Goal: Task Accomplishment & Management: Use online tool/utility

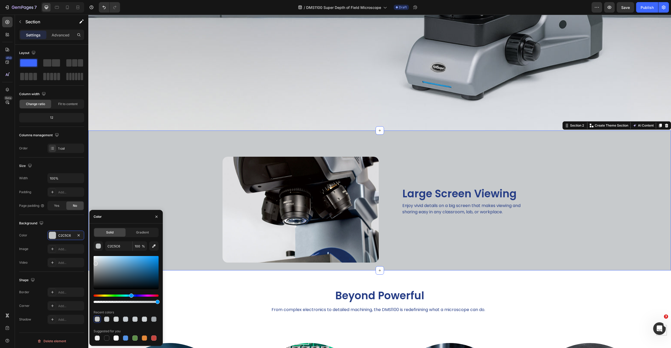
type input "C7CACC"
click at [95, 263] on div at bounding box center [96, 264] width 4 height 4
click at [158, 131] on div "Image Large Screen Viewing Heading Enjoy vivid details on a big screen that mak…" at bounding box center [379, 201] width 583 height 140
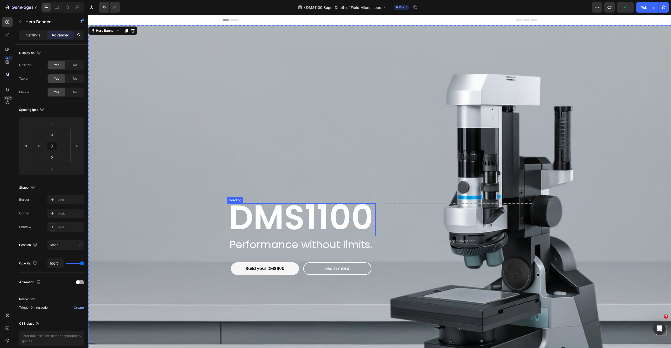
click at [286, 224] on span "DMS1100" at bounding box center [301, 218] width 144 height 48
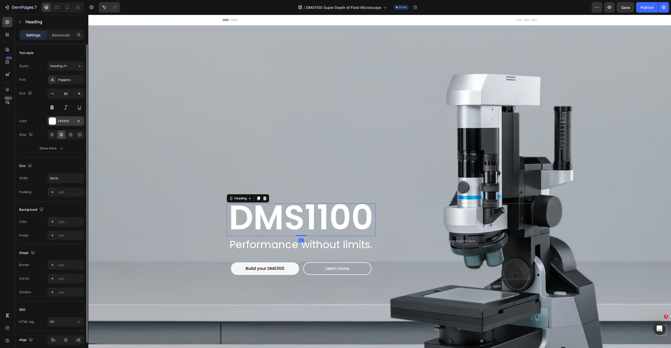
click at [52, 120] on div at bounding box center [52, 121] width 7 height 7
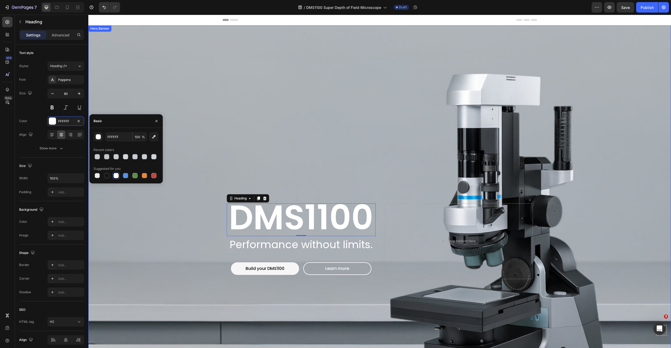
click at [232, 129] on div "Background Image" at bounding box center [379, 241] width 583 height 432
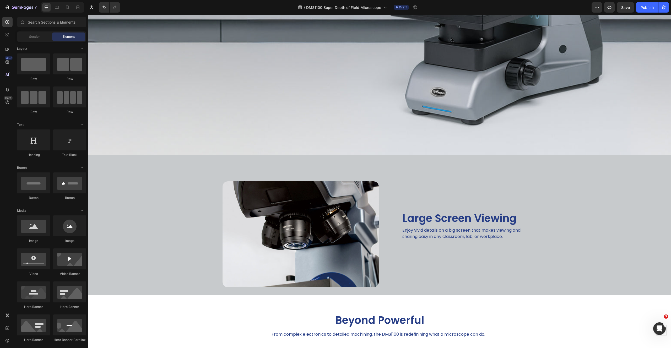
scroll to position [309, 0]
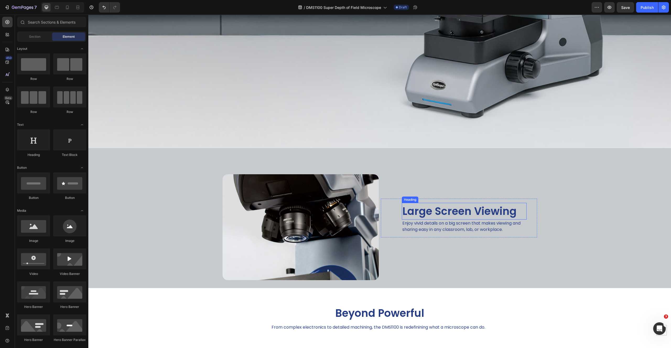
click at [411, 211] on h2 "Large Screen Viewing" at bounding box center [464, 211] width 125 height 17
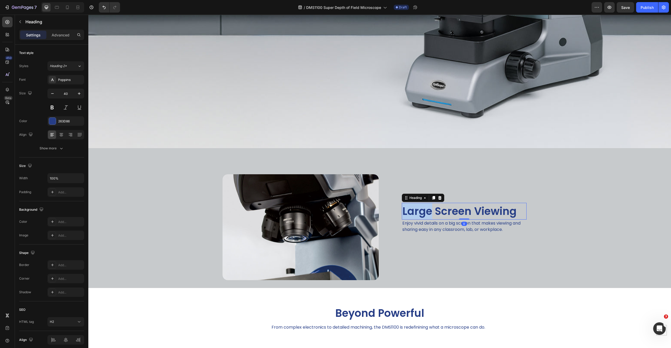
click at [411, 211] on h2 "Large Screen Viewing" at bounding box center [464, 211] width 125 height 17
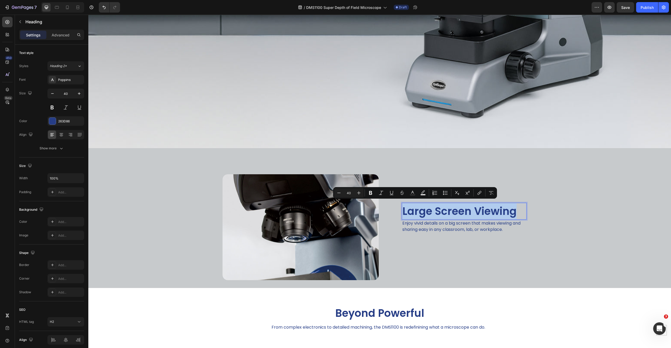
click at [411, 211] on p "Large Screen Viewing" at bounding box center [464, 211] width 124 height 16
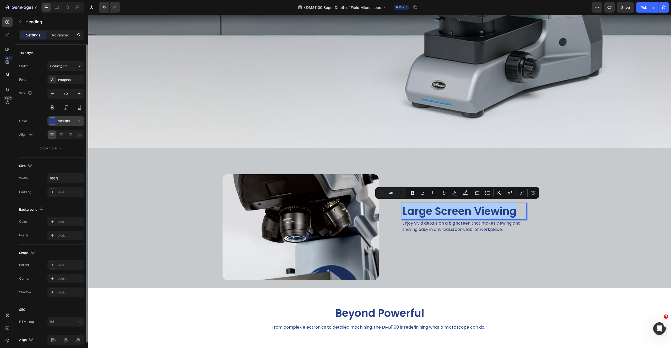
click at [62, 122] on div "263D86" at bounding box center [65, 121] width 15 height 5
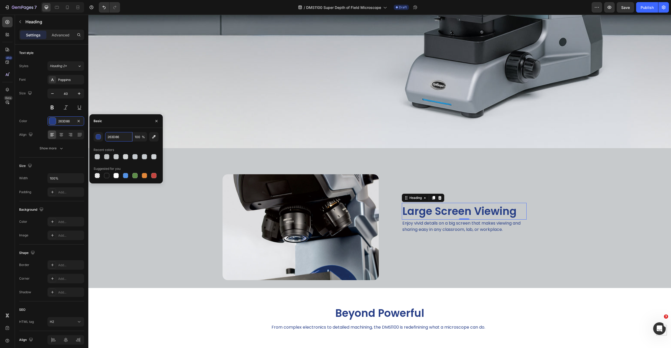
drag, startPoint x: 128, startPoint y: 136, endPoint x: 103, endPoint y: 136, distance: 25.2
click at [103, 136] on div "263D86 100 %" at bounding box center [126, 136] width 65 height 9
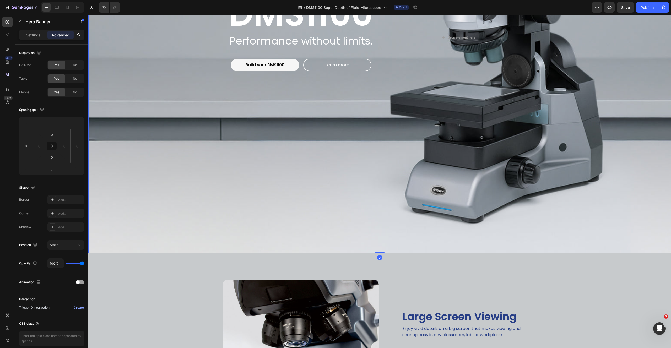
scroll to position [176, 0]
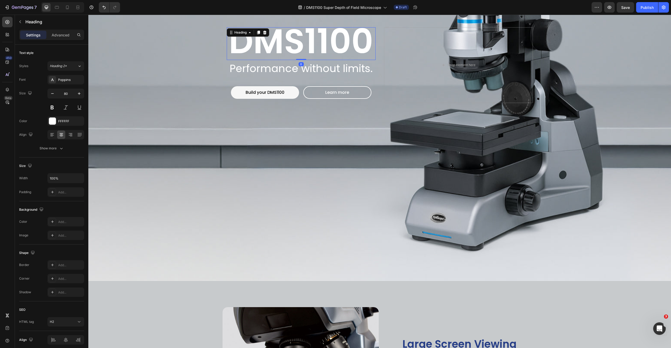
click at [292, 49] on span "DMS1100" at bounding box center [301, 41] width 144 height 48
click at [71, 121] on div "FFFFFF" at bounding box center [65, 121] width 15 height 5
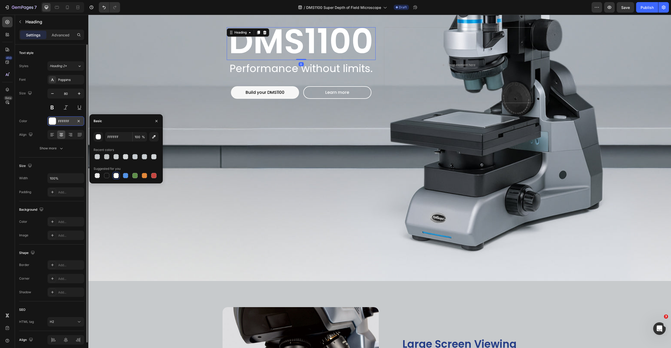
click at [71, 121] on div "FFFFFF" at bounding box center [65, 121] width 15 height 5
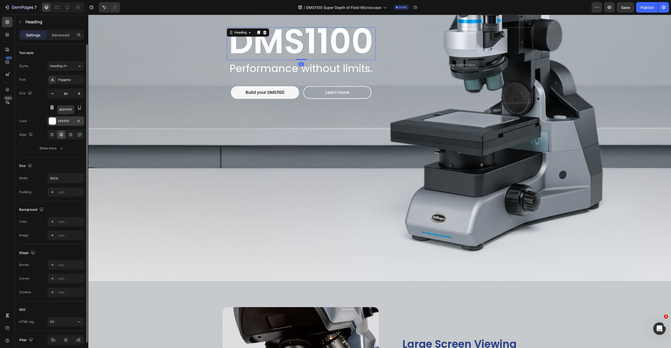
click at [71, 121] on div "FFFFFF" at bounding box center [65, 121] width 15 height 5
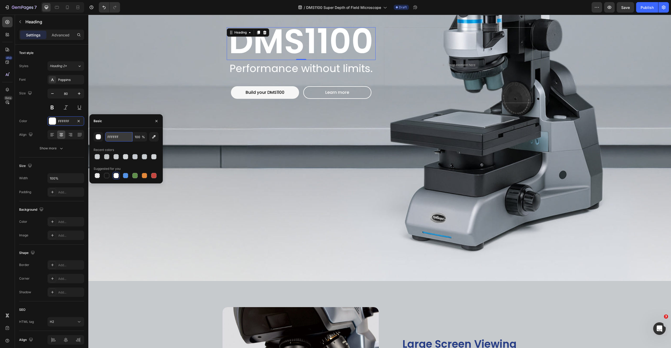
click at [120, 133] on input "FFFFFF" at bounding box center [118, 136] width 27 height 9
paste input "263D86"
type input "263D86"
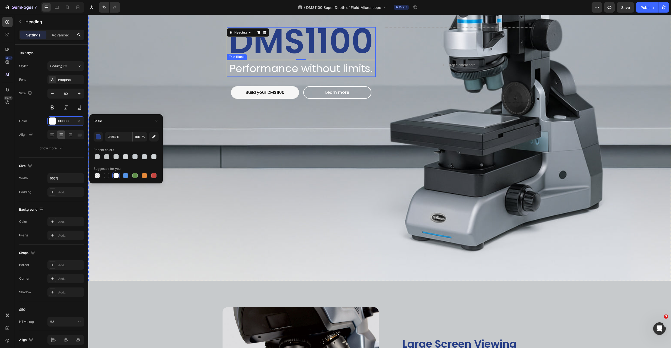
click at [310, 68] on p "Performance without limits." at bounding box center [301, 69] width 148 height 16
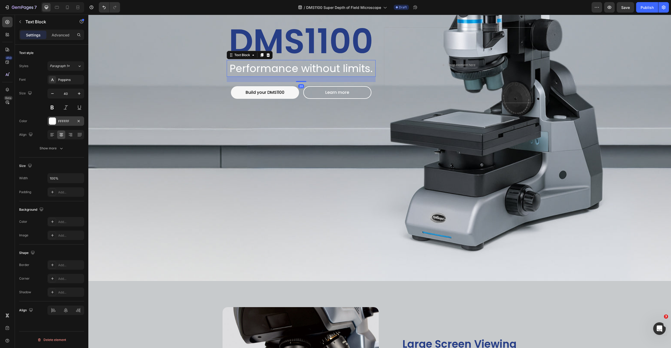
click at [67, 122] on div "FFFFFF" at bounding box center [65, 121] width 15 height 5
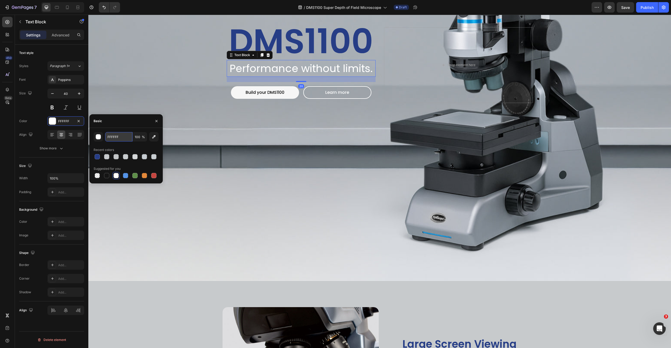
click at [118, 137] on input "FFFFFF" at bounding box center [118, 136] width 27 height 9
paste input "263D86"
type input "263D86"
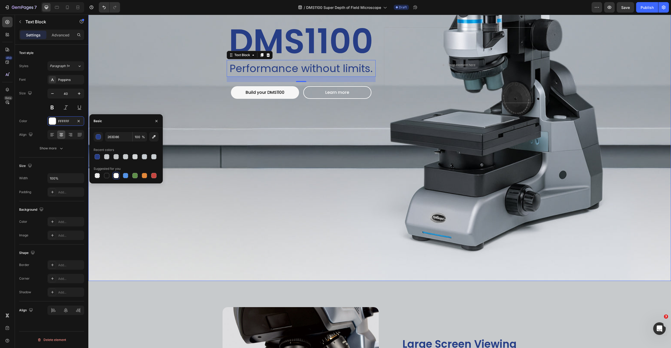
click at [374, 163] on div "Background Image" at bounding box center [379, 65] width 583 height 432
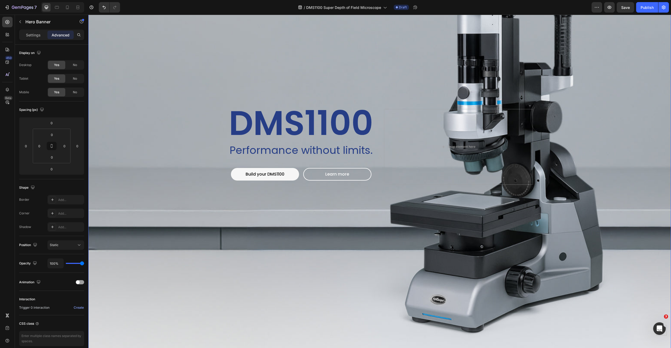
scroll to position [68, 0]
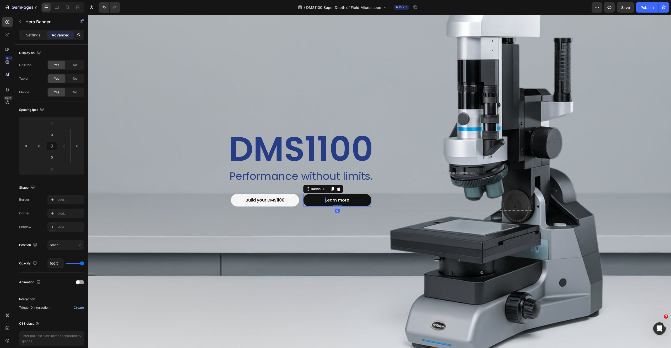
click at [336, 199] on span "Learn more" at bounding box center [337, 200] width 24 height 6
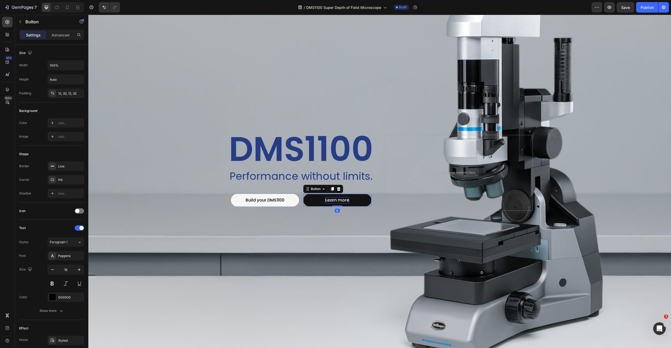
click at [336, 199] on span "Learn more" at bounding box center [337, 200] width 24 height 6
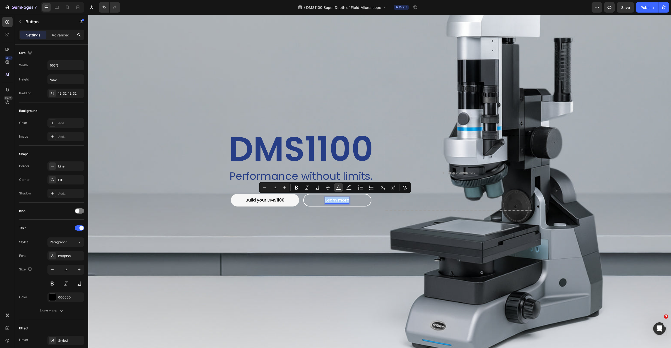
click at [337, 187] on icon "Editor contextual toolbar" at bounding box center [338, 187] width 5 height 5
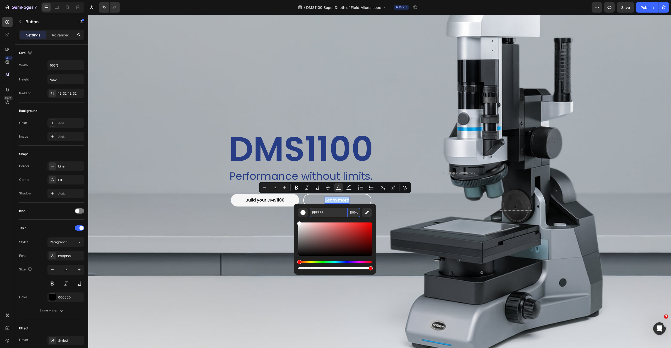
click at [328, 212] on input "FFFFFF" at bounding box center [329, 212] width 38 height 9
paste input "263D86"
type input "263D86"
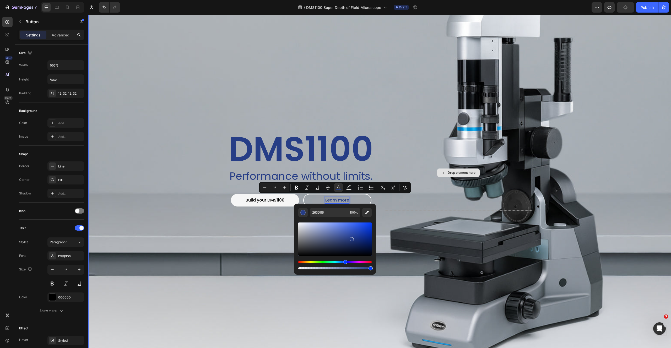
click at [399, 202] on div "Drop element here" at bounding box center [458, 173] width 149 height 76
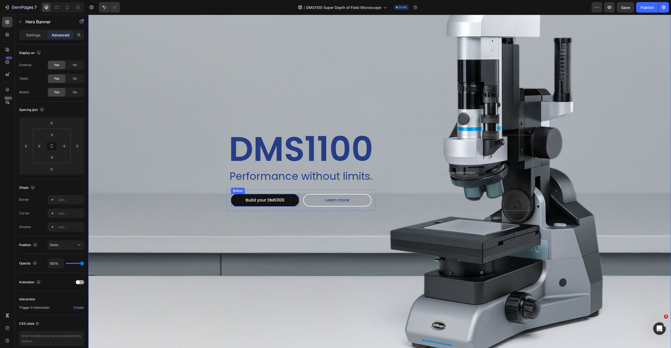
click at [235, 199] on button "Build your DMS1100" at bounding box center [265, 200] width 68 height 13
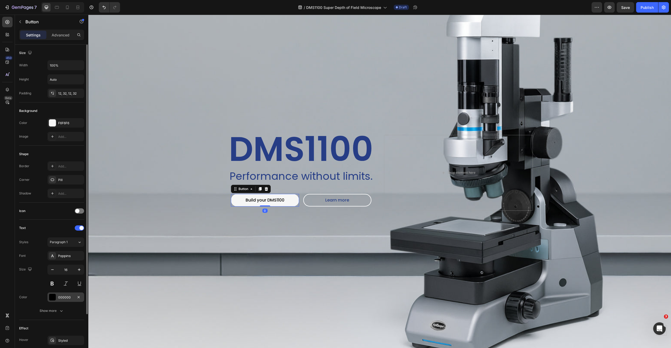
click at [63, 298] on div "000000" at bounding box center [65, 297] width 15 height 5
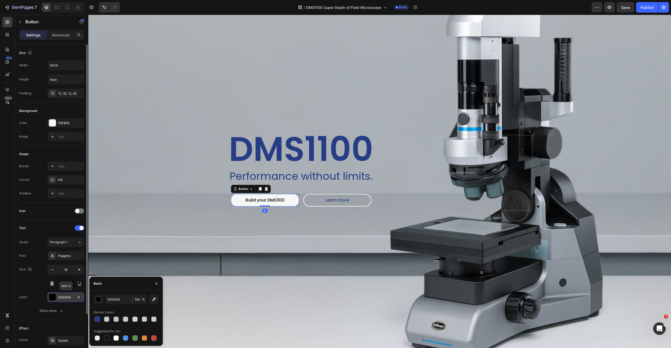
click at [63, 298] on div "000000" at bounding box center [65, 297] width 15 height 5
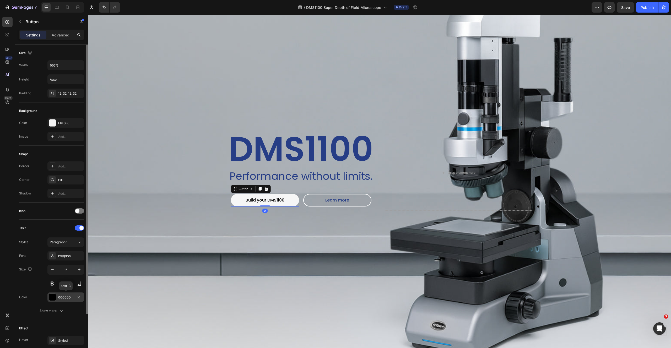
click at [63, 298] on div "000000" at bounding box center [65, 297] width 15 height 5
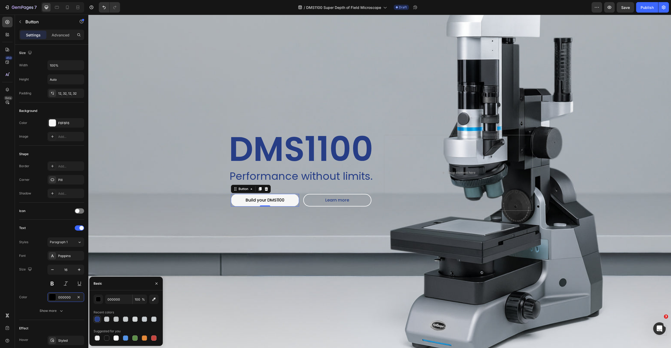
click at [97, 320] on div at bounding box center [97, 319] width 5 height 5
type input "263D86"
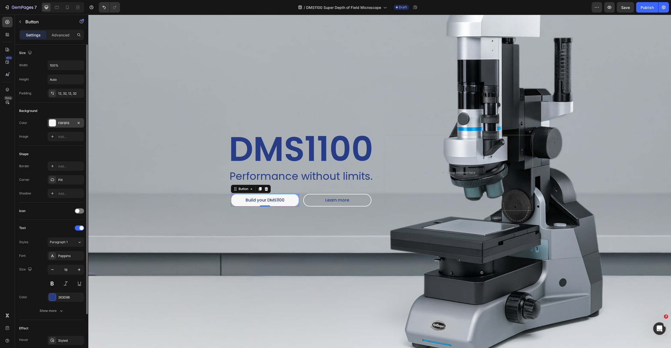
click at [59, 121] on div "F6F6F6" at bounding box center [65, 123] width 15 height 5
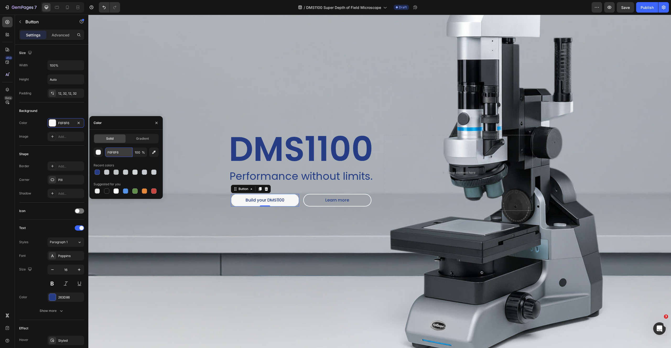
click at [123, 152] on input "F6F6F6" at bounding box center [118, 152] width 27 height 9
paste input "263D8"
type input "263D86"
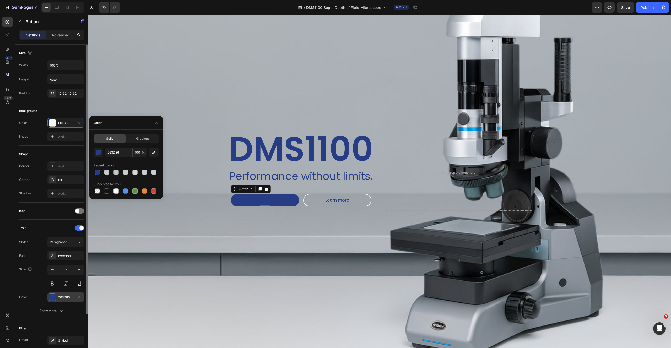
click at [52, 297] on div at bounding box center [52, 297] width 7 height 7
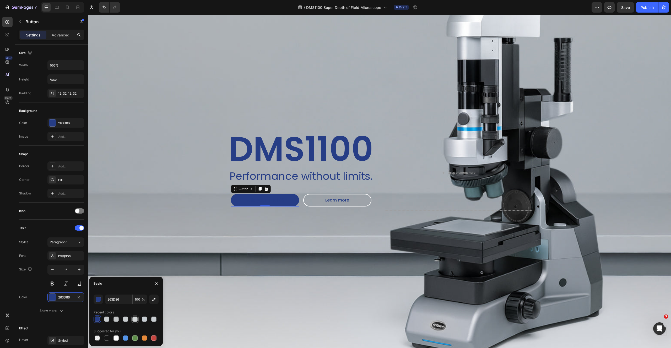
click at [137, 318] on div at bounding box center [134, 319] width 5 height 5
click at [0, 0] on input "D4D7D8" at bounding box center [0, 0] width 0 height 0
type input "ffffff"
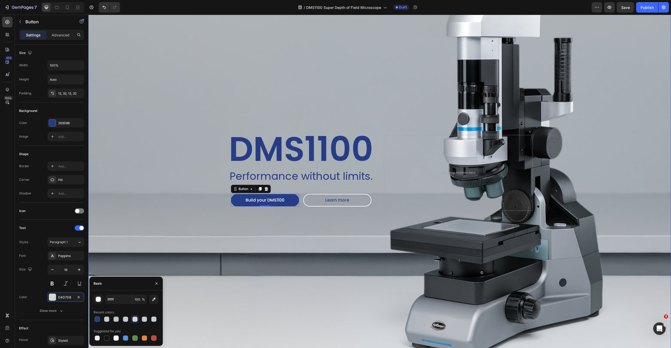
click at [206, 236] on div "Background Image" at bounding box center [379, 173] width 583 height 432
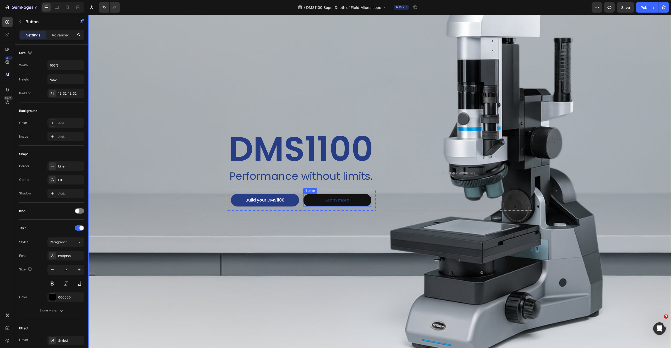
click at [317, 198] on button "Learn more" at bounding box center [337, 200] width 68 height 13
click at [340, 200] on span "Learn more" at bounding box center [337, 200] width 24 height 6
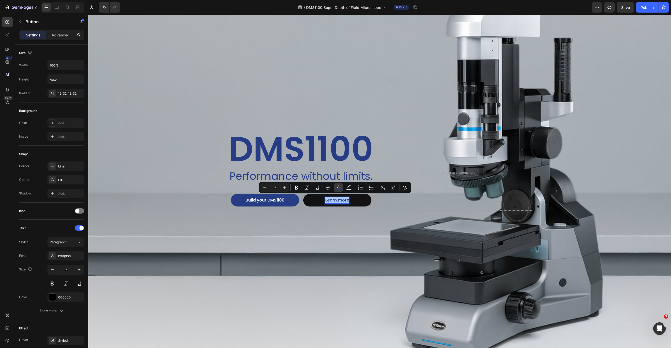
click at [337, 186] on icon "Editor contextual toolbar" at bounding box center [338, 187] width 5 height 5
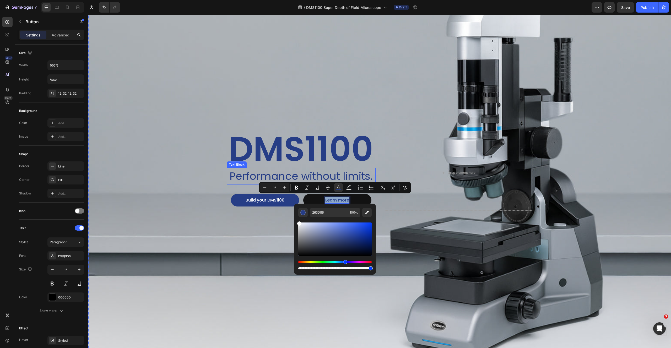
type input "FFFFFF"
drag, startPoint x: 413, startPoint y: 243, endPoint x: 261, endPoint y: 176, distance: 166.2
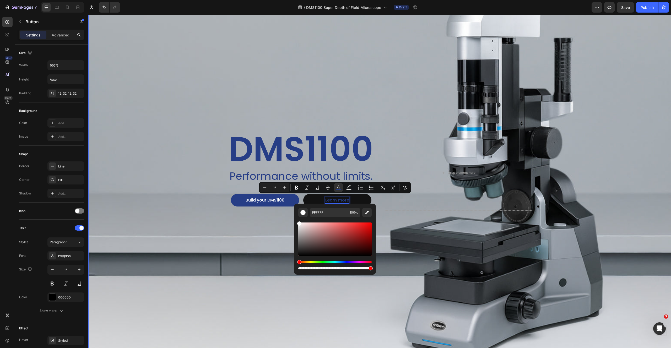
click at [357, 97] on div "Background Image" at bounding box center [379, 173] width 583 height 432
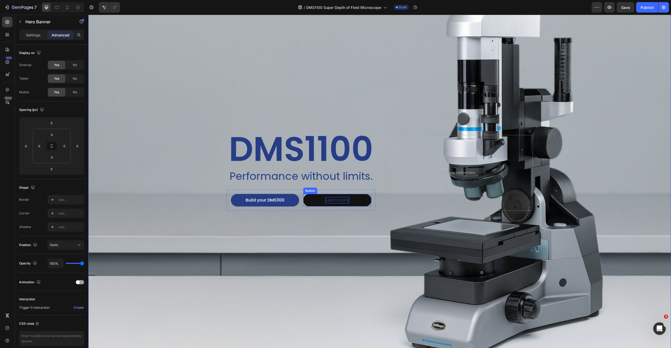
click at [350, 197] on button "Learn more" at bounding box center [337, 200] width 68 height 13
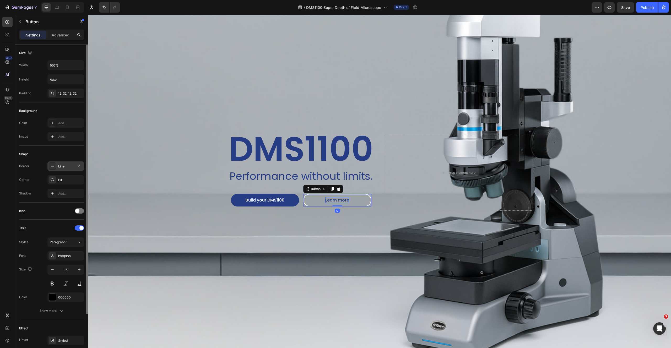
click at [62, 164] on div "Line" at bounding box center [65, 166] width 37 height 9
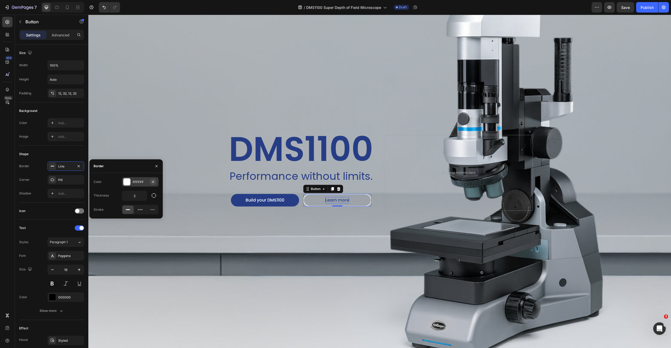
click at [150, 182] on button "button" at bounding box center [153, 182] width 6 height 6
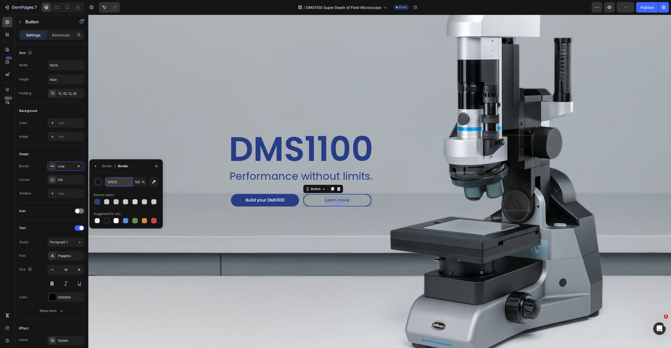
click at [122, 182] on input "121212" at bounding box center [118, 181] width 27 height 9
paste input "263D86"
type input "263D86"
click at [209, 217] on div "Background Image" at bounding box center [379, 173] width 583 height 432
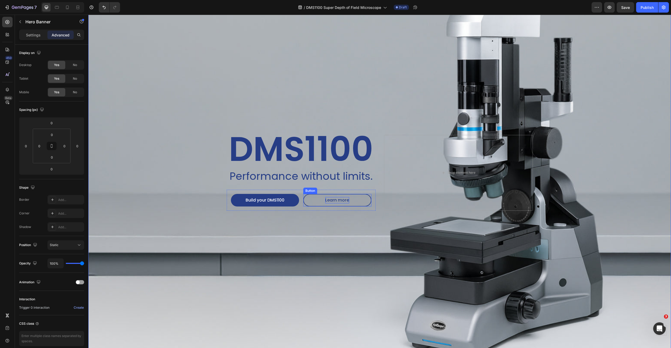
click at [345, 198] on span "Learn more" at bounding box center [337, 200] width 24 height 6
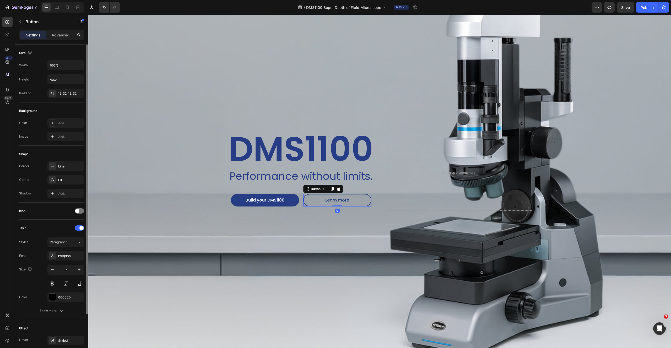
scroll to position [45, 0]
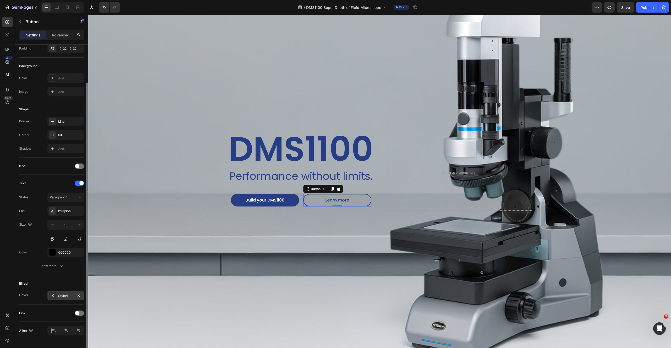
click at [66, 296] on div "Styled" at bounding box center [65, 296] width 15 height 5
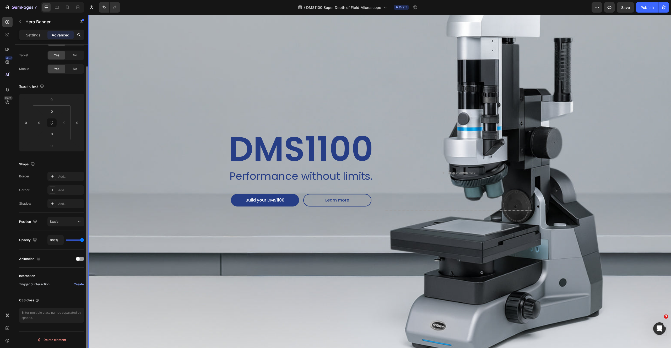
click at [338, 237] on div "Background Image" at bounding box center [379, 173] width 583 height 432
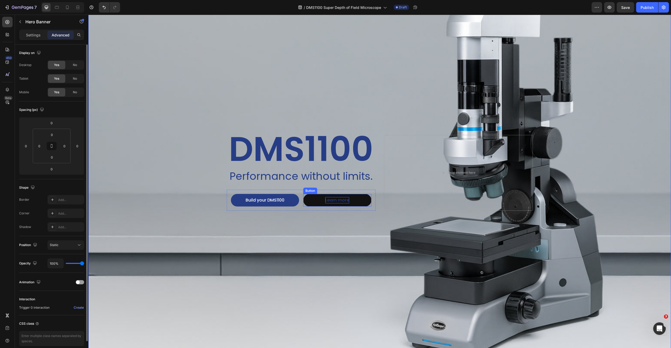
click at [338, 198] on span "Learn more" at bounding box center [337, 200] width 24 height 6
click at [265, 265] on div "Background Image" at bounding box center [379, 173] width 583 height 432
click at [334, 198] on span "Learn more" at bounding box center [337, 200] width 24 height 6
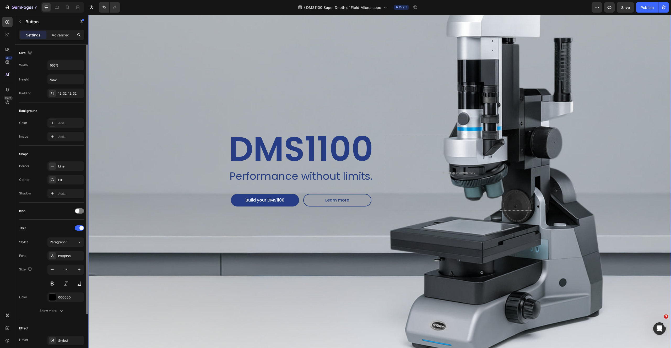
click at [255, 245] on div "Background Image" at bounding box center [379, 173] width 583 height 432
click at [343, 197] on span "Learn more" at bounding box center [337, 200] width 24 height 6
click at [59, 313] on icon "button" at bounding box center [61, 310] width 5 height 5
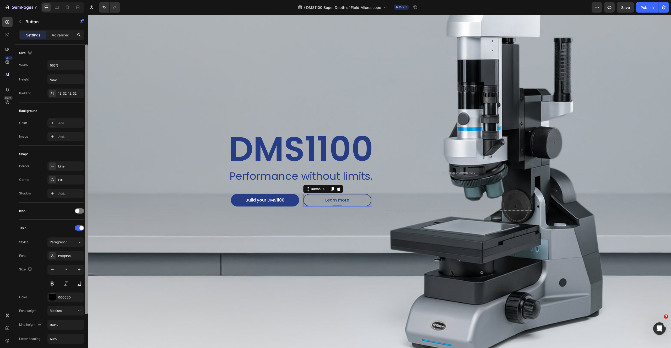
scroll to position [127, 0]
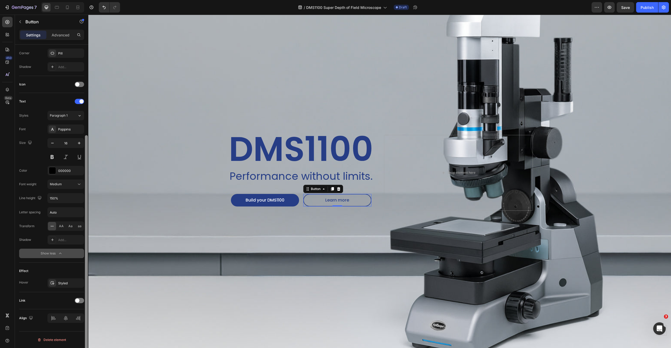
drag, startPoint x: 88, startPoint y: 281, endPoint x: 86, endPoint y: 314, distance: 33.1
click at [86, 314] on div at bounding box center [86, 204] width 4 height 319
click at [62, 285] on div "Styled" at bounding box center [65, 283] width 15 height 5
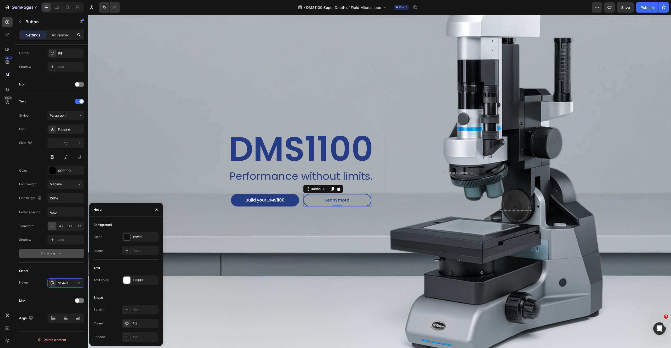
click at [110, 280] on div "Text color FFFFFF" at bounding box center [126, 280] width 65 height 9
click at [126, 281] on div at bounding box center [126, 280] width 7 height 7
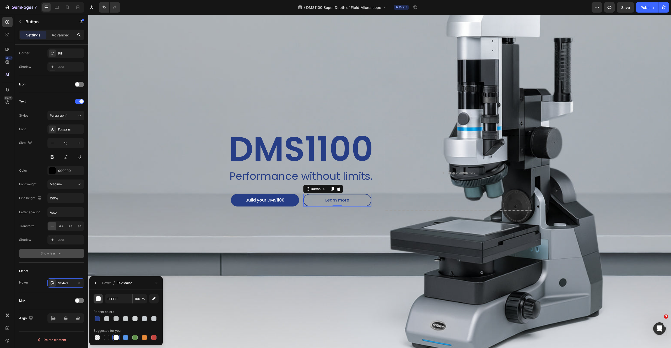
click at [99, 299] on div "button" at bounding box center [98, 299] width 5 height 5
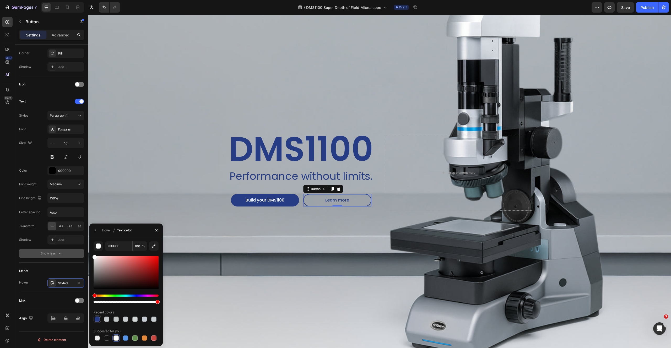
click at [96, 320] on div at bounding box center [97, 319] width 5 height 5
type input "263D86"
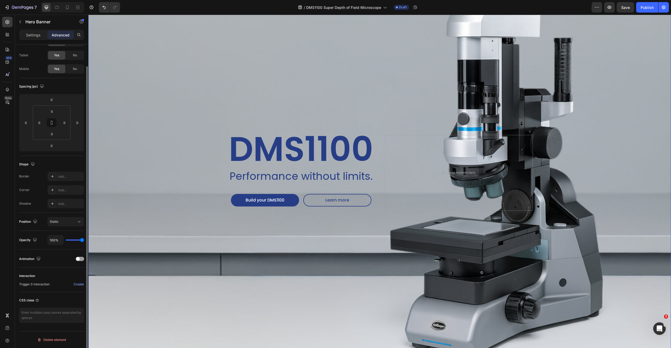
click at [286, 249] on div "Background Image" at bounding box center [379, 173] width 583 height 432
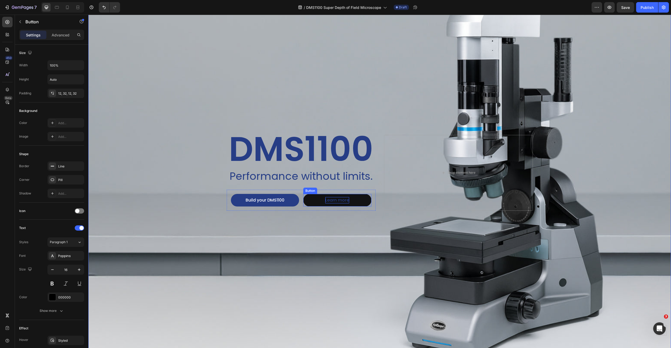
click at [332, 198] on span "Learn more" at bounding box center [337, 200] width 24 height 6
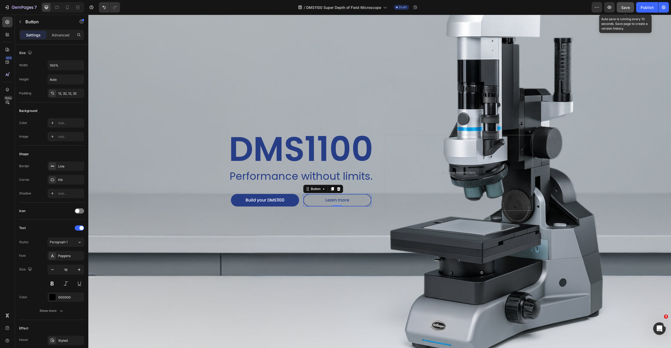
click at [627, 9] on span "Save" at bounding box center [625, 7] width 9 height 4
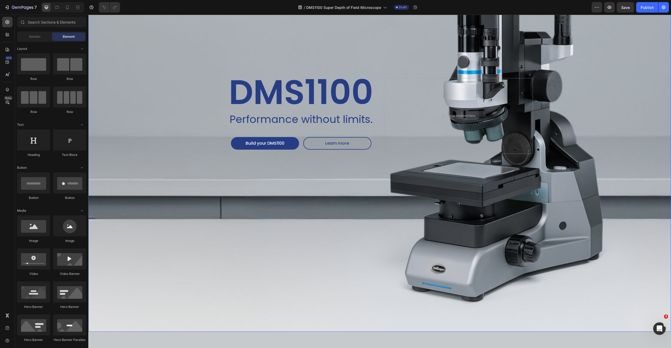
scroll to position [99, 0]
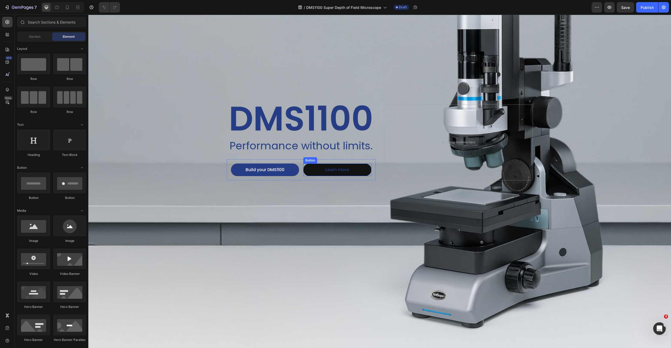
click at [314, 172] on button "Learn more" at bounding box center [337, 170] width 68 height 13
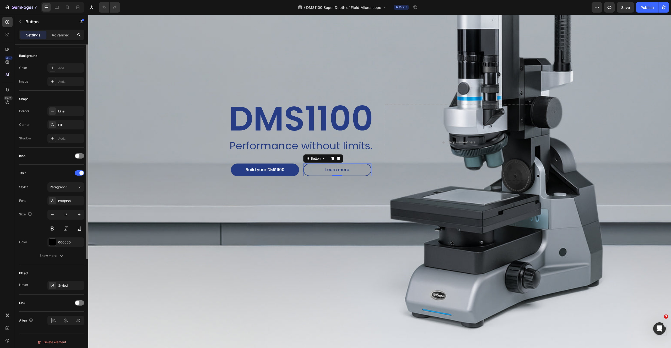
scroll to position [0, 0]
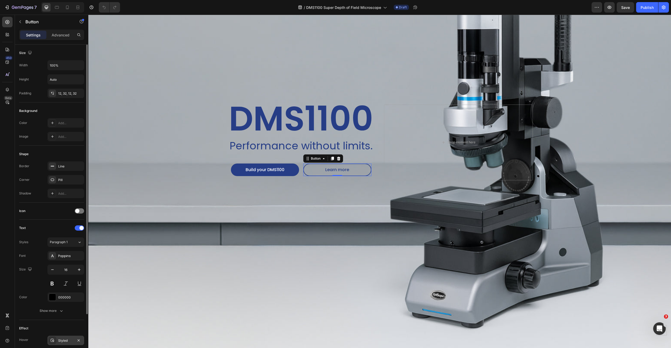
click at [67, 339] on div "Styled" at bounding box center [65, 341] width 15 height 5
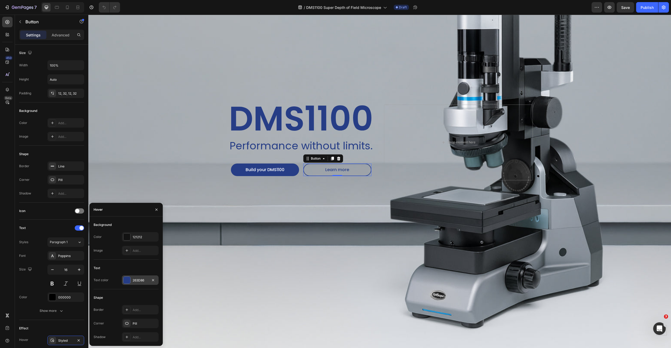
click at [136, 278] on div "263D86" at bounding box center [140, 280] width 15 height 5
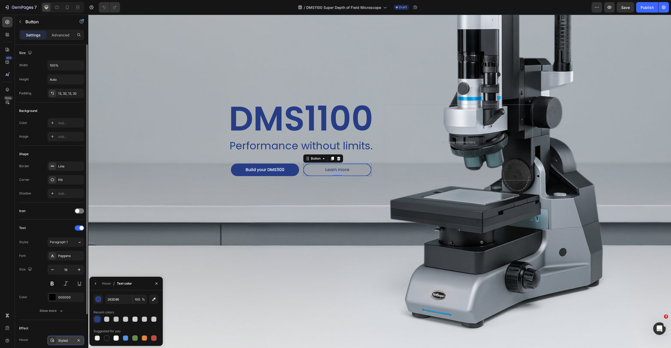
click at [69, 340] on div "Styled" at bounding box center [65, 341] width 15 height 5
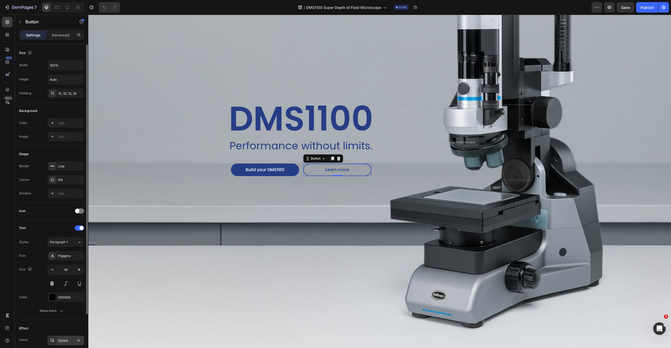
click at [62, 340] on div "Styled" at bounding box center [65, 341] width 15 height 5
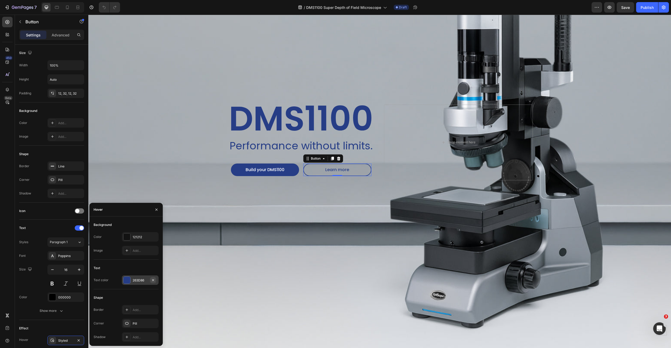
click at [154, 280] on icon "button" at bounding box center [153, 280] width 4 height 4
click at [220, 202] on div "Background Image" at bounding box center [379, 143] width 583 height 432
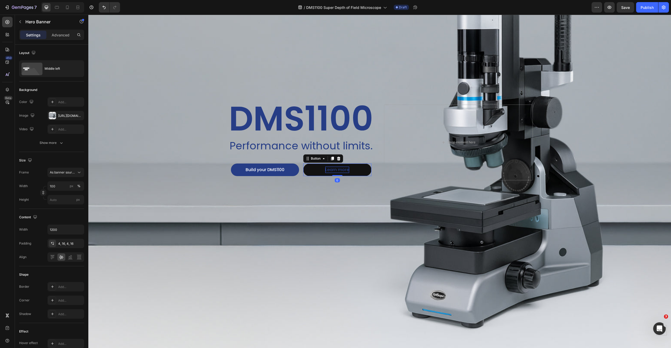
click at [330, 171] on span "Learn more" at bounding box center [337, 170] width 24 height 6
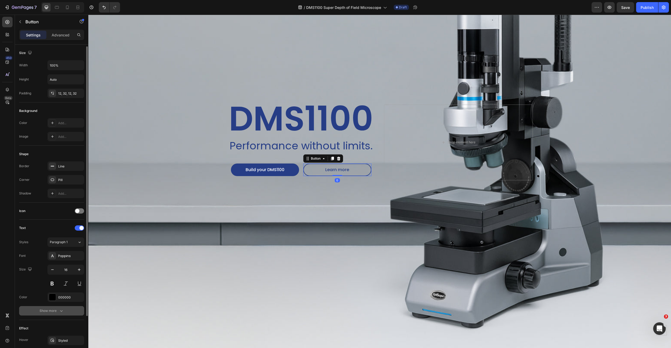
scroll to position [57, 0]
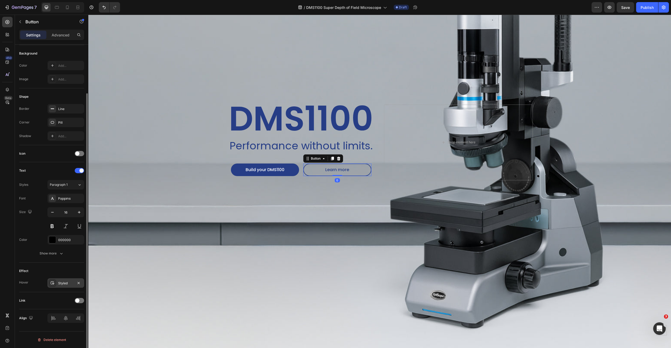
click at [71, 282] on div "Styled" at bounding box center [65, 283] width 15 height 5
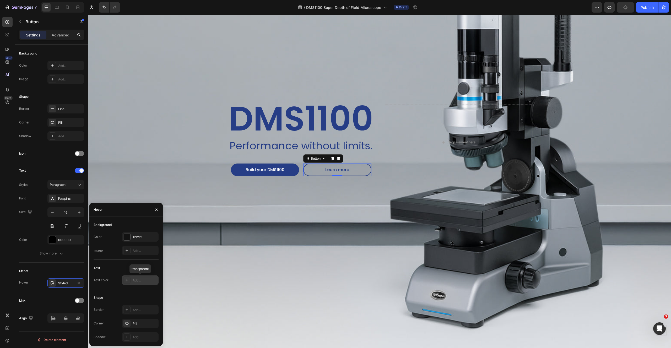
click at [144, 283] on div "Add..." at bounding box center [140, 280] width 37 height 9
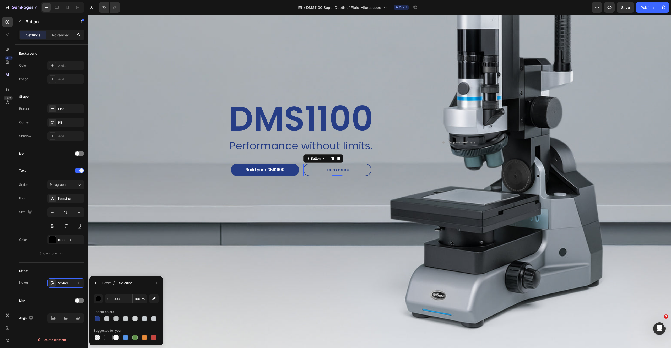
click at [117, 337] on div at bounding box center [116, 337] width 5 height 5
type input "FFFFFF"
click at [178, 209] on div "Background Image" at bounding box center [379, 143] width 583 height 432
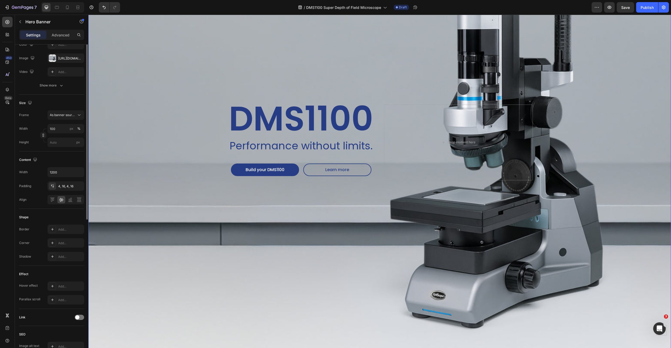
scroll to position [0, 0]
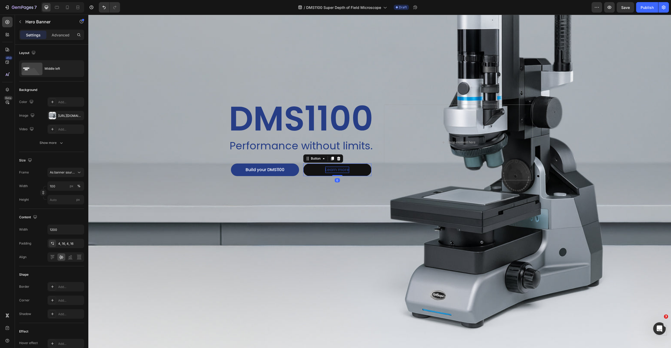
click at [342, 168] on span "Learn more" at bounding box center [337, 170] width 24 height 6
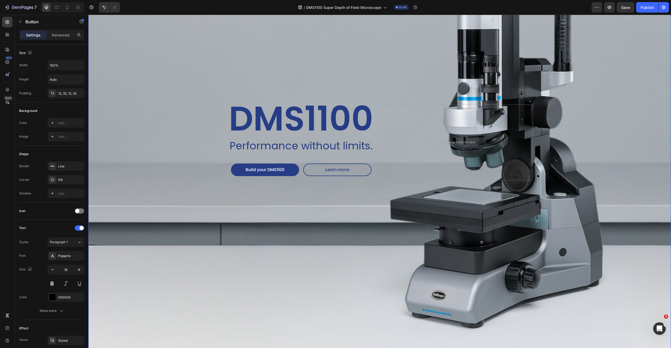
click at [343, 201] on div "Background Image" at bounding box center [379, 143] width 583 height 432
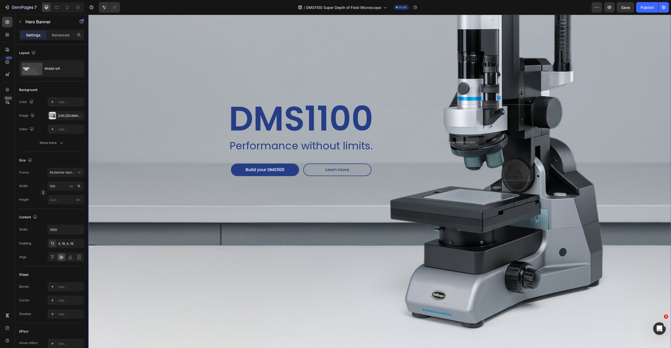
click at [334, 214] on div "Background Image" at bounding box center [379, 143] width 583 height 432
click at [339, 168] on span "Learn more" at bounding box center [337, 170] width 24 height 6
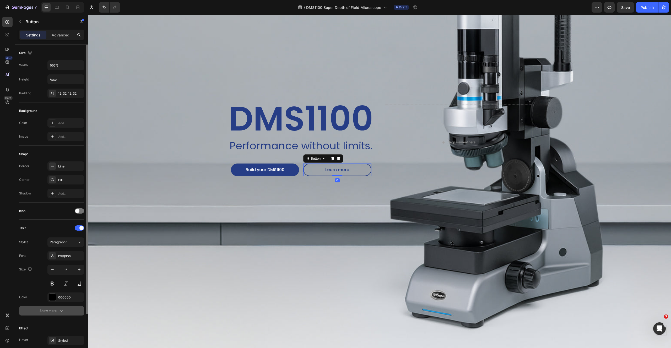
click at [54, 310] on div "Show more" at bounding box center [52, 310] width 24 height 5
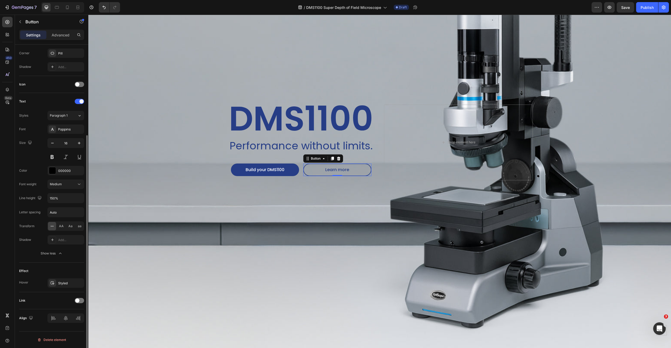
scroll to position [127, 0]
click at [59, 283] on div "Styled" at bounding box center [65, 283] width 15 height 5
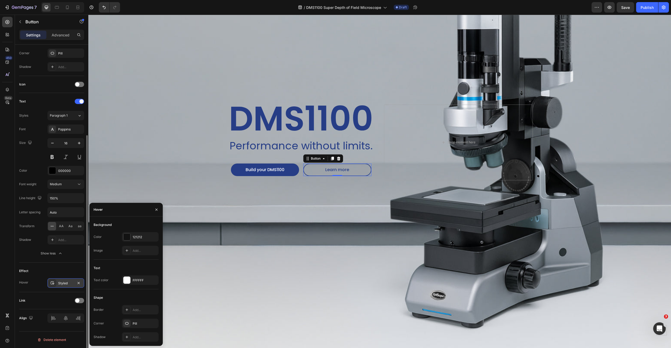
click at [59, 283] on div "Styled" at bounding box center [65, 283] width 15 height 5
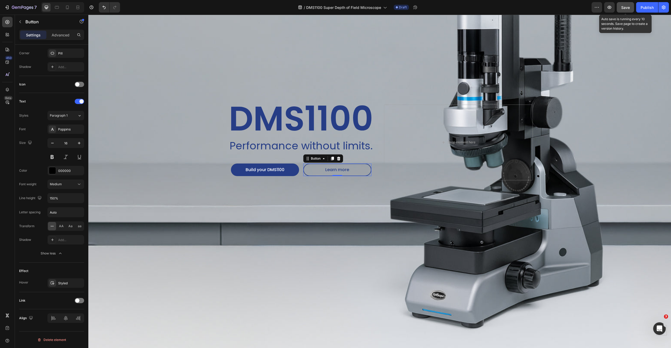
click at [624, 9] on span "Save" at bounding box center [625, 7] width 9 height 4
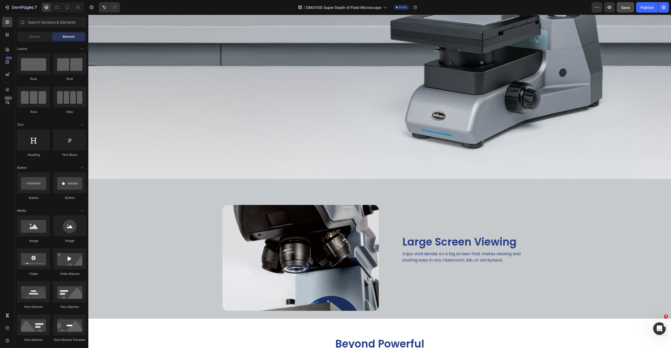
scroll to position [331, 0]
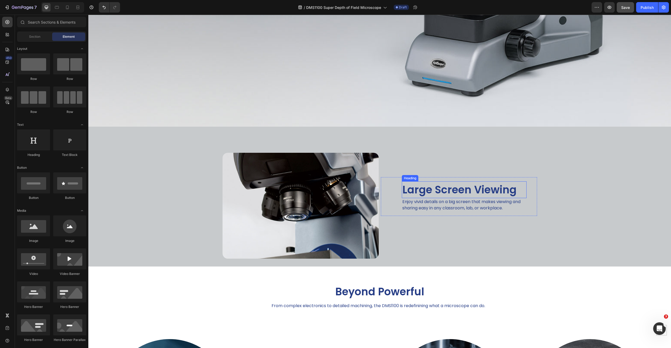
click at [423, 187] on h2 "Large Screen Viewing" at bounding box center [464, 189] width 125 height 17
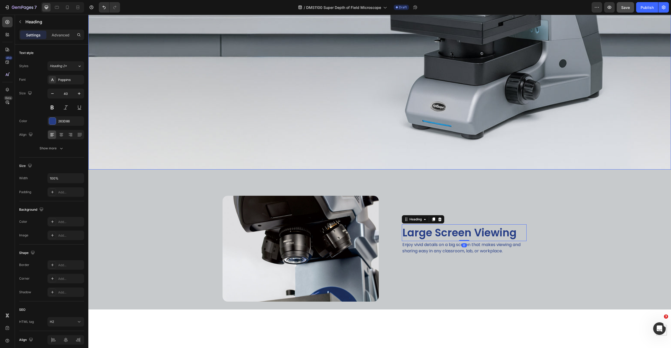
scroll to position [237, 0]
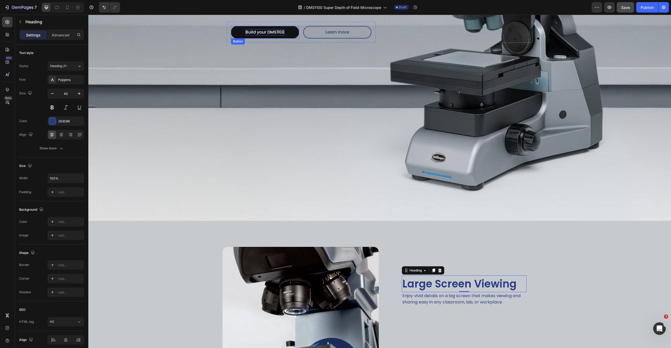
click at [269, 32] on p "Build your DMS1100" at bounding box center [265, 32] width 39 height 6
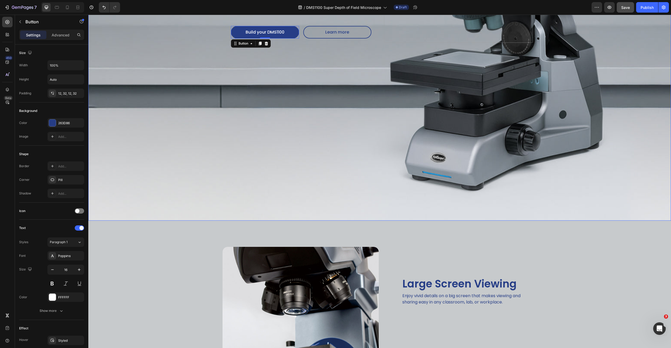
click at [538, 222] on div "Image Large Screen Viewing Heading Enjoy vivid details on a big screen that mak…" at bounding box center [379, 291] width 583 height 140
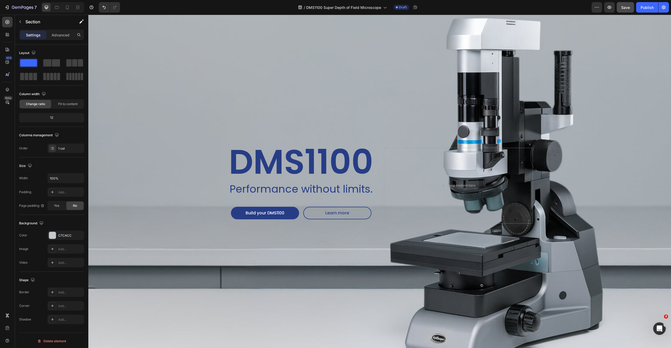
scroll to position [332, 0]
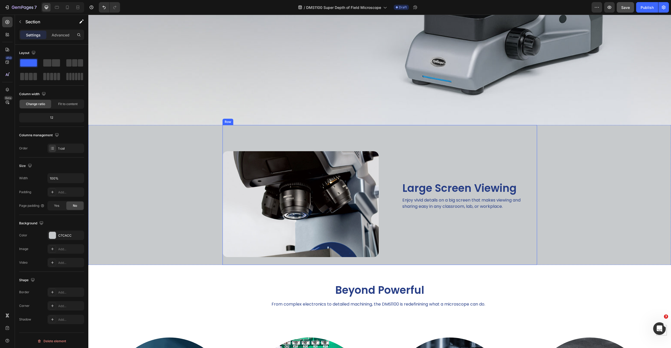
click at [445, 234] on div "Large Screen Viewing Heading Enjoy vivid details on a big screen that makes vie…" at bounding box center [459, 195] width 156 height 140
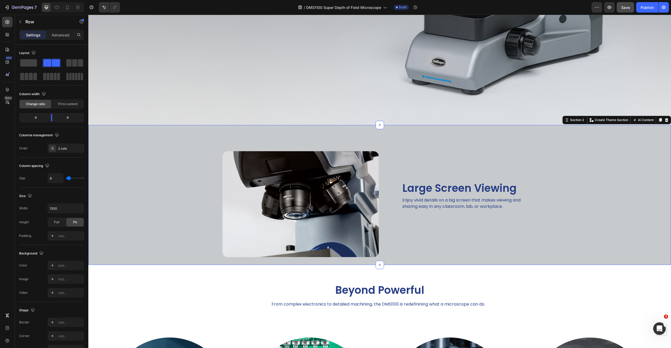
click at [178, 207] on div "Image Large Screen Viewing Heading Enjoy vivid details on a big screen that mak…" at bounding box center [379, 195] width 583 height 140
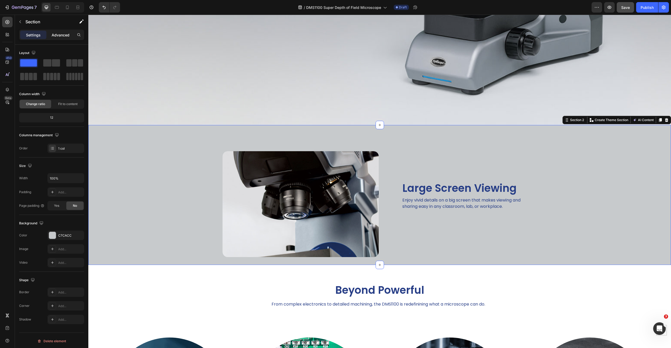
click at [59, 33] on p "Advanced" at bounding box center [61, 35] width 18 height 6
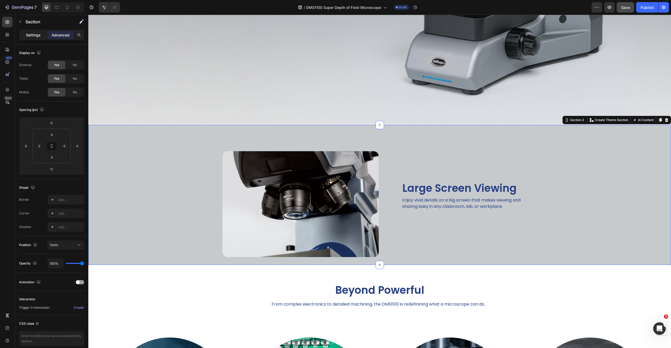
click at [34, 38] on div "Settings" at bounding box center [33, 35] width 26 height 8
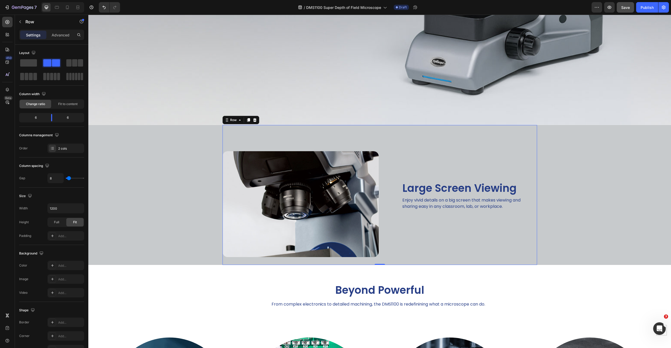
click at [287, 132] on div "Image" at bounding box center [301, 195] width 156 height 140
click at [232, 118] on div "Row" at bounding box center [233, 120] width 9 height 5
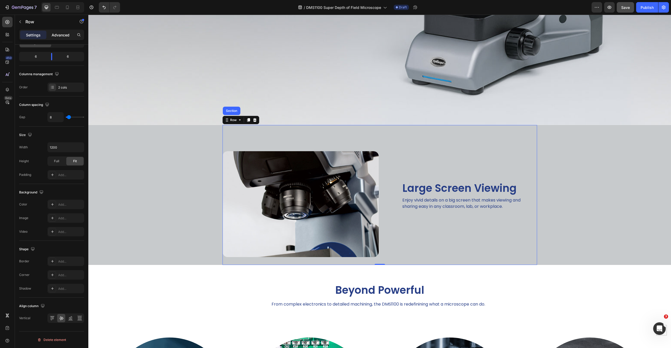
click at [65, 33] on p "Advanced" at bounding box center [61, 35] width 18 height 6
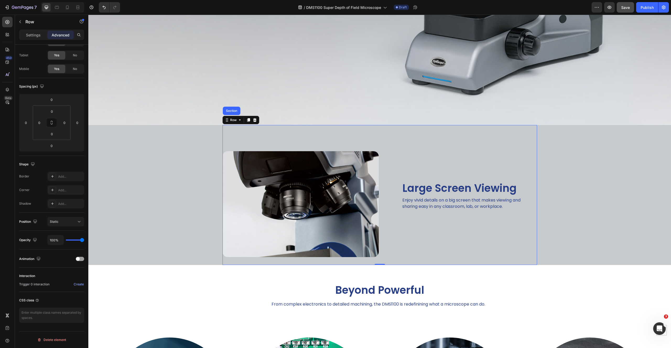
click at [259, 136] on div "Image" at bounding box center [301, 195] width 156 height 140
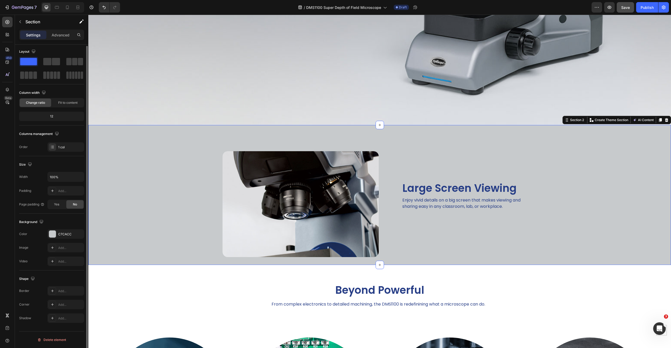
scroll to position [0, 0]
click at [151, 165] on div "Image Large Screen Viewing Heading Enjoy vivid details on a big screen that mak…" at bounding box center [379, 195] width 583 height 140
click at [569, 118] on div "Section 2" at bounding box center [577, 120] width 16 height 5
click at [297, 195] on img at bounding box center [301, 204] width 156 height 106
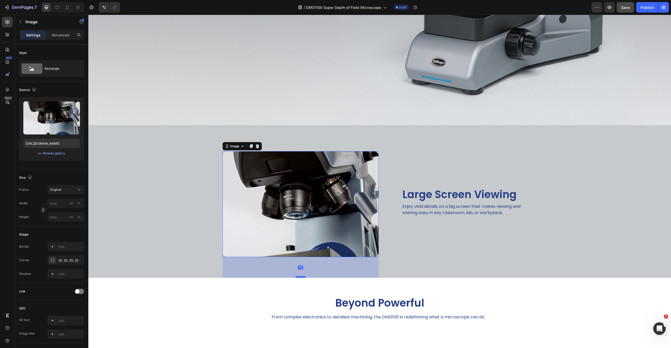
drag, startPoint x: 298, startPoint y: 262, endPoint x: 297, endPoint y: 275, distance: 12.9
click at [297, 276] on div at bounding box center [301, 277] width 10 height 2
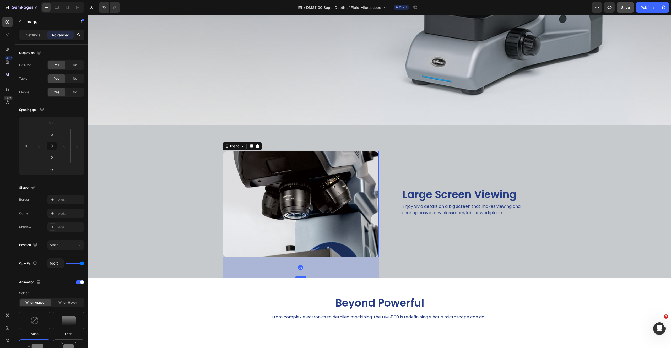
click at [297, 276] on div at bounding box center [301, 277] width 10 height 2
click at [298, 257] on div "79" at bounding box center [301, 257] width 156 height 0
click at [297, 277] on div at bounding box center [301, 278] width 10 height 2
type input "80"
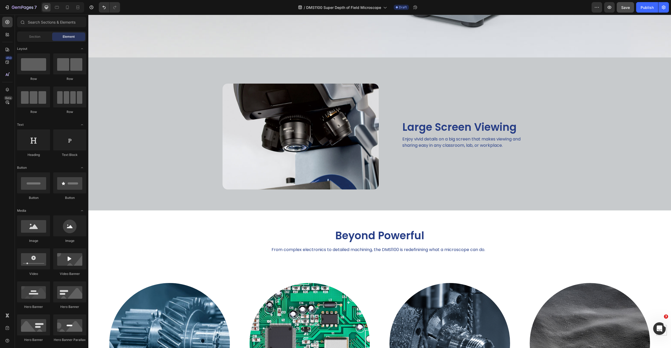
scroll to position [412, 0]
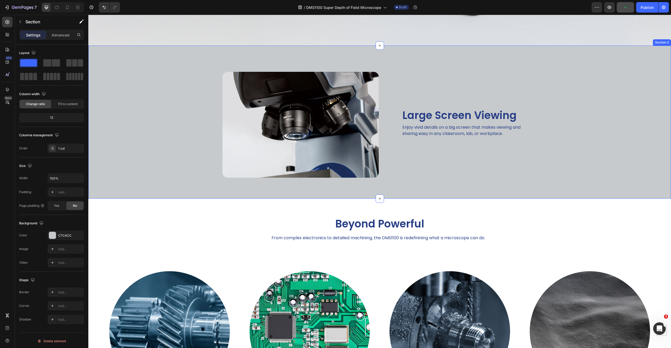
click at [626, 166] on div "Image Large Screen Viewing Heading Enjoy vivid details on a big screen that mak…" at bounding box center [379, 122] width 583 height 153
click at [245, 58] on div "Image" at bounding box center [301, 122] width 156 height 153
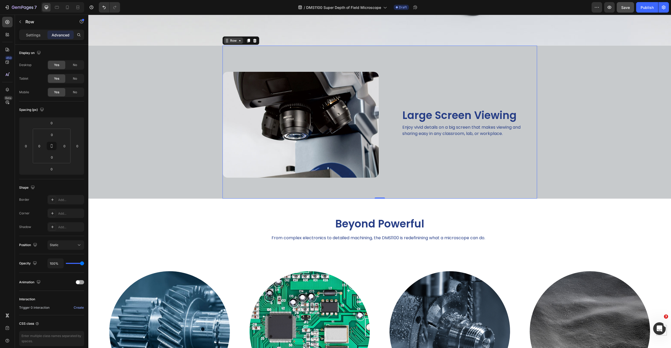
click at [229, 38] on div "Row" at bounding box center [233, 40] width 9 height 5
click at [33, 35] on p "Settings" at bounding box center [33, 35] width 15 height 6
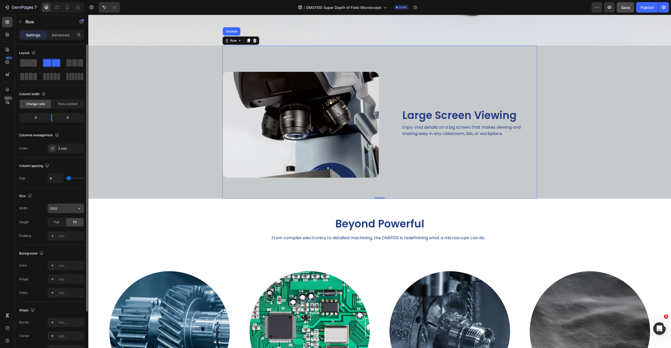
click at [67, 209] on input "1200" at bounding box center [66, 208] width 36 height 9
click at [82, 207] on icon "button" at bounding box center [79, 208] width 5 height 5
click at [65, 230] on p "Full 100%" at bounding box center [65, 231] width 30 height 5
type input "100%"
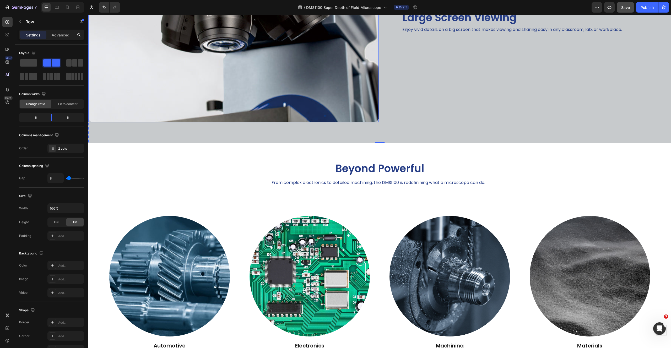
scroll to position [571, 0]
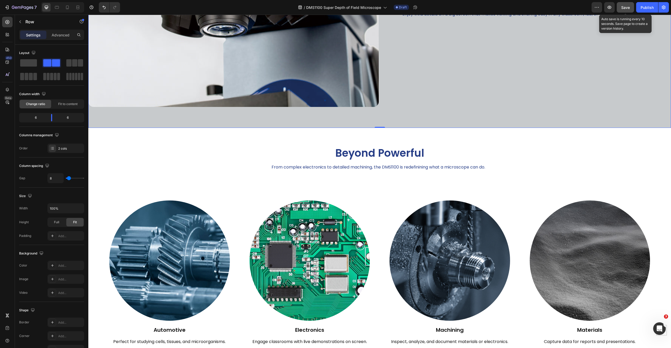
click at [630, 6] on button "Save" at bounding box center [625, 7] width 17 height 10
click at [611, 9] on icon "button" at bounding box center [609, 7] width 5 height 5
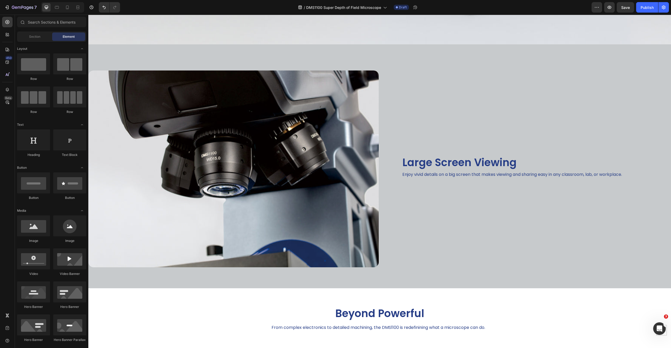
scroll to position [410, 0]
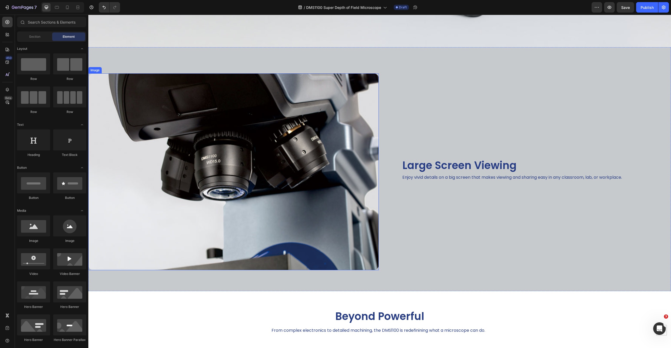
click at [219, 126] on img at bounding box center [233, 171] width 291 height 197
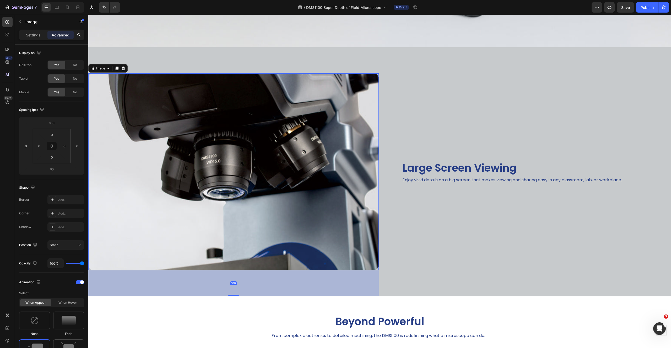
drag, startPoint x: 230, startPoint y: 287, endPoint x: 229, endPoint y: 292, distance: 5.3
click at [229, 295] on div at bounding box center [233, 296] width 10 height 2
type input "100"
click at [91, 154] on img at bounding box center [233, 171] width 291 height 197
click at [23, 145] on input "0" at bounding box center [26, 146] width 8 height 8
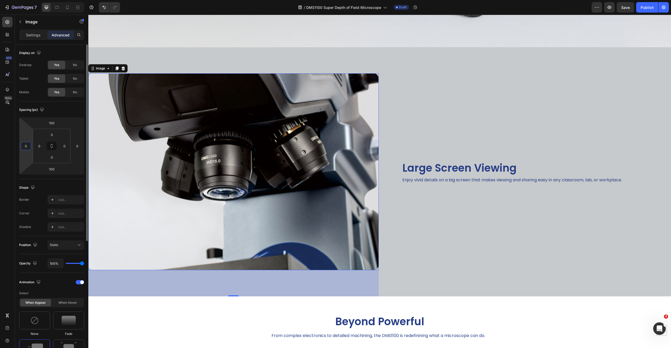
click at [23, 145] on input "0" at bounding box center [26, 146] width 8 height 8
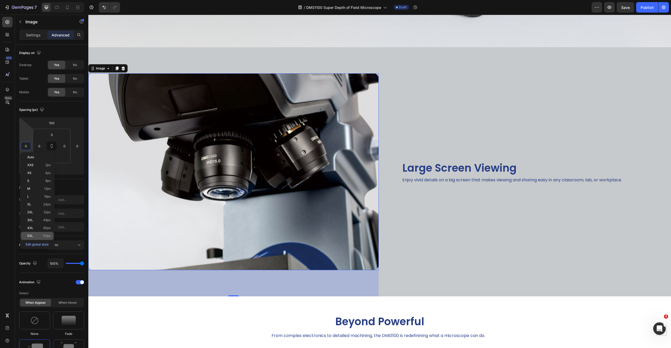
click at [30, 234] on div "5XL 112px" at bounding box center [37, 236] width 33 height 8
type input "112"
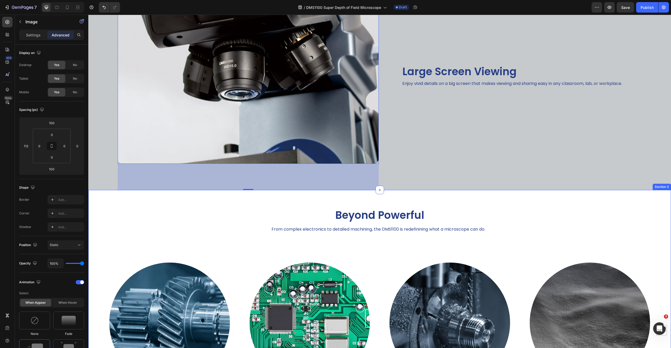
scroll to position [494, 0]
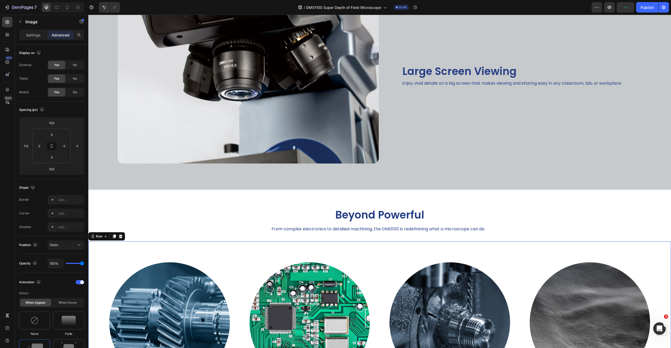
click at [325, 243] on div "Image Automotive Heading Perfect for studying cells, tissues, and microorganism…" at bounding box center [379, 334] width 583 height 187
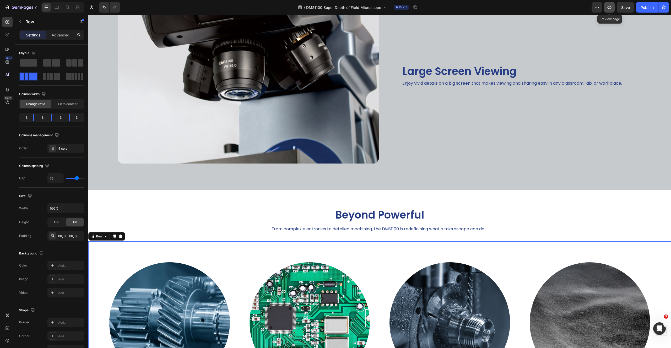
click at [610, 8] on icon "button" at bounding box center [609, 7] width 5 height 5
click at [102, 102] on div "Image" at bounding box center [233, 75] width 291 height 230
click at [149, 98] on img at bounding box center [248, 75] width 261 height 177
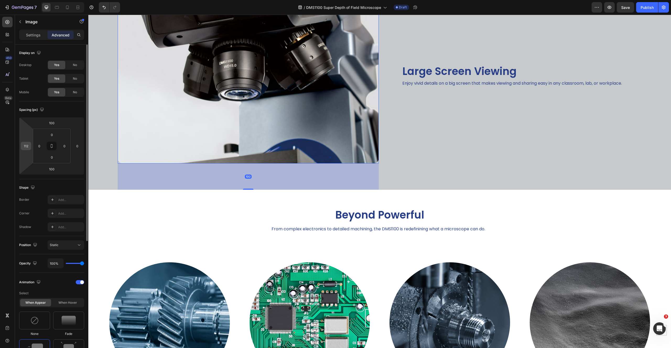
click at [26, 146] on input "112" at bounding box center [26, 146] width 8 height 8
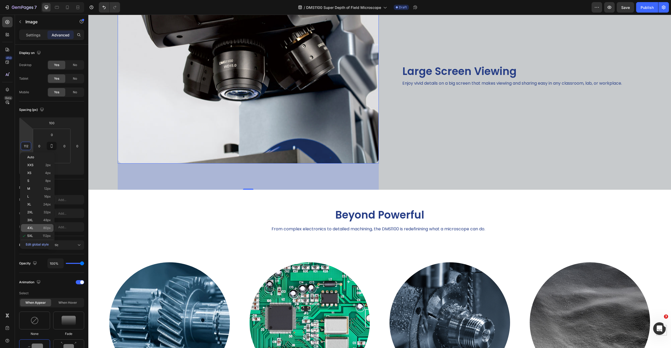
click at [35, 227] on p "4XL 80px" at bounding box center [39, 228] width 24 height 4
type input "80"
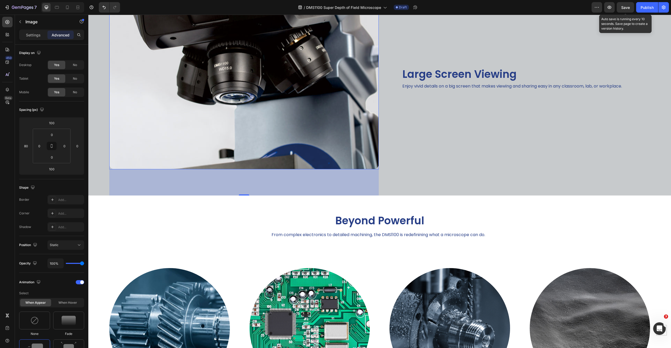
click at [625, 7] on span "Save" at bounding box center [625, 7] width 9 height 4
click at [610, 9] on icon "button" at bounding box center [610, 7] width 4 height 3
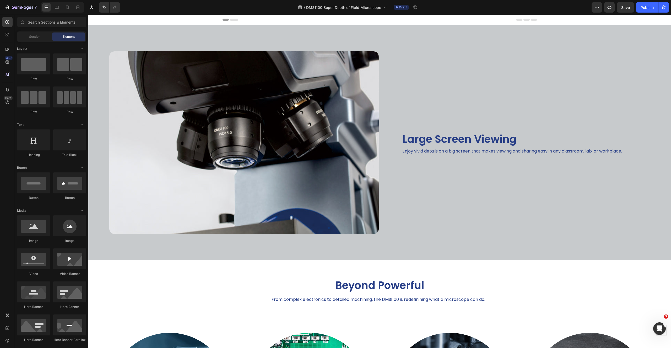
scroll to position [0, 0]
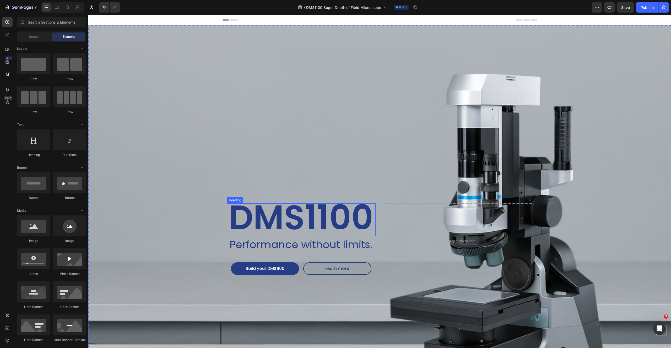
click at [240, 224] on span "DMS1100" at bounding box center [301, 218] width 144 height 48
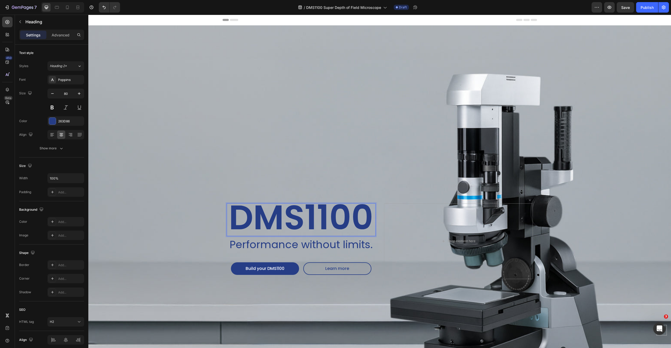
click at [240, 224] on span "DMS1100" at bounding box center [301, 218] width 144 height 48
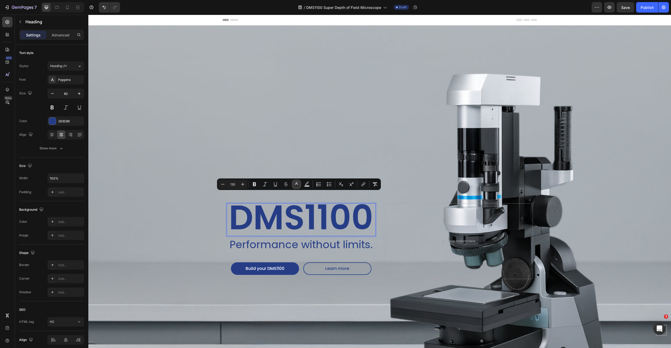
click at [299, 185] on icon "Editor contextual toolbar" at bounding box center [296, 184] width 5 height 5
type input "263D86"
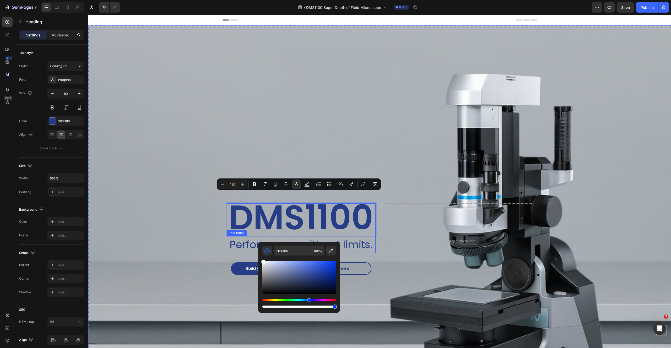
type input "FFFFFF"
drag, startPoint x: 359, startPoint y: 280, endPoint x: 211, endPoint y: 202, distance: 167.9
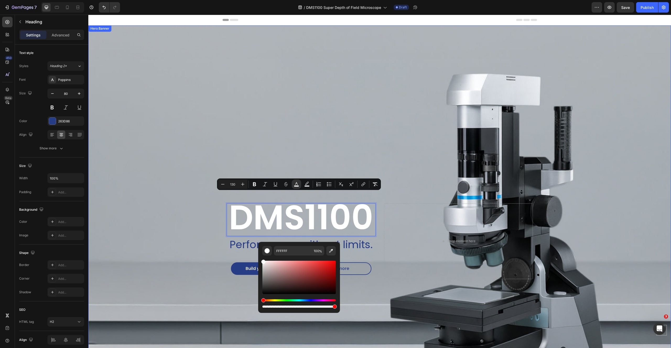
click at [243, 98] on div "Background Image" at bounding box center [379, 241] width 583 height 432
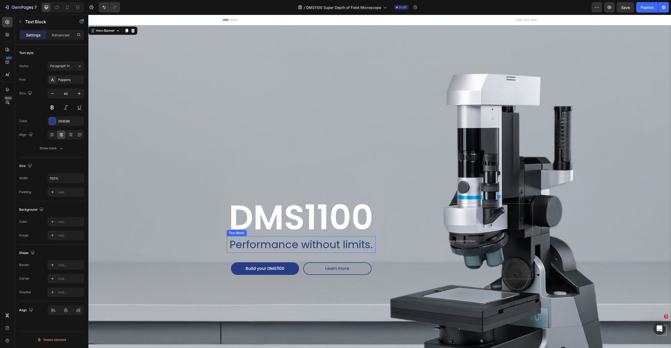
click at [270, 245] on p "Performance without limits." at bounding box center [301, 245] width 148 height 16
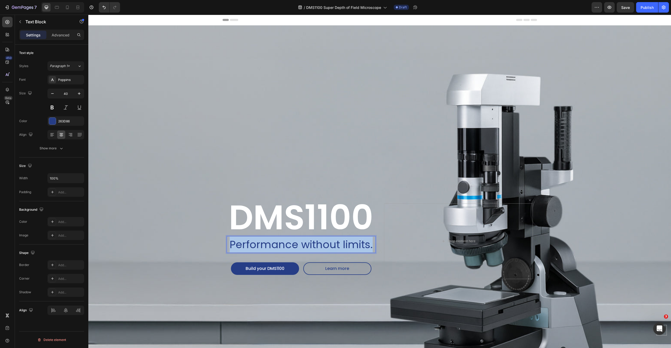
click at [270, 245] on p "Performance without limits." at bounding box center [301, 245] width 148 height 16
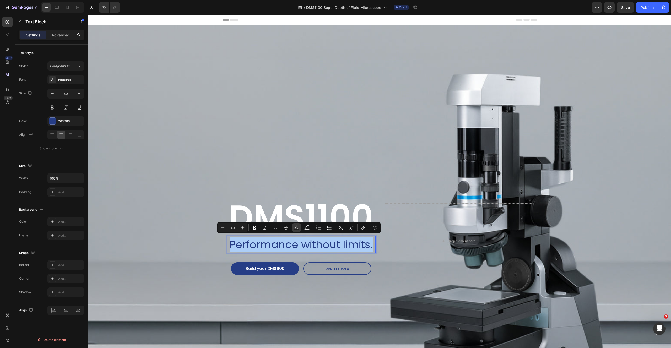
click at [297, 229] on rect "Editor contextual toolbar" at bounding box center [296, 229] width 5 height 1
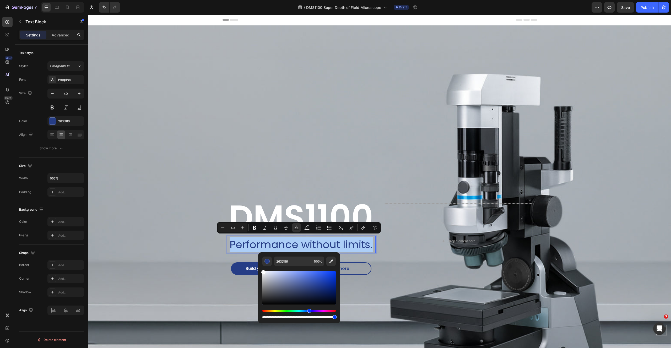
drag, startPoint x: 370, startPoint y: 304, endPoint x: 236, endPoint y: 217, distance: 159.3
type input "FFFFFF"
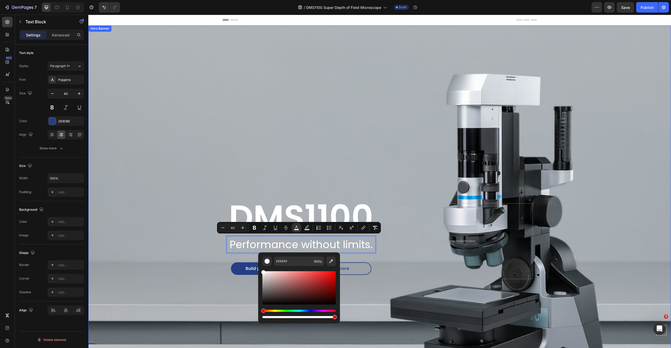
click at [259, 138] on div "Background Image" at bounding box center [379, 241] width 583 height 432
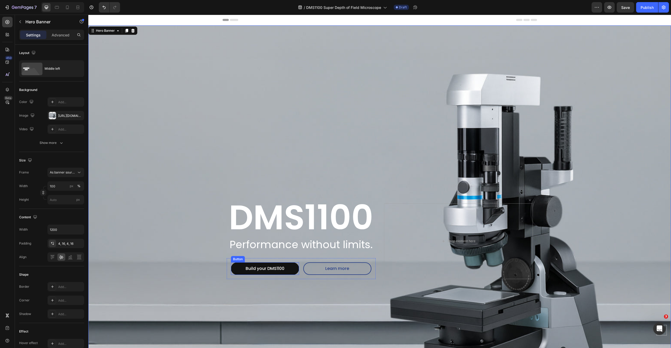
click at [238, 269] on button "Build your DMS1100" at bounding box center [265, 268] width 68 height 13
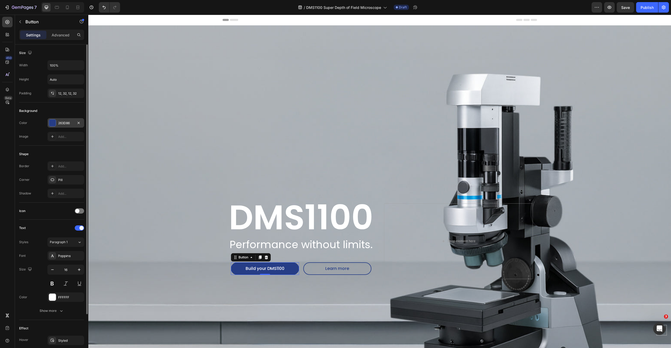
click at [53, 124] on div at bounding box center [52, 123] width 7 height 7
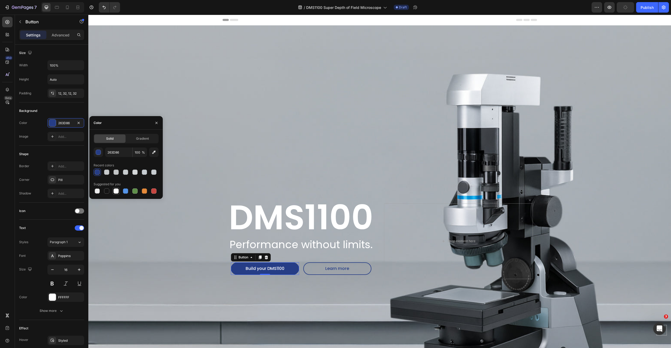
click at [118, 190] on div at bounding box center [116, 191] width 5 height 5
type input "FFFFFF"
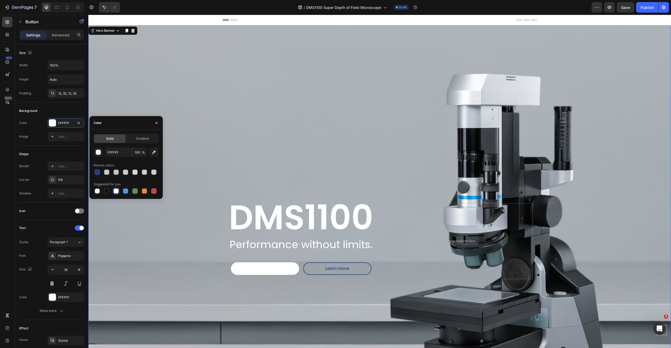
click at [254, 156] on div "Background Image" at bounding box center [379, 241] width 583 height 432
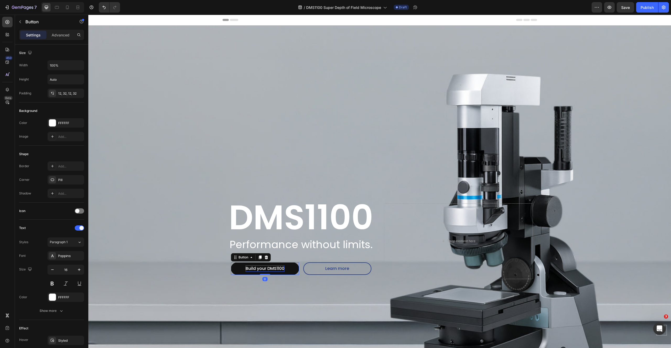
click at [260, 268] on p "Build your DMS1100" at bounding box center [265, 269] width 39 height 6
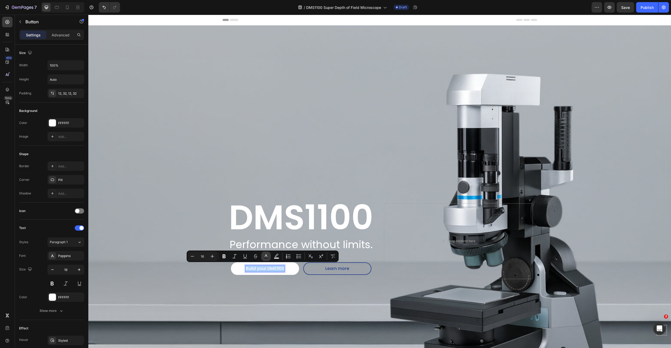
click at [265, 257] on icon "Editor contextual toolbar" at bounding box center [266, 256] width 5 height 5
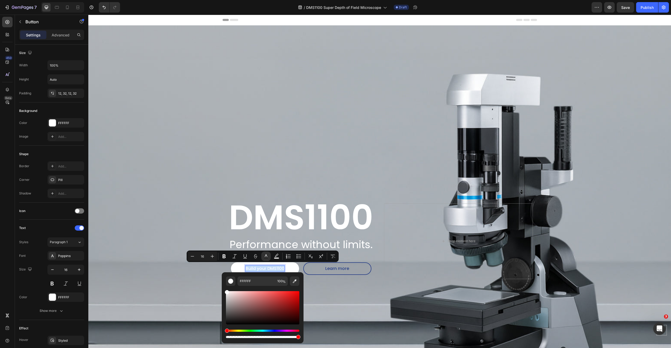
click at [391, 252] on div "Drop element here" at bounding box center [458, 241] width 149 height 76
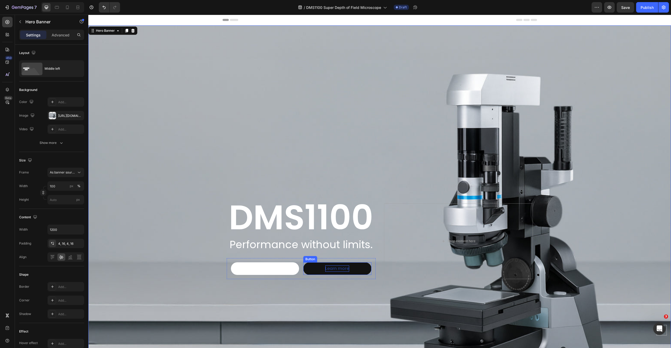
click at [328, 269] on span "Learn more" at bounding box center [337, 269] width 24 height 6
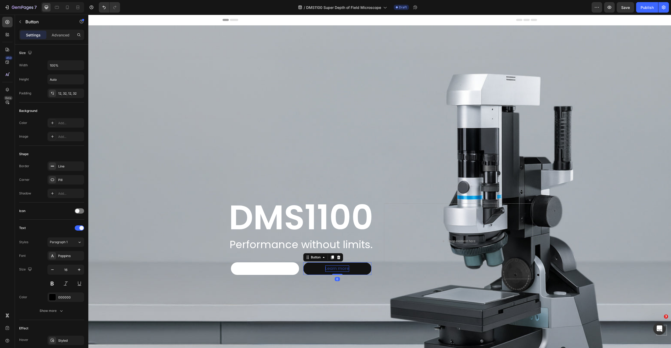
click at [332, 266] on span "Learn more" at bounding box center [337, 269] width 24 height 6
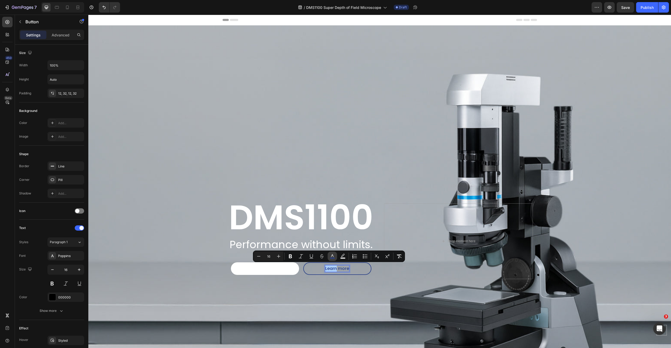
click at [332, 252] on button "color" at bounding box center [332, 256] width 9 height 9
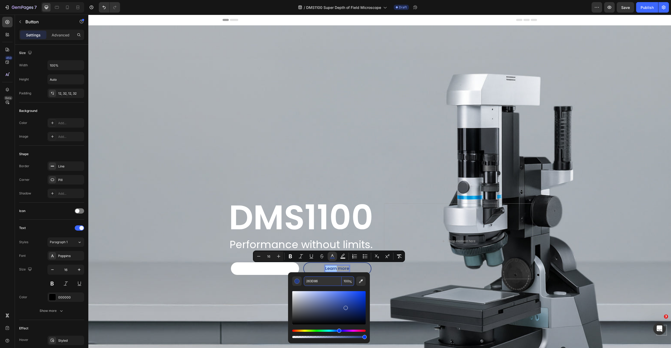
click at [324, 283] on input "263D86" at bounding box center [323, 281] width 38 height 9
click at [263, 268] on p "Build your DMS1100" at bounding box center [265, 269] width 39 height 6
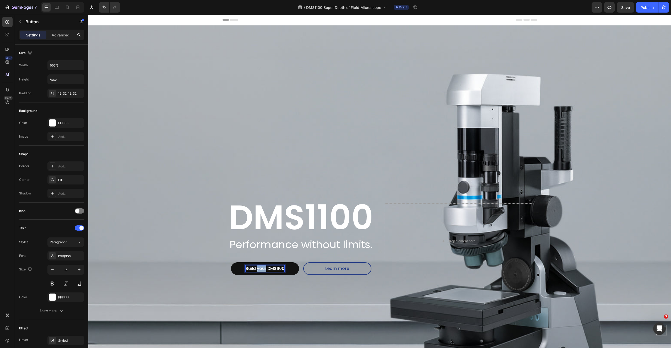
click at [257, 266] on p "Build your DMS1100" at bounding box center [265, 269] width 39 height 6
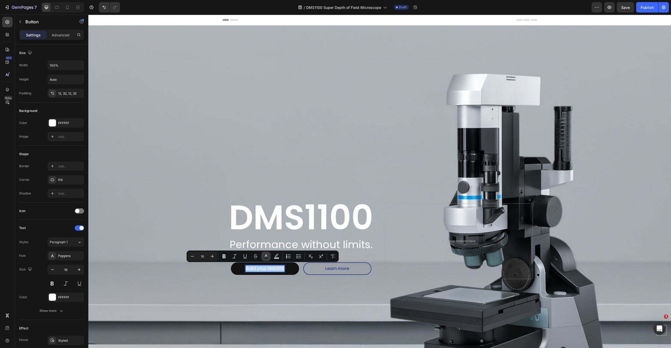
click at [265, 256] on icon "Editor contextual toolbar" at bounding box center [266, 256] width 5 height 5
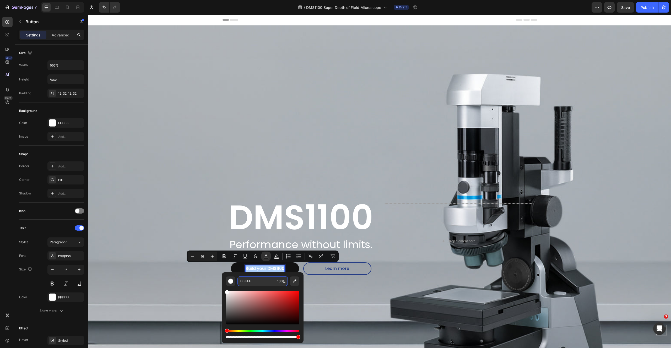
click at [254, 280] on input "FFFFFF" at bounding box center [257, 281] width 38 height 9
paste input "263D86"
type input "263D86"
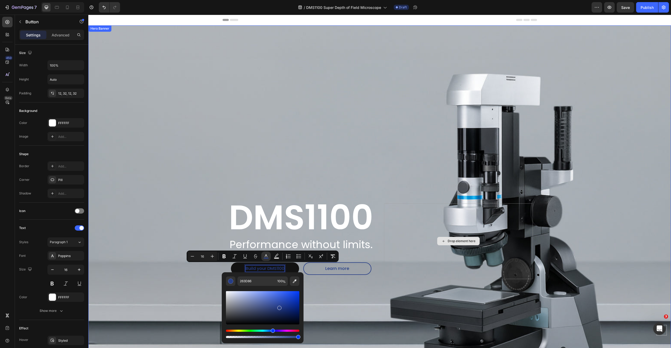
click at [438, 209] on div "Drop element here" at bounding box center [458, 241] width 149 height 76
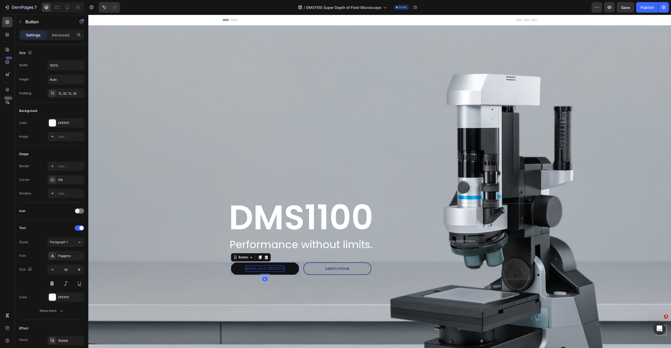
click at [272, 268] on span "Build your DMS1100" at bounding box center [265, 269] width 39 height 6
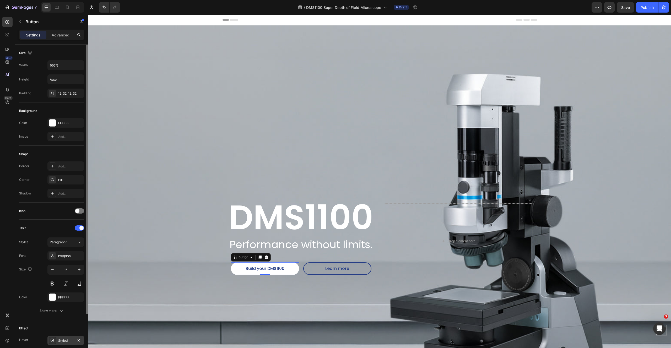
click at [65, 341] on div "Styled" at bounding box center [65, 341] width 15 height 5
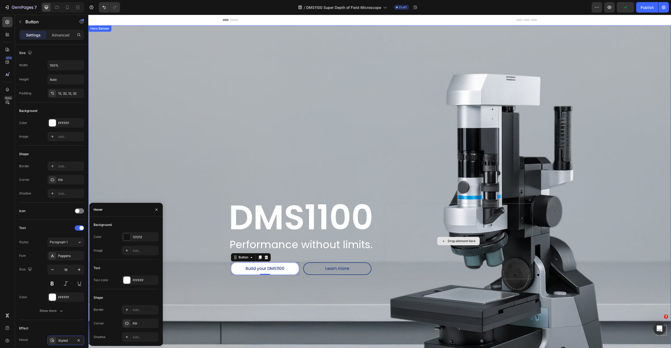
click at [444, 266] on div "Drop element here" at bounding box center [458, 241] width 149 height 76
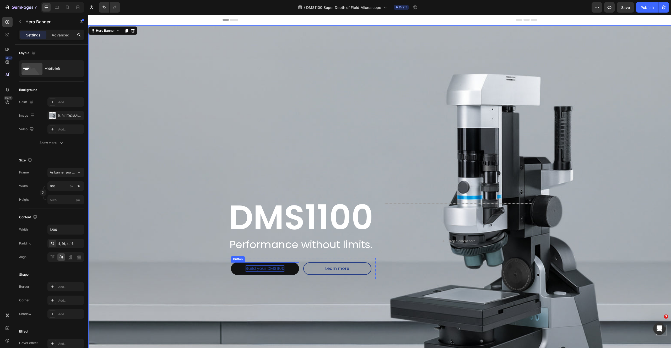
click at [252, 268] on span "Build your DMS1100" at bounding box center [265, 269] width 39 height 6
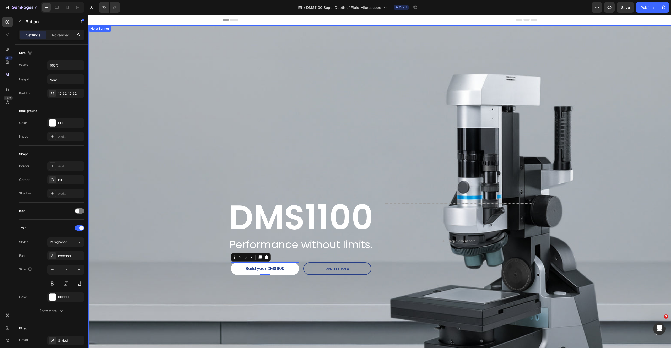
click at [176, 214] on div "Background Image" at bounding box center [379, 241] width 583 height 432
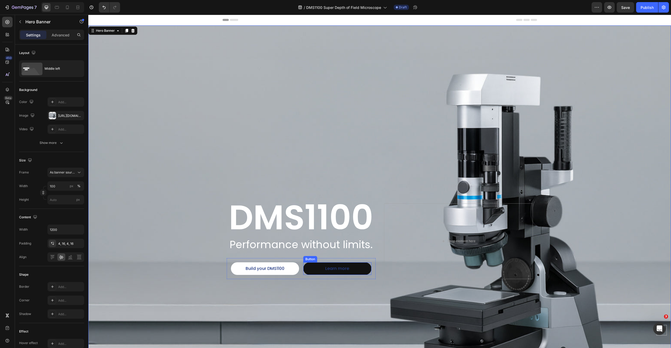
click at [315, 267] on button "Learn more" at bounding box center [337, 268] width 68 height 13
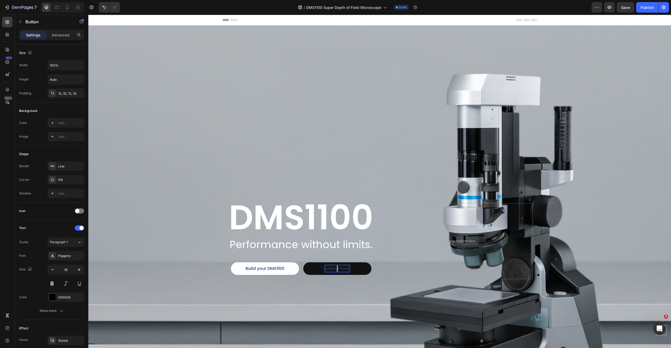
click at [334, 267] on span "Learn more" at bounding box center [337, 269] width 24 height 6
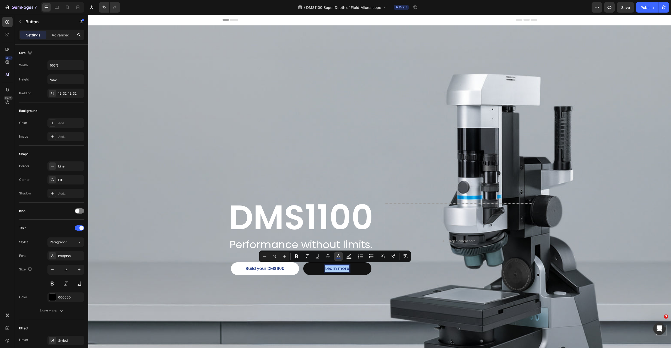
click at [339, 256] on icon "Editor contextual toolbar" at bounding box center [338, 256] width 5 height 5
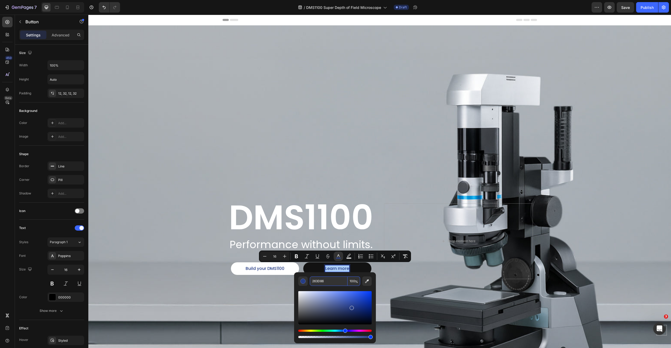
click at [325, 282] on input "263D86" at bounding box center [329, 281] width 38 height 9
type input "FFFFFF"
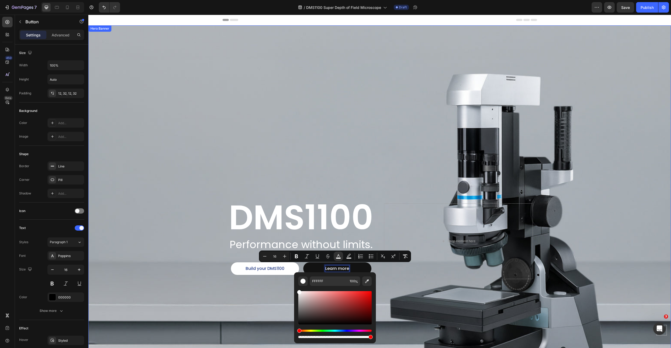
click at [448, 281] on div "Background Image" at bounding box center [379, 241] width 583 height 432
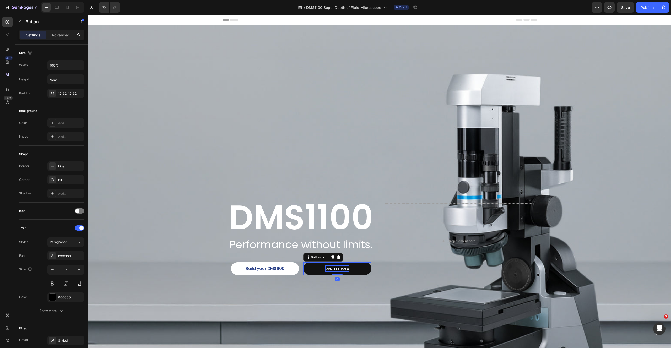
click at [357, 262] on button "Learn more" at bounding box center [337, 268] width 68 height 13
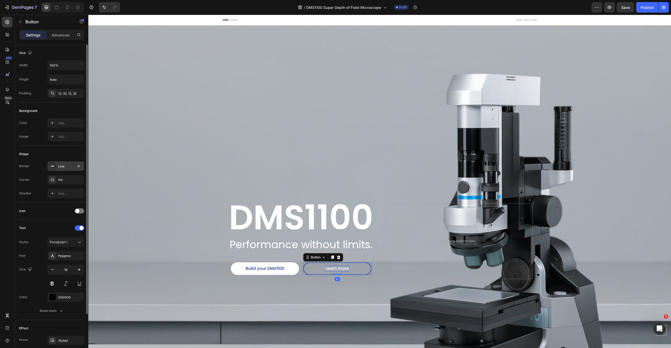
click at [63, 167] on div "Line" at bounding box center [65, 166] width 15 height 5
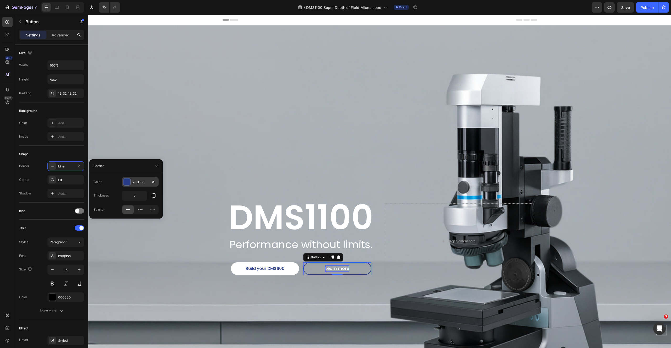
click at [135, 183] on div "263D86" at bounding box center [140, 182] width 15 height 5
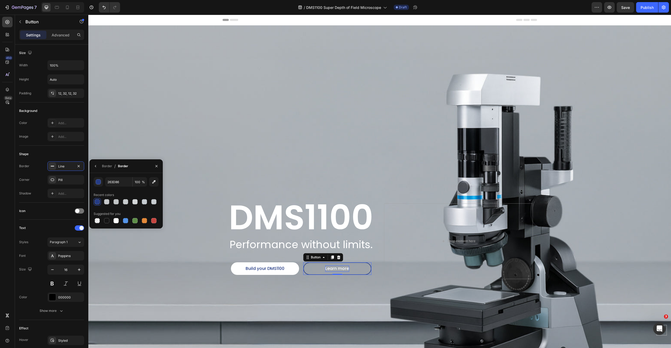
click at [135, 183] on input "100" at bounding box center [140, 181] width 14 height 9
click at [107, 182] on input "263D86" at bounding box center [118, 181] width 27 height 9
type input "ffffff"
click at [167, 298] on div "Background Image" at bounding box center [379, 241] width 583 height 432
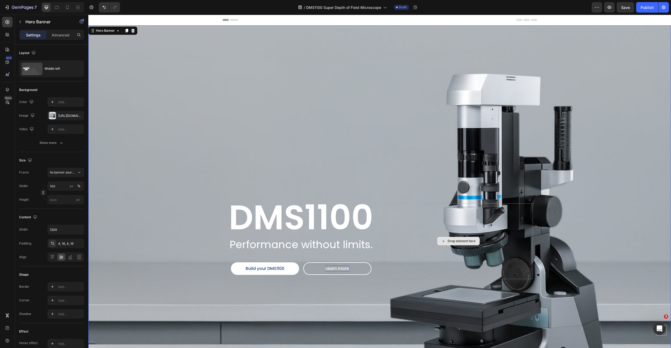
click at [434, 242] on div "Drop element here" at bounding box center [458, 241] width 149 height 76
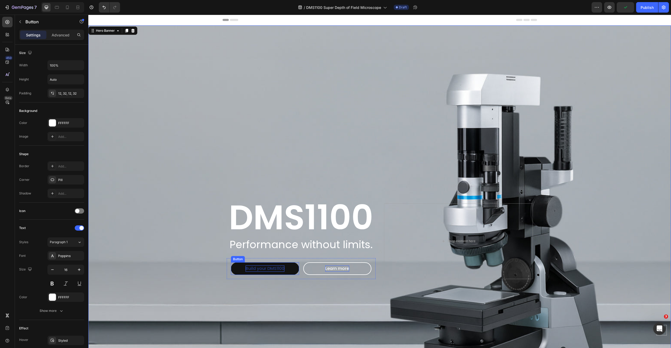
click at [253, 267] on span "Build your DMS1100" at bounding box center [265, 269] width 39 height 6
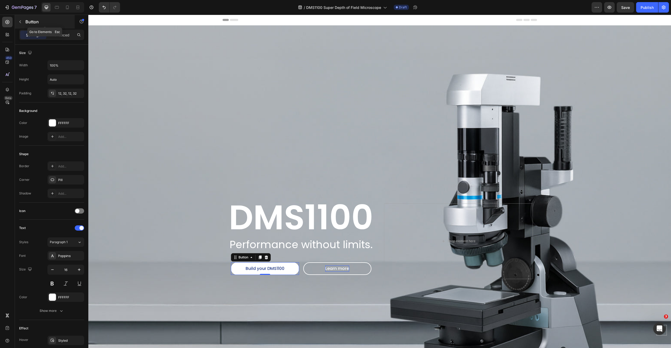
click at [22, 21] on icon "button" at bounding box center [20, 22] width 4 height 4
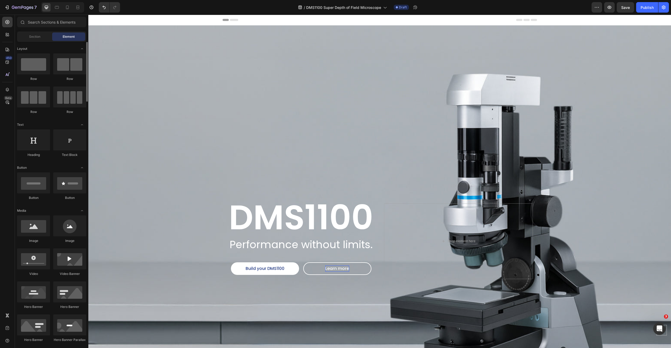
scroll to position [45, 0]
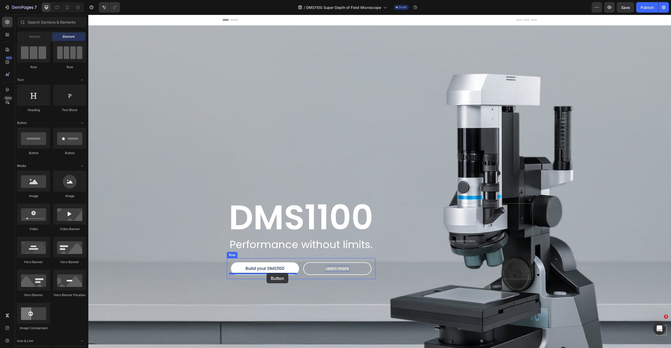
drag, startPoint x: 128, startPoint y: 155, endPoint x: 267, endPoint y: 273, distance: 182.3
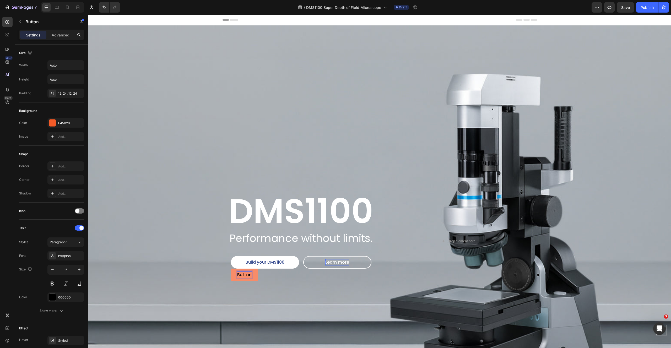
click at [243, 272] on p "Button" at bounding box center [244, 275] width 14 height 6
click at [240, 273] on p "Button" at bounding box center [244, 275] width 14 height 6
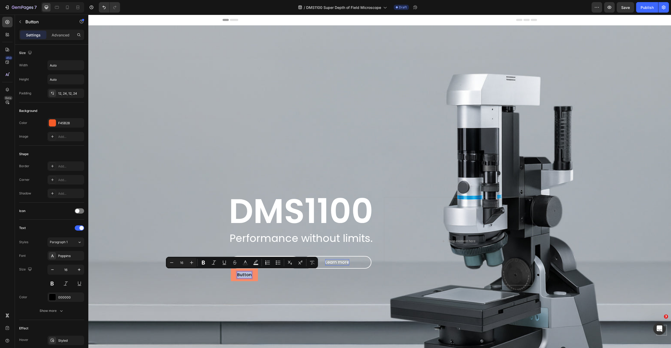
click at [240, 273] on p "Button" at bounding box center [244, 275] width 14 height 6
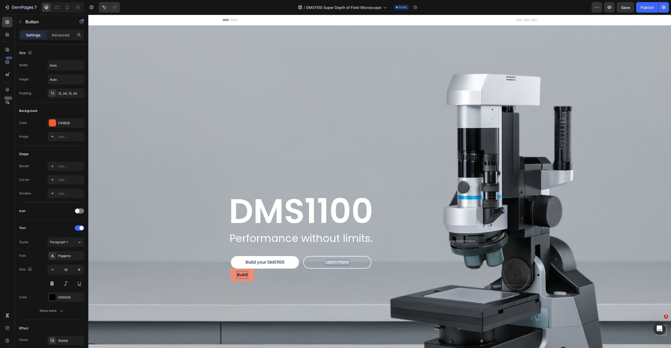
click at [231, 269] on button "Build" at bounding box center [242, 275] width 23 height 13
click at [231, 269] on button "Build your" at bounding box center [247, 275] width 33 height 13
click at [303, 280] on div "Build your DMS1100 Button Build your DMS1100 Button 0 Learn more Button Row" at bounding box center [301, 269] width 149 height 34
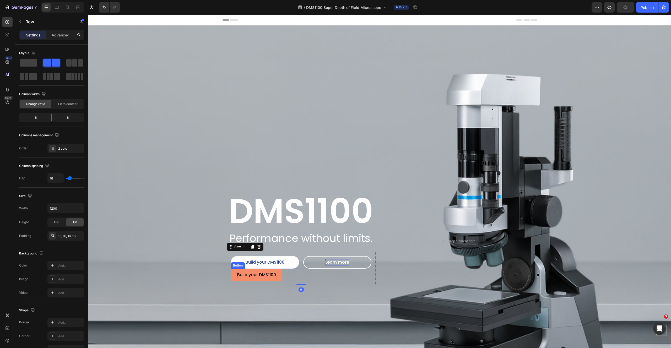
click at [253, 274] on p "Build your DMS1100" at bounding box center [256, 275] width 39 height 6
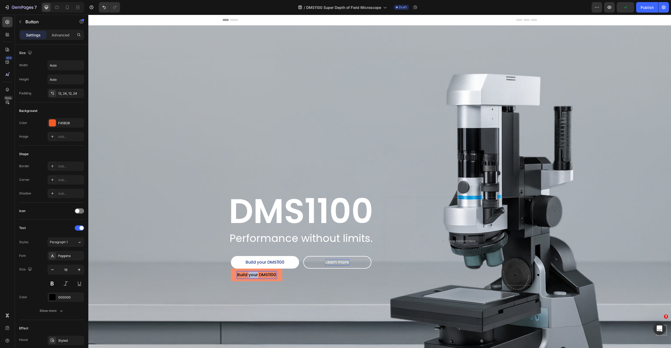
click at [253, 274] on p "Build your DMS1100" at bounding box center [256, 275] width 39 height 6
click at [55, 310] on div "Show more" at bounding box center [52, 310] width 24 height 5
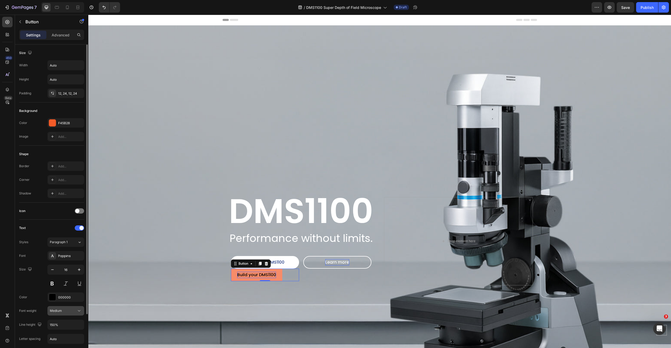
click at [72, 309] on div "Medium" at bounding box center [63, 311] width 27 height 5
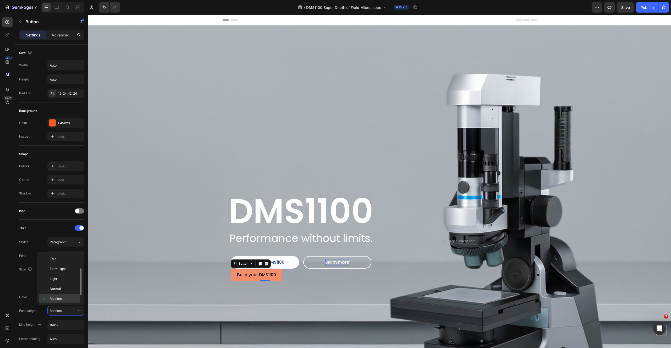
scroll to position [9, 0]
click at [69, 282] on p "Normal" at bounding box center [64, 279] width 28 height 5
click at [211, 281] on div "Background Image" at bounding box center [379, 241] width 583 height 432
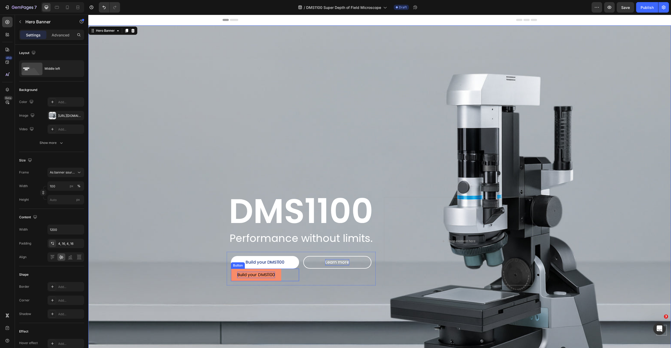
click at [255, 272] on p "Build your DMS1100" at bounding box center [256, 275] width 38 height 6
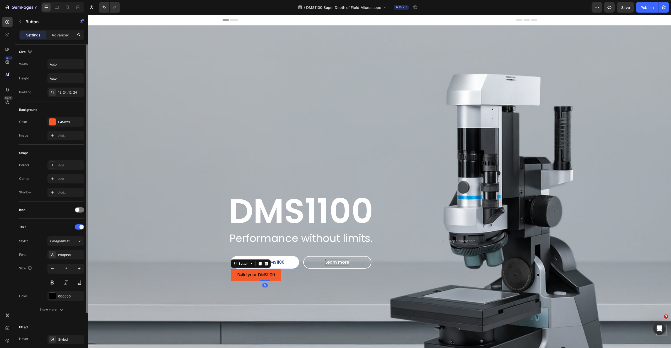
scroll to position [57, 0]
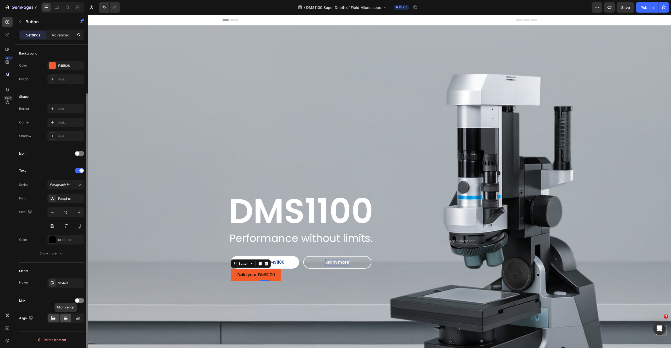
click at [63, 318] on div at bounding box center [65, 318] width 11 height 8
click at [330, 298] on div "Background Image" at bounding box center [379, 241] width 583 height 432
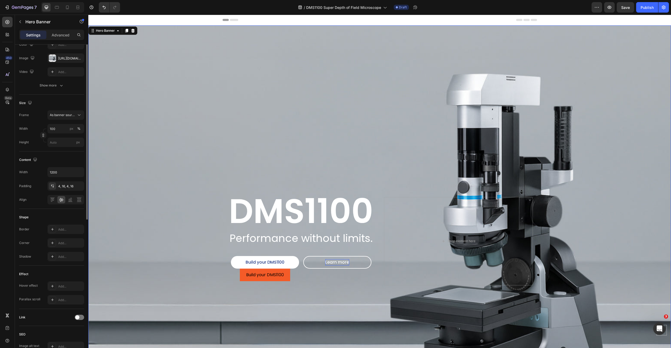
scroll to position [0, 0]
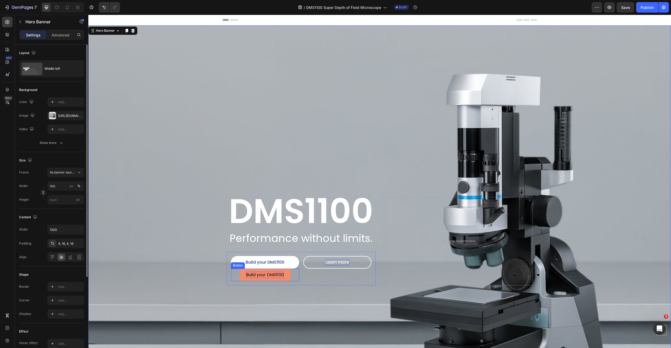
click at [264, 273] on p "Build your DMS1100" at bounding box center [265, 275] width 38 height 6
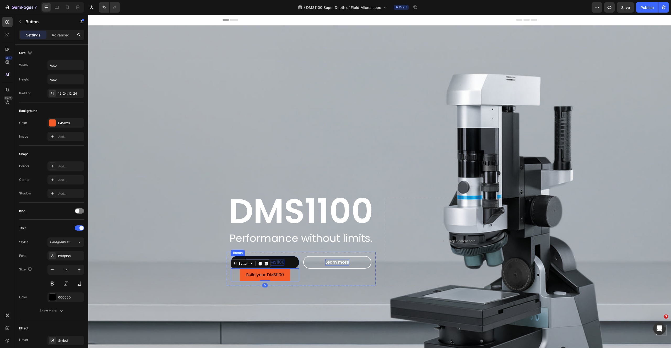
click at [277, 260] on span "Build your DMS1100" at bounding box center [265, 262] width 39 height 6
click at [275, 275] on p "Build your DMS1100" at bounding box center [265, 275] width 38 height 6
click at [341, 282] on div "Build your DMS1100 Button Build your DMS1100 Button 0 Learn more Button Row" at bounding box center [301, 269] width 149 height 34
click at [261, 274] on p "Build your DMS1100" at bounding box center [265, 275] width 38 height 6
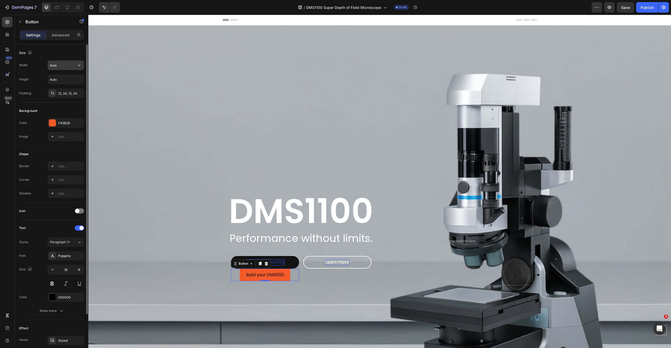
click at [60, 64] on input "Auto" at bounding box center [66, 65] width 36 height 9
click at [78, 66] on icon "button" at bounding box center [79, 65] width 5 height 5
click at [77, 89] on span "100%" at bounding box center [75, 88] width 9 height 5
type input "100%"
click at [51, 121] on div at bounding box center [52, 123] width 7 height 7
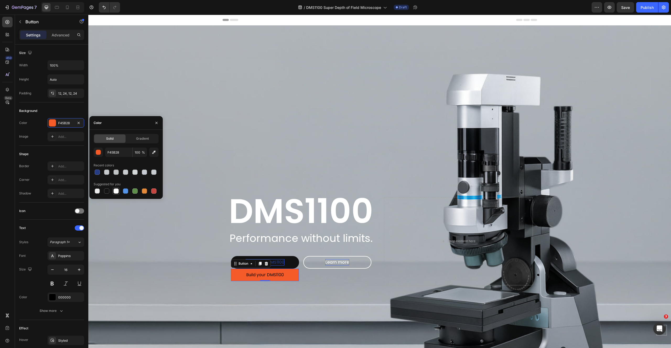
click at [117, 192] on div at bounding box center [116, 191] width 5 height 5
type input "FFFFFF"
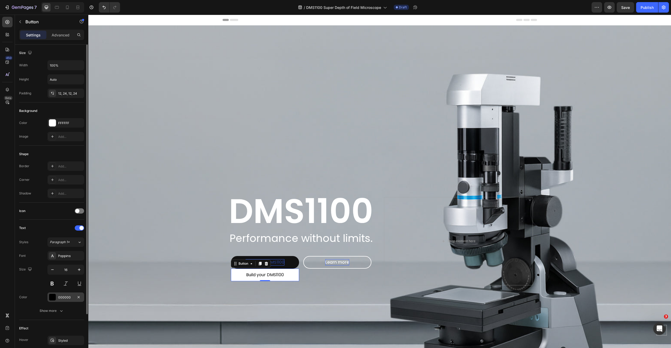
click at [66, 294] on div "000000" at bounding box center [65, 297] width 37 height 9
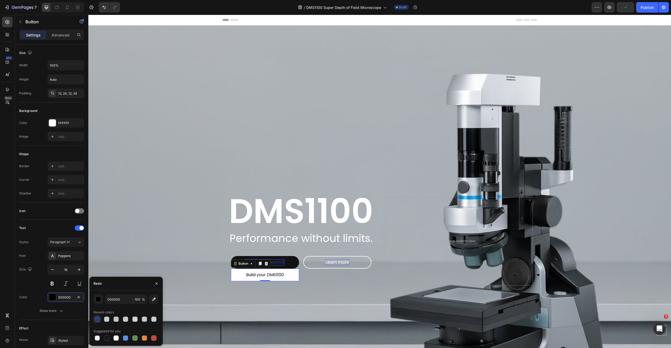
click at [97, 319] on div at bounding box center [97, 319] width 5 height 5
type input "263D86"
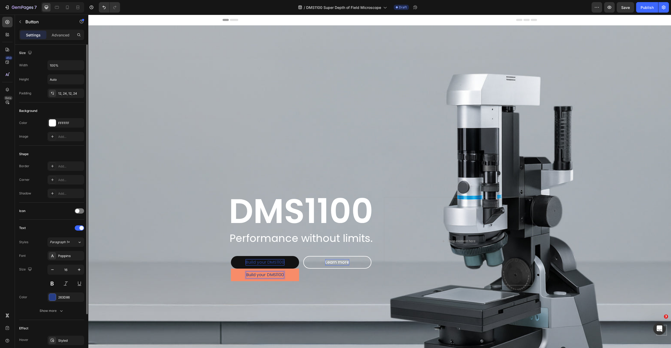
scroll to position [57, 0]
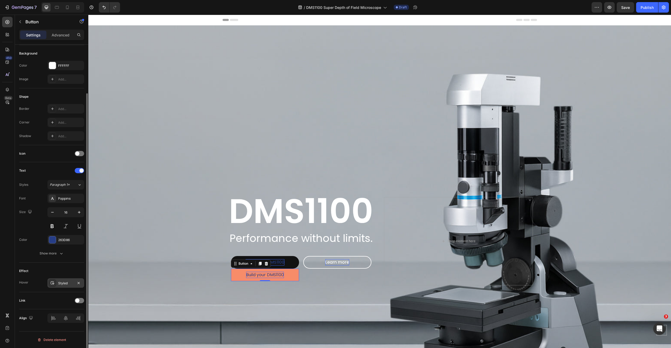
click at [66, 284] on div "Styled" at bounding box center [65, 283] width 15 height 5
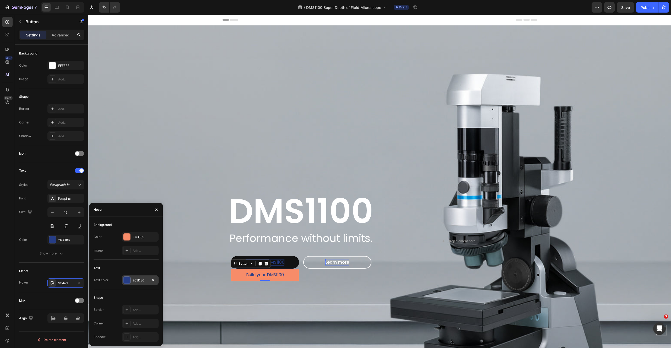
click at [136, 279] on div "263D86" at bounding box center [140, 280] width 15 height 5
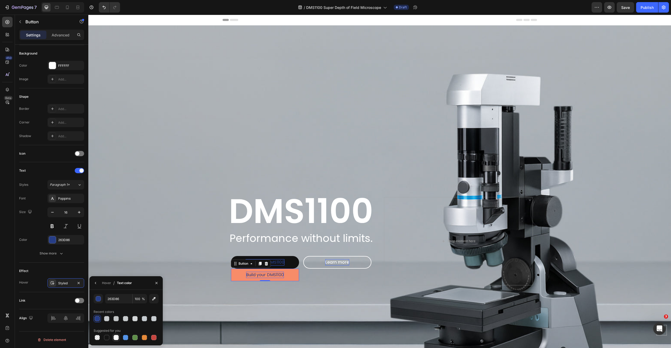
click at [115, 339] on div at bounding box center [116, 337] width 5 height 5
type input "FFFFFF"
click at [96, 283] on icon "button" at bounding box center [96, 283] width 4 height 4
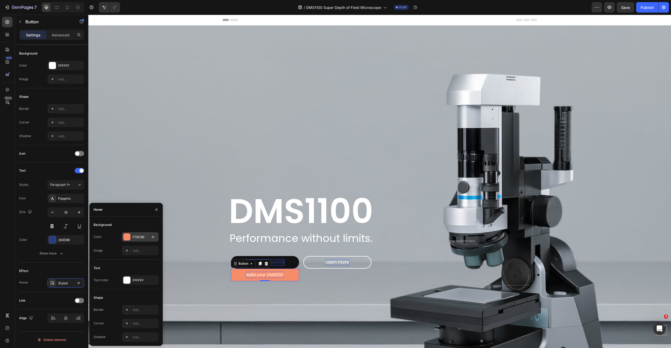
click at [126, 237] on div at bounding box center [126, 237] width 7 height 7
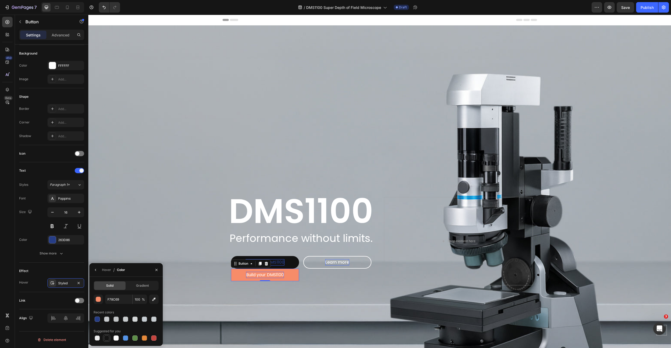
click at [106, 339] on div at bounding box center [106, 338] width 5 height 5
type input "151515"
click at [166, 225] on div "Background Image" at bounding box center [379, 241] width 583 height 432
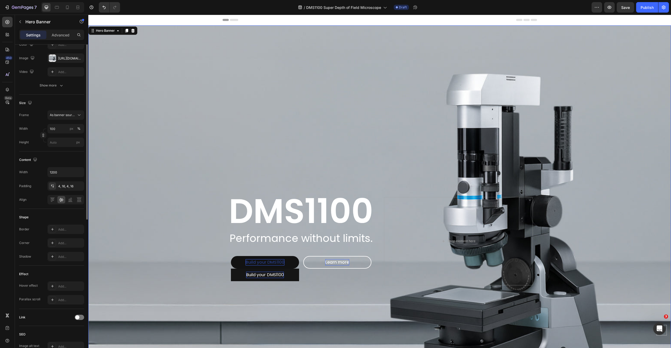
scroll to position [0, 0]
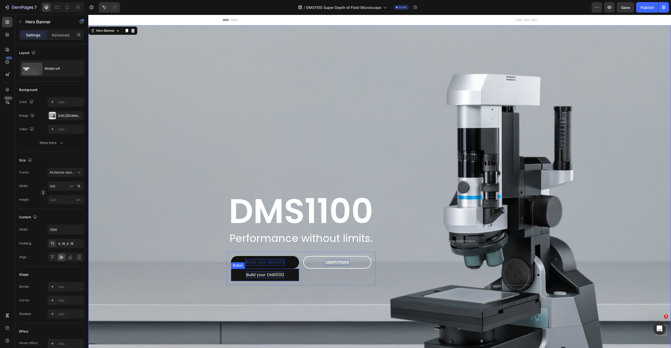
click at [239, 276] on button "Build your DMS1100" at bounding box center [265, 275] width 68 height 13
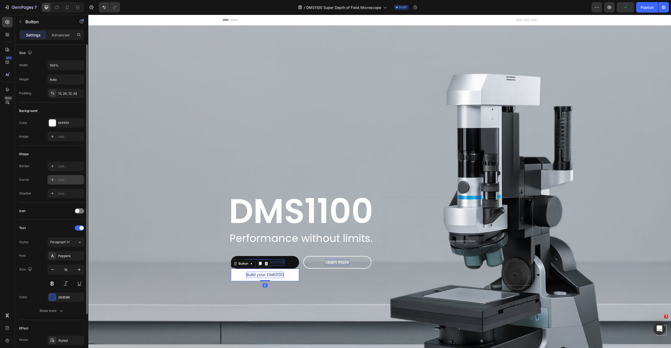
click at [75, 184] on div "Add..." at bounding box center [65, 179] width 37 height 9
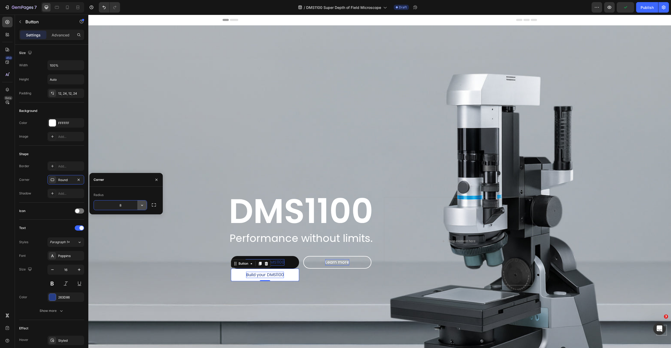
click at [142, 205] on icon "button" at bounding box center [141, 205] width 5 height 5
click at [129, 240] on p "Pill" at bounding box center [127, 238] width 30 height 5
type input "9999"
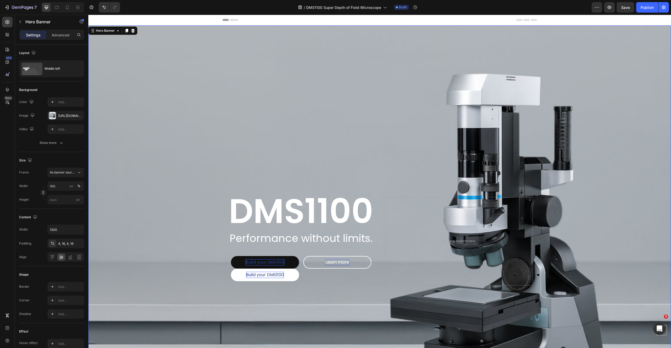
click at [183, 273] on div "Background Image" at bounding box center [379, 241] width 583 height 432
click at [266, 257] on button "Build your DMS1100" at bounding box center [265, 262] width 68 height 13
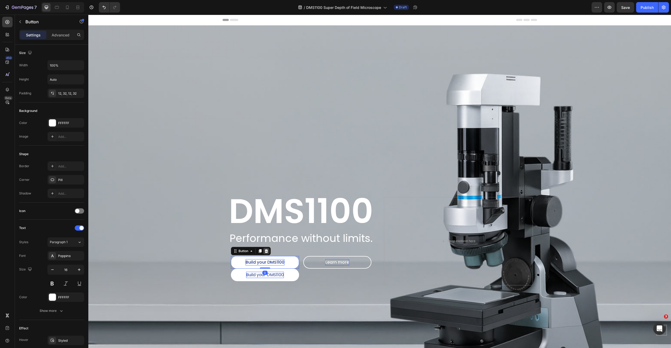
click at [265, 250] on icon at bounding box center [266, 251] width 3 height 4
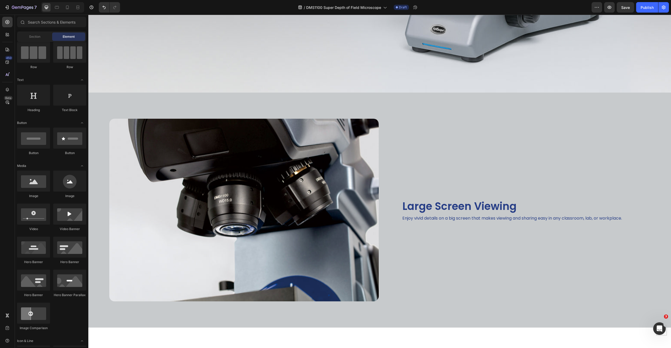
scroll to position [360, 0]
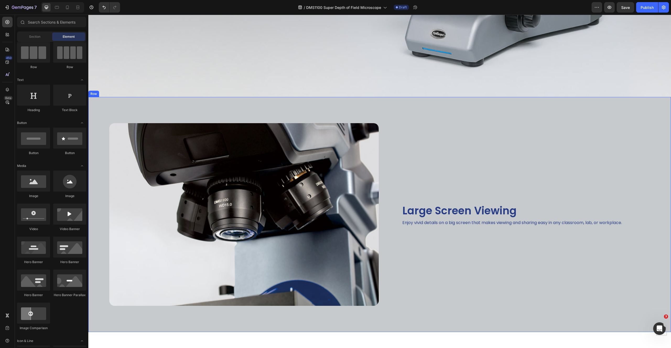
click at [421, 179] on div "Large Screen Viewing Heading Enjoy vivid details on a big screen that makes vie…" at bounding box center [526, 214] width 291 height 235
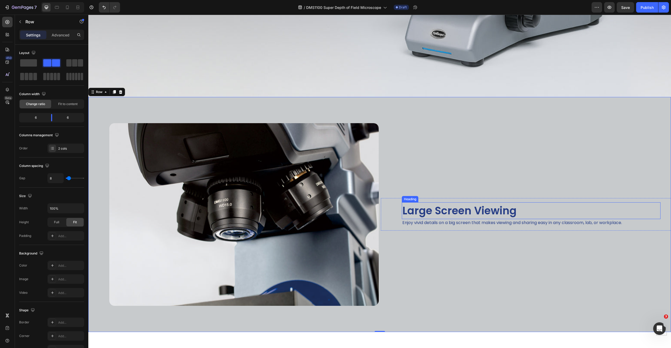
click at [420, 202] on h2 "Large Screen Viewing" at bounding box center [531, 210] width 259 height 17
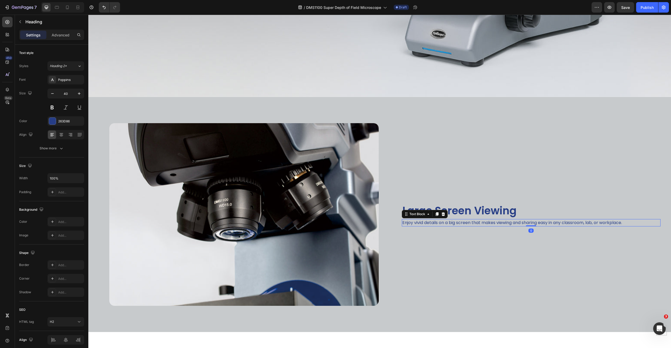
click at [417, 220] on p "Enjoy vivid details on a big screen that makes viewing and sharing easy in any …" at bounding box center [531, 223] width 258 height 6
click at [417, 212] on div "Text Block" at bounding box center [418, 214] width 18 height 5
click at [471, 202] on h2 "Large Screen Viewing" at bounding box center [531, 210] width 259 height 17
click at [473, 209] on h2 "Large Screen Viewing" at bounding box center [531, 210] width 259 height 17
click at [473, 209] on p "Large Screen Viewing" at bounding box center [531, 211] width 258 height 16
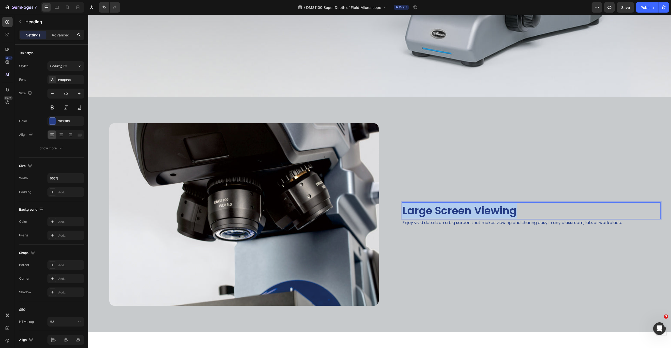
click at [473, 209] on p "Large Screen Viewing" at bounding box center [531, 211] width 258 height 16
click at [426, 220] on p "Enjoy vivid details on a big screen that makes viewing and sharing easy in any …" at bounding box center [531, 223] width 258 height 6
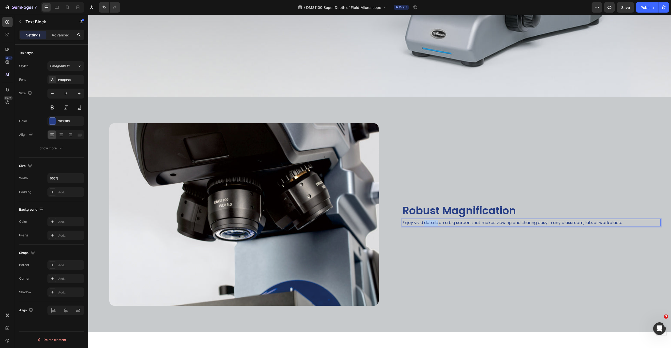
click at [426, 220] on p "Enjoy vivid details on a big screen that makes viewing and sharing easy in any …" at bounding box center [531, 223] width 258 height 6
click at [444, 123] on div "Robust Magnification Heading Go from 20X to 7500X with one effortless click. Te…" at bounding box center [526, 214] width 291 height 235
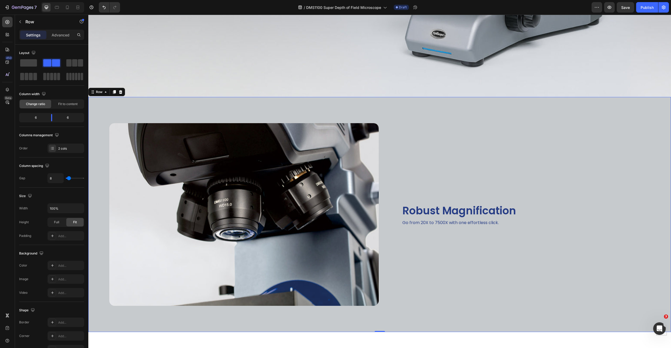
click at [444, 122] on div "Robust Magnification Heading Go from 20X to 7500X with one effortless click. Te…" at bounding box center [526, 214] width 291 height 235
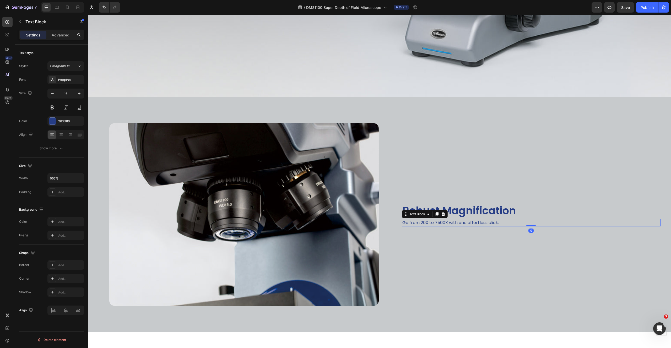
click at [415, 220] on p "Go from 20X to 7500X with one effortless click." at bounding box center [531, 223] width 258 height 6
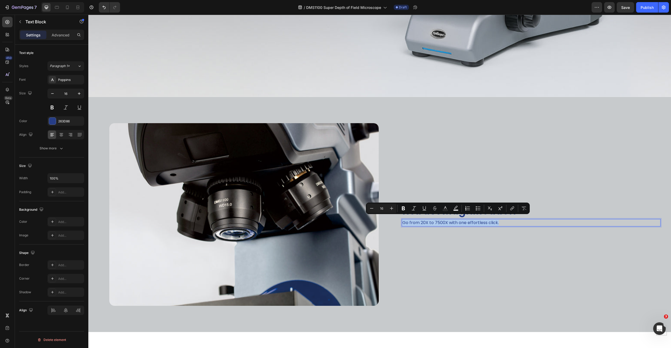
click at [518, 220] on p "Go from 20X to 7500X with one effortless click." at bounding box center [531, 223] width 258 height 6
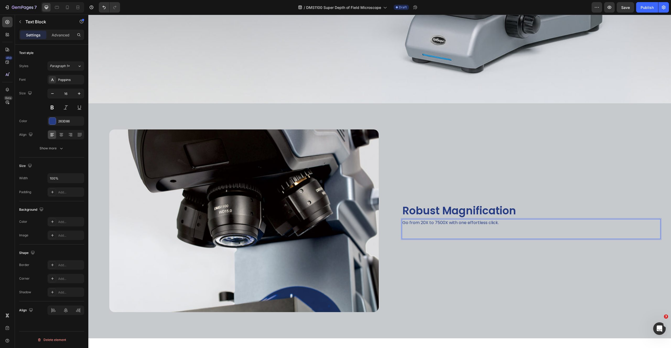
scroll to position [351, 0]
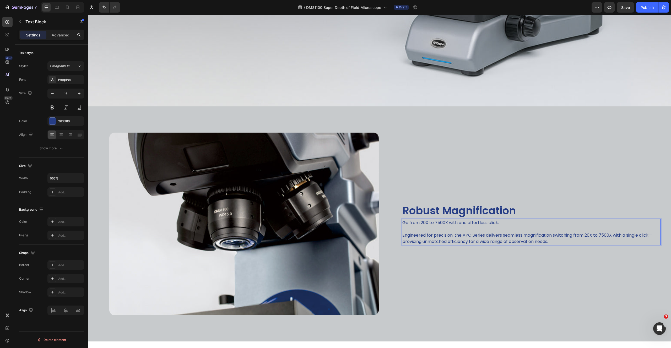
click at [452, 232] on p "Go from 20X to 7500X with one effortless click. Engineered for precision, the A…" at bounding box center [531, 232] width 258 height 25
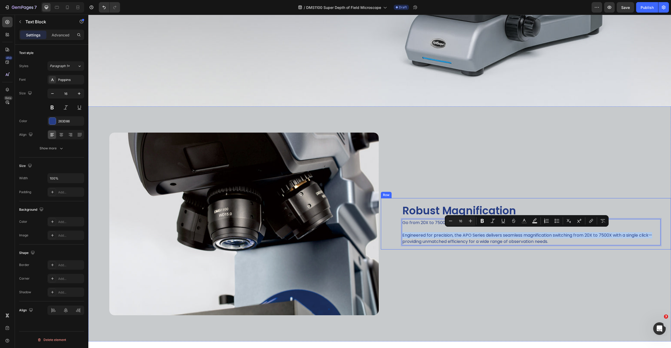
drag, startPoint x: 654, startPoint y: 232, endPoint x: 399, endPoint y: 232, distance: 254.3
click at [399, 232] on div "Robust Magnification Heading Go from 20X to 7500X with one effortless click. En…" at bounding box center [526, 223] width 291 height 51
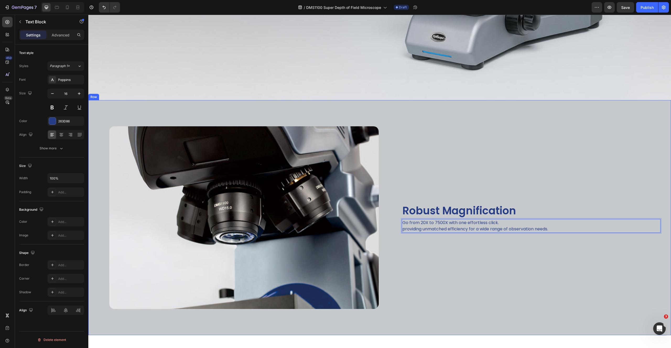
scroll to position [360, 0]
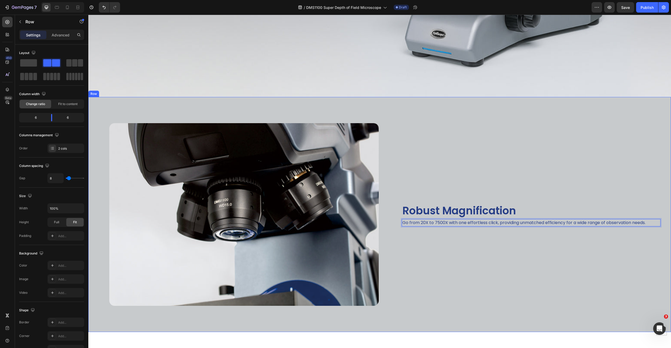
click at [503, 242] on div "Robust Magnification Heading Go from 20X to 7500X with one effortless click, pr…" at bounding box center [526, 214] width 291 height 235
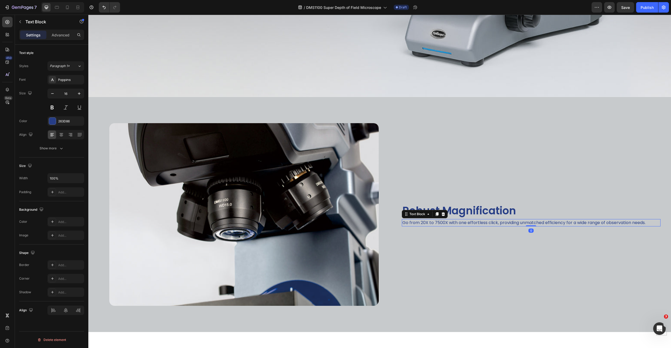
click at [506, 220] on p "Go from 20X to 7500X with one effortless click, providing unmatched efficiency …" at bounding box center [531, 223] width 258 height 6
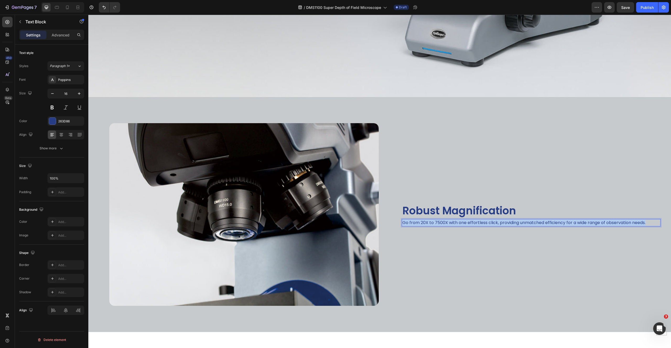
click at [506, 220] on p "Go from 20X to 7500X with one effortless click, providing unmatched efficiency …" at bounding box center [531, 223] width 258 height 6
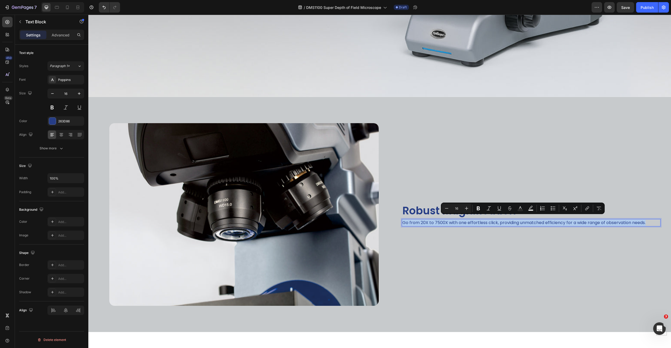
copy p "Go from 20X to 7500X with one effortless click, providing unmatched efficiency …"
click at [419, 221] on p "Go from 20X to 7500X with one effortless click, providing unmatched efficiency …" at bounding box center [531, 223] width 258 height 6
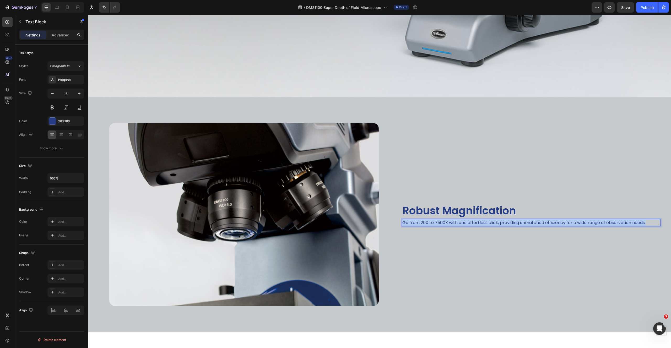
click at [419, 221] on p "Go from 20X to 7500X with one effortless click, providing unmatched efficiency …" at bounding box center [531, 223] width 258 height 6
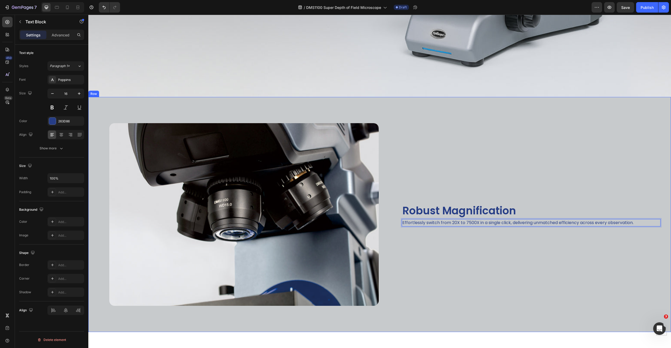
click at [513, 253] on div "Robust Magnification Heading Effortlessly switch from 20X to 7500X in a single …" at bounding box center [526, 214] width 291 height 235
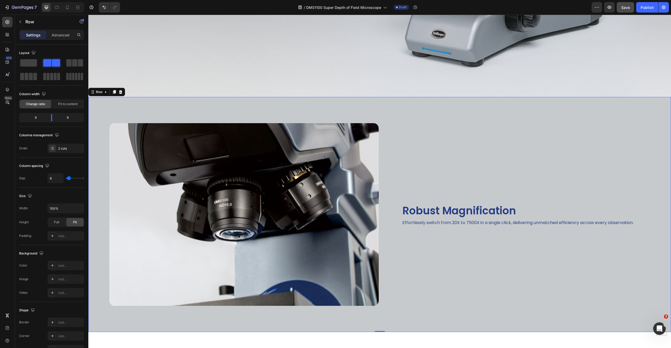
click at [627, 12] on div "7 Version history / DMS1100 Super Depth of Field Microscope Draft Preview Save …" at bounding box center [335, 7] width 671 height 15
click at [627, 10] on div "Save" at bounding box center [625, 8] width 9 height 6
click at [611, 9] on icon "button" at bounding box center [609, 7] width 5 height 5
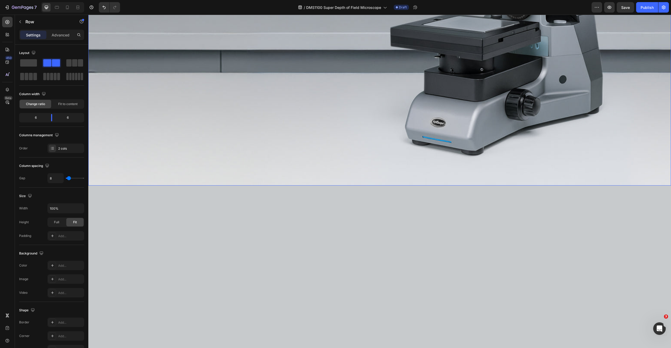
scroll to position [0, 0]
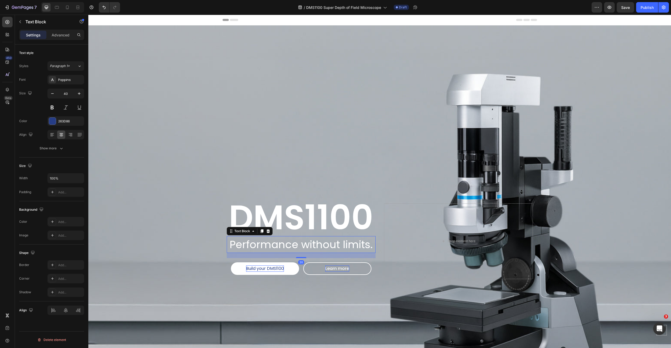
click at [324, 244] on span "Performance without limits." at bounding box center [301, 244] width 143 height 15
click at [324, 245] on span "Performance without limits." at bounding box center [301, 244] width 143 height 15
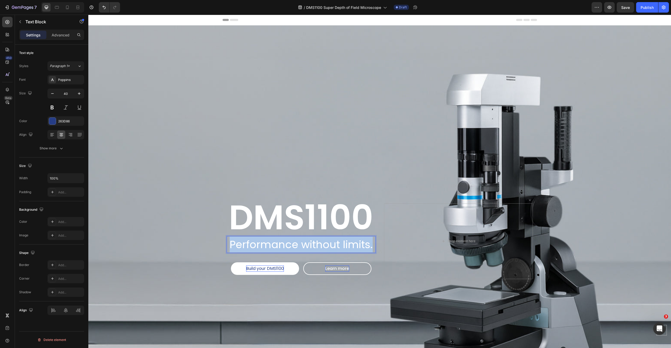
click at [324, 245] on span "Performance without limits." at bounding box center [301, 244] width 143 height 15
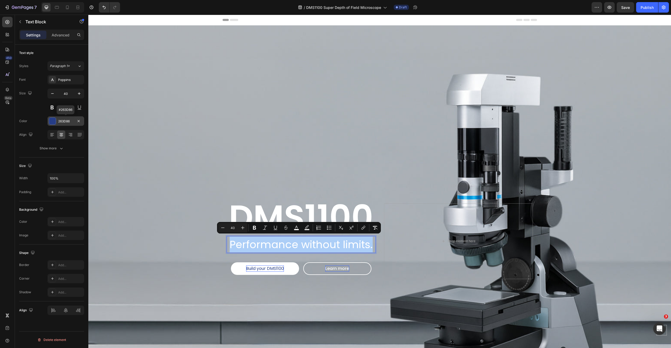
click at [56, 119] on div at bounding box center [52, 121] width 7 height 7
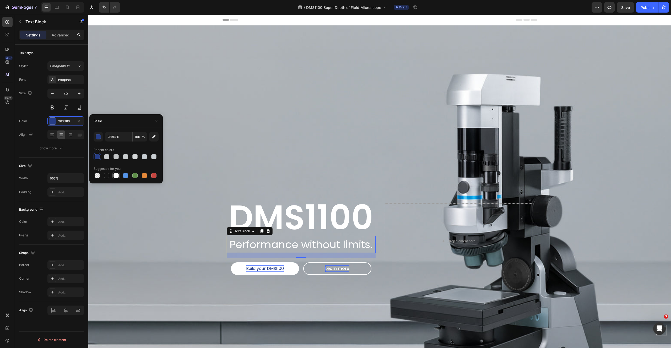
click at [115, 176] on div at bounding box center [116, 175] width 5 height 5
type input "FFFFFF"
click at [269, 176] on div "Background Image" at bounding box center [379, 241] width 583 height 432
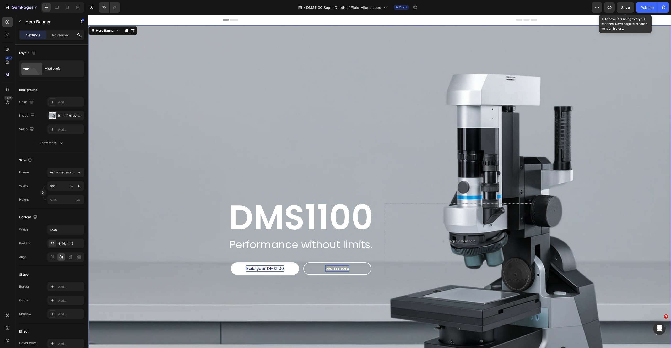
click at [629, 8] on span "Save" at bounding box center [625, 7] width 9 height 4
click at [607, 10] on button "button" at bounding box center [609, 7] width 10 height 10
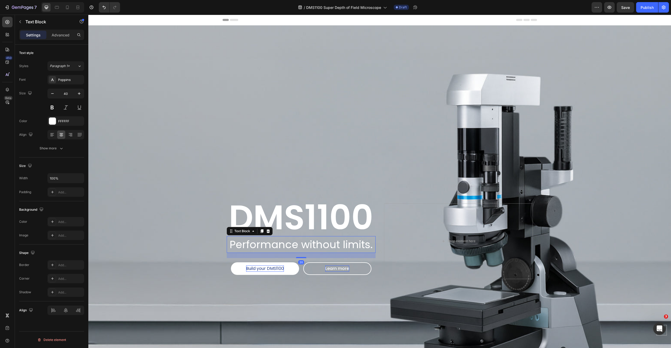
click at [268, 240] on span "Performance without limits." at bounding box center [301, 244] width 143 height 15
click at [260, 229] on icon at bounding box center [261, 231] width 3 height 4
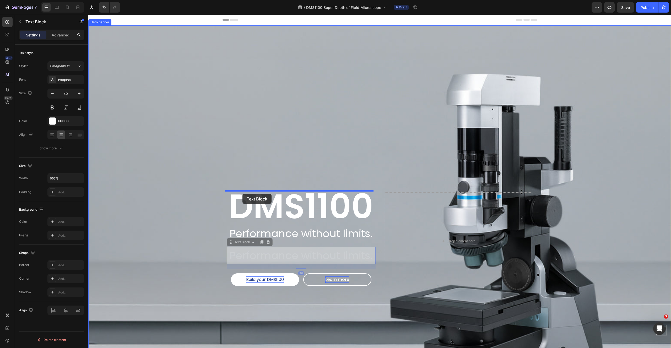
drag, startPoint x: 231, startPoint y: 241, endPoint x: 243, endPoint y: 194, distance: 48.5
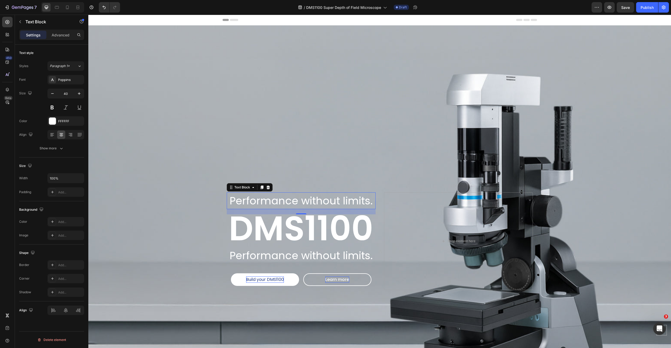
click at [284, 198] on p "Performance without limits." at bounding box center [301, 201] width 148 height 16
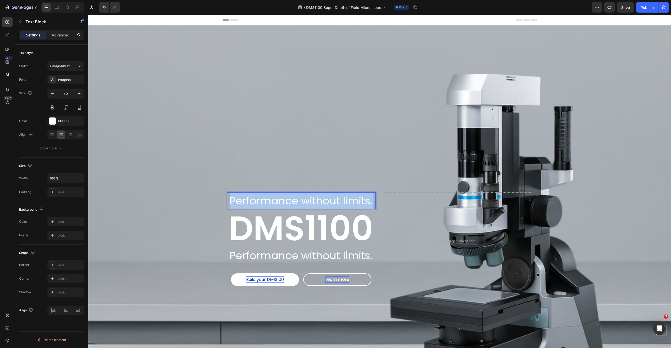
click at [284, 198] on p "Performance without limits." at bounding box center [301, 201] width 148 height 16
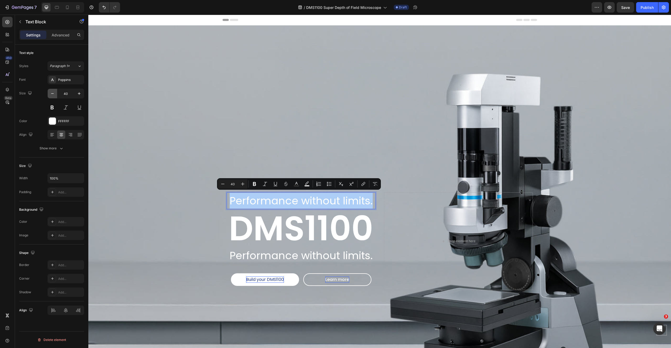
click at [52, 93] on icon "button" at bounding box center [52, 93] width 5 height 5
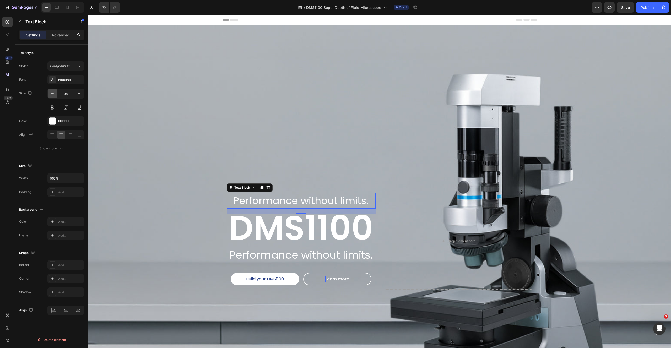
click at [52, 93] on icon "button" at bounding box center [52, 93] width 5 height 5
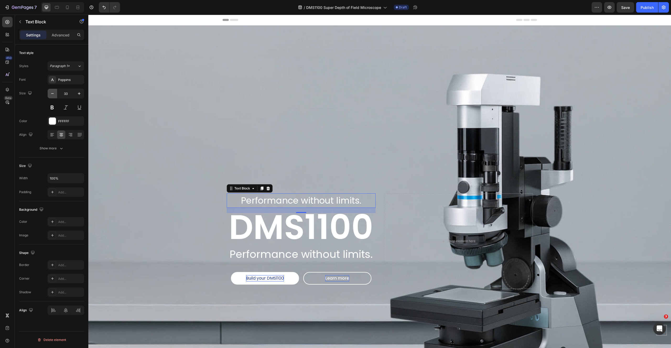
click at [52, 93] on icon "button" at bounding box center [52, 93] width 5 height 5
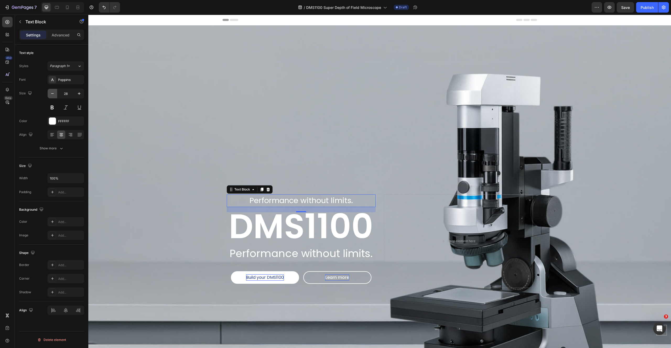
click at [52, 93] on icon "button" at bounding box center [52, 93] width 5 height 5
click at [51, 94] on icon "button" at bounding box center [52, 93] width 5 height 5
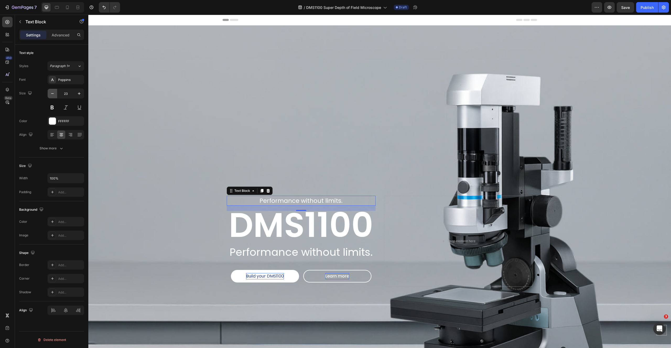
click at [51, 93] on icon "button" at bounding box center [52, 93] width 5 height 5
type input "20"
click at [53, 137] on icon at bounding box center [52, 134] width 5 height 5
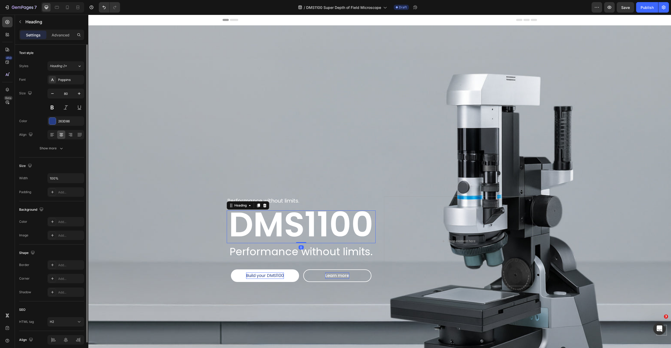
click at [253, 219] on span "DMS1100" at bounding box center [301, 225] width 144 height 48
click at [51, 149] on div "Show more" at bounding box center [52, 148] width 24 height 5
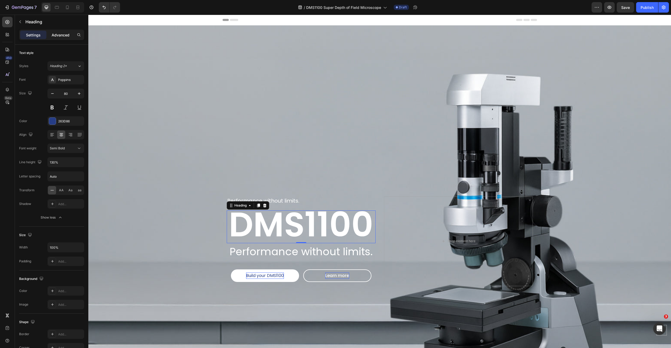
click at [59, 32] on p "Advanced" at bounding box center [61, 35] width 18 height 6
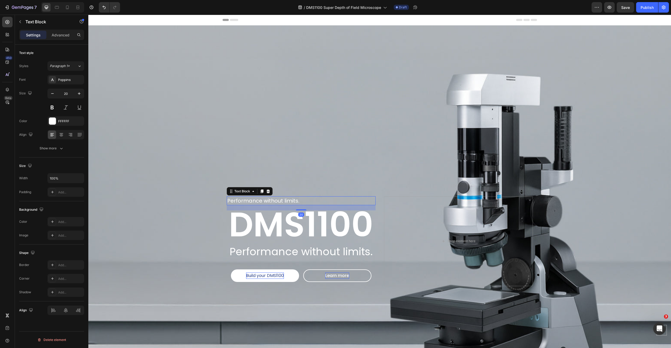
click at [294, 200] on p "Performance without limits." at bounding box center [301, 201] width 148 height 8
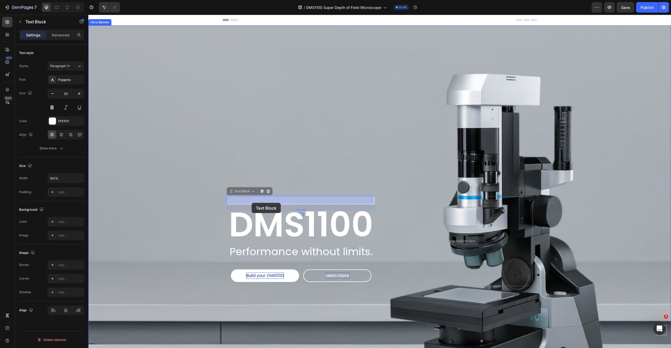
drag, startPoint x: 232, startPoint y: 191, endPoint x: 252, endPoint y: 203, distance: 22.8
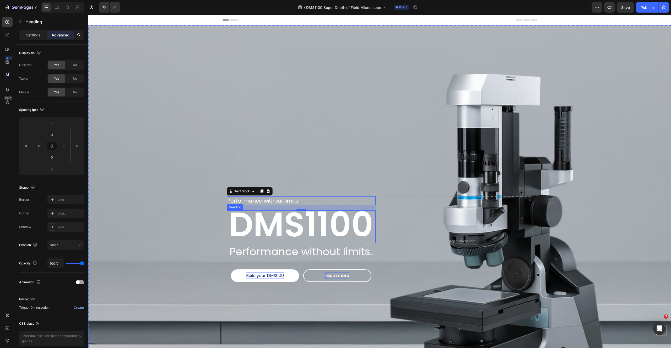
click at [236, 220] on span "DMS1100" at bounding box center [301, 225] width 144 height 48
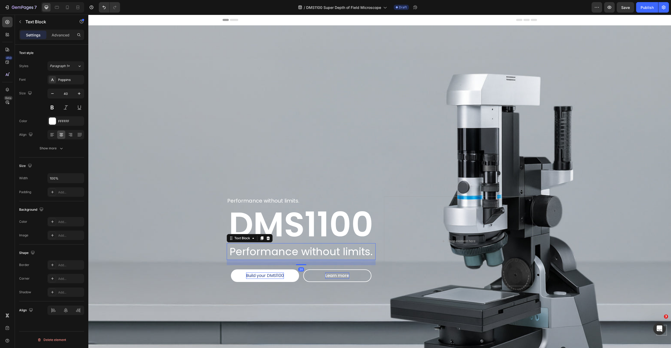
click at [233, 252] on span "Performance without limits." at bounding box center [301, 251] width 143 height 15
click at [176, 252] on div "Background Image" at bounding box center [379, 241] width 583 height 432
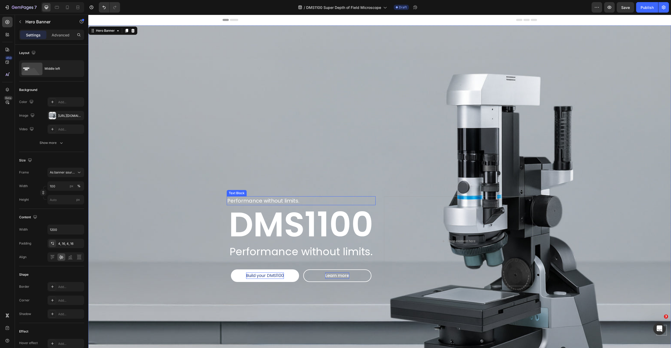
click at [246, 199] on p "Performance without limits." at bounding box center [301, 201] width 148 height 8
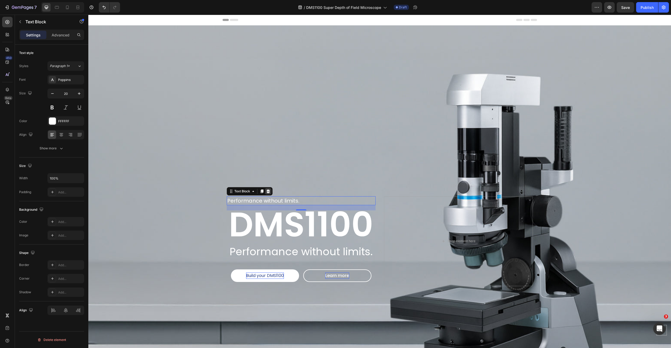
click at [267, 190] on icon at bounding box center [267, 192] width 3 height 4
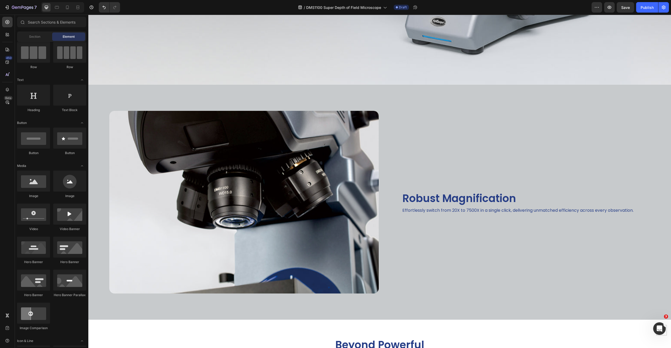
scroll to position [372, 0]
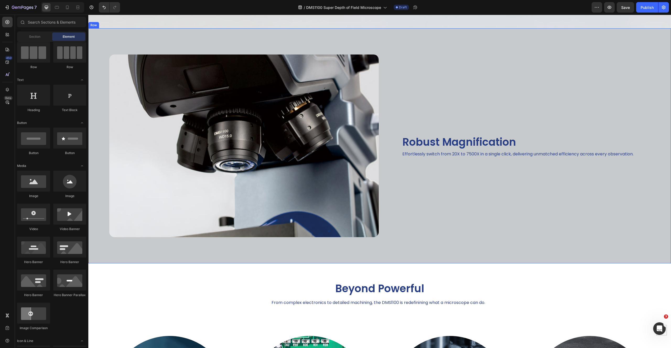
drag, startPoint x: 671, startPoint y: 46, endPoint x: 662, endPoint y: 120, distance: 74.8
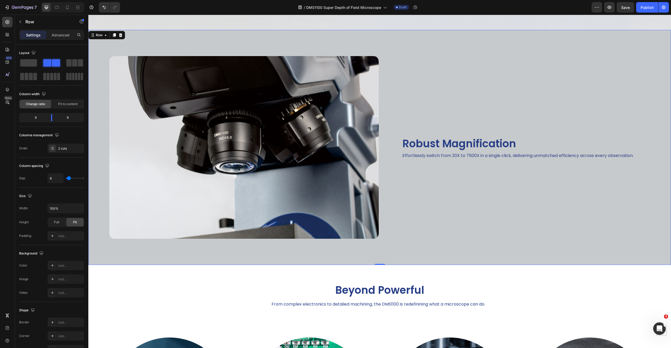
click at [486, 100] on div "Robust Magnification Heading Effortlessly switch from 20X to 7500X in a single …" at bounding box center [526, 147] width 291 height 235
click at [100, 33] on div "Row" at bounding box center [99, 35] width 9 height 5
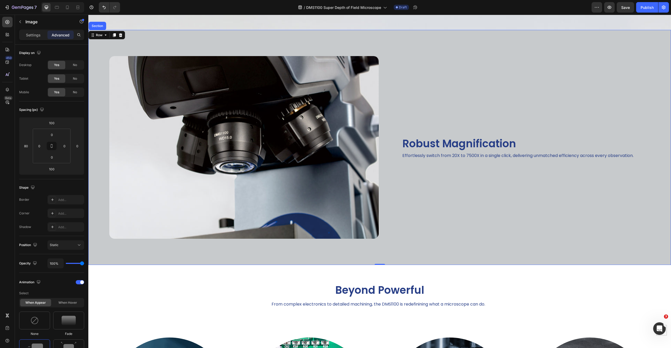
click at [155, 110] on img at bounding box center [244, 147] width 270 height 183
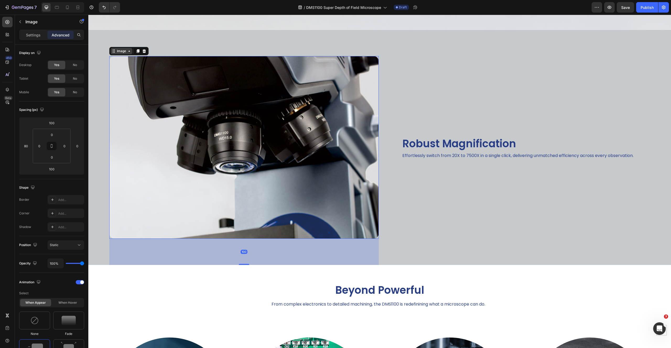
click at [122, 49] on div "Image" at bounding box center [121, 51] width 11 height 5
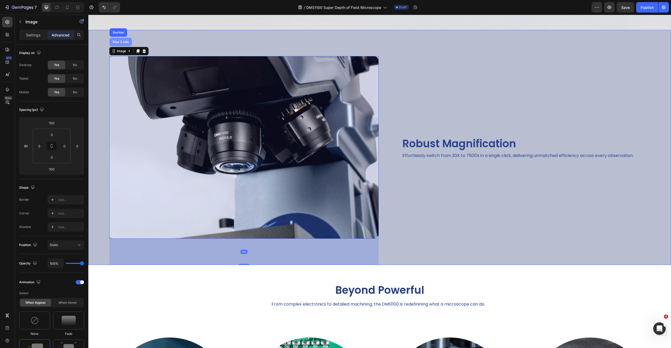
click at [122, 40] on div "Row 2 cols" at bounding box center [121, 41] width 18 height 3
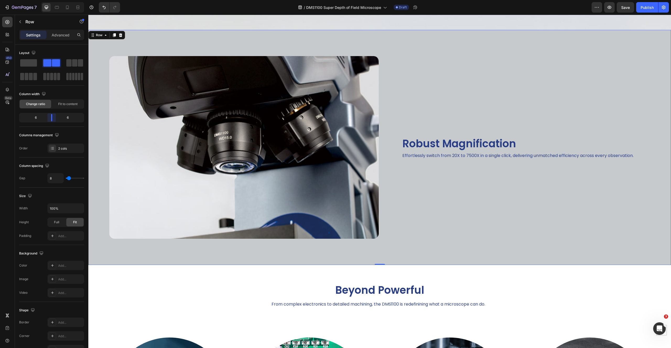
drag, startPoint x: 50, startPoint y: 117, endPoint x: 10, endPoint y: 118, distance: 40.7
click at [53, 0] on body "7 Version history / DMS1100 Super Depth of Field Microscope Draft Preview Save …" at bounding box center [335, 0] width 671 height 0
type input "16"
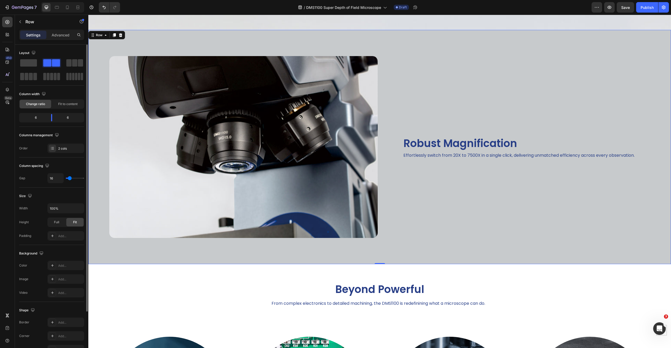
type input "19"
type input "20"
type input "21"
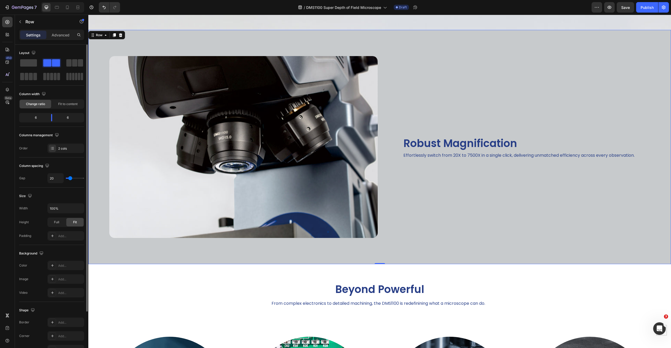
type input "21"
type input "23"
type input "24"
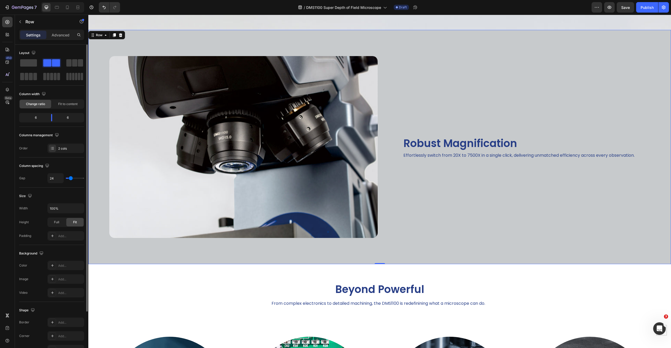
type input "26"
type input "28"
type input "29"
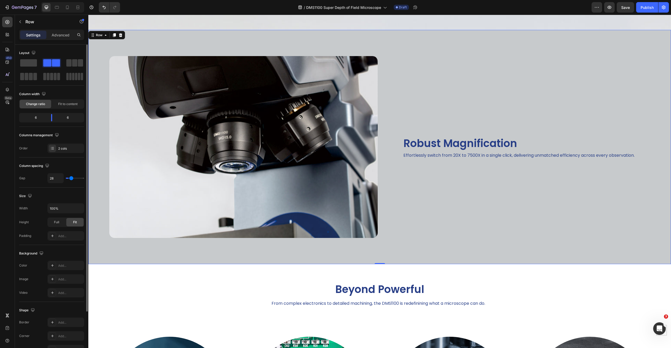
type input "29"
type input "30"
type input "31"
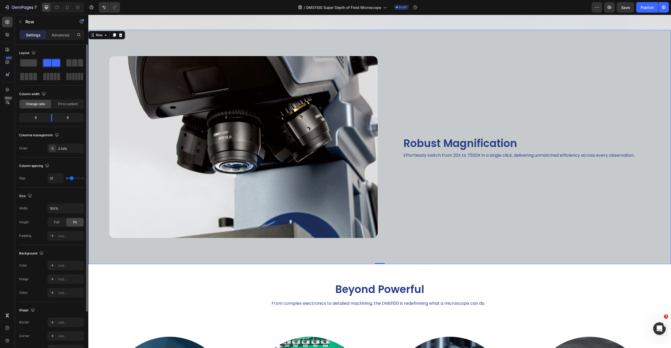
type input "32"
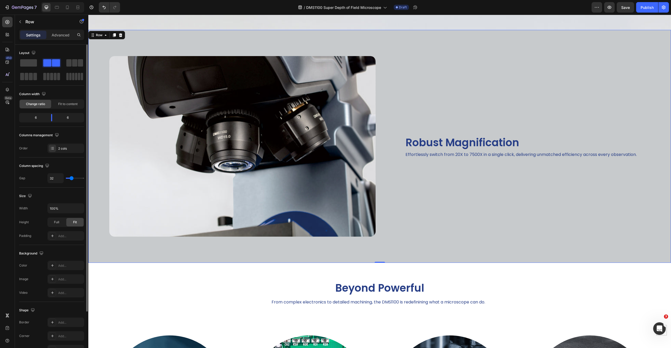
type input "33"
type input "34"
type input "35"
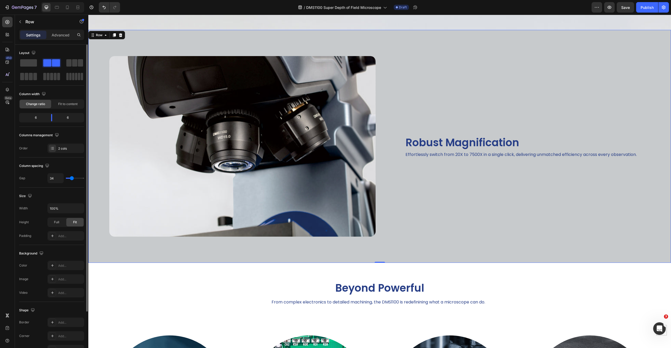
type input "35"
type input "36"
type input "35"
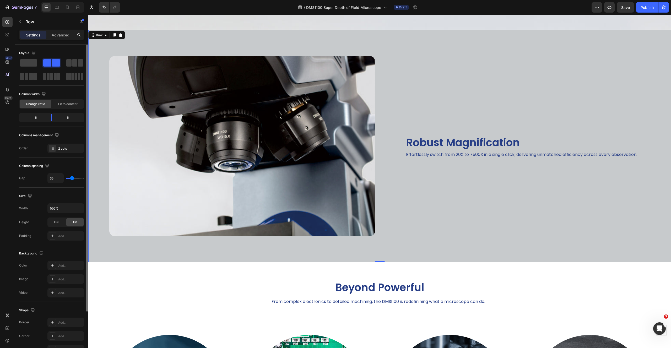
type input "34"
type input "33"
type input "31"
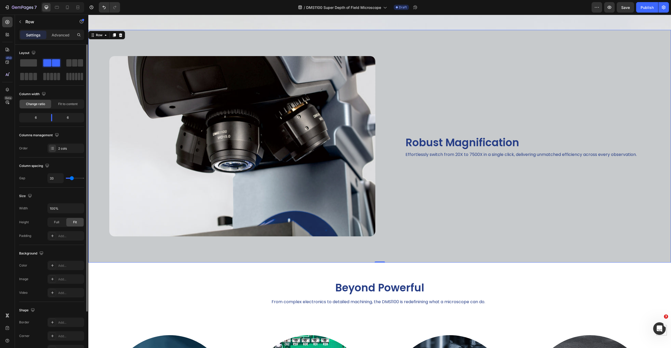
type input "31"
type input "30"
type input "29"
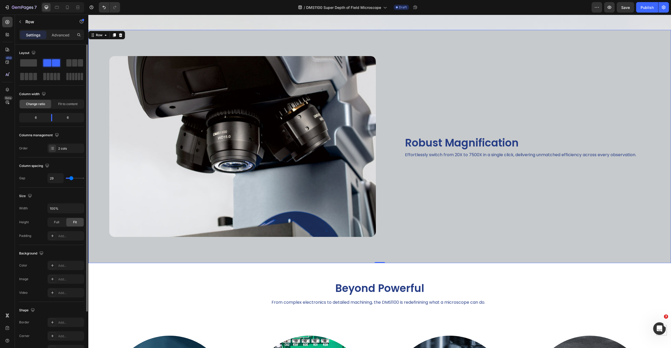
type input "30"
type input "31"
type input "32"
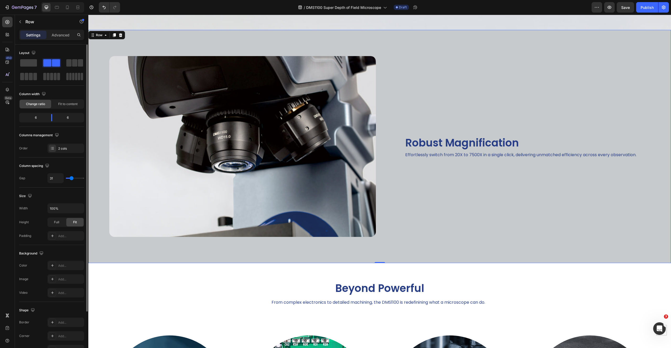
type input "32"
type input "33"
type input "34"
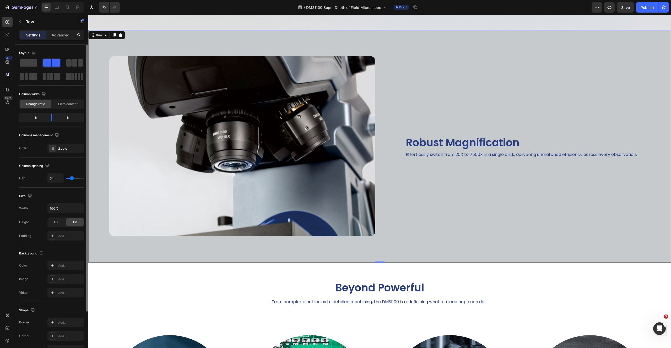
type input "35"
type input "36"
type input "35"
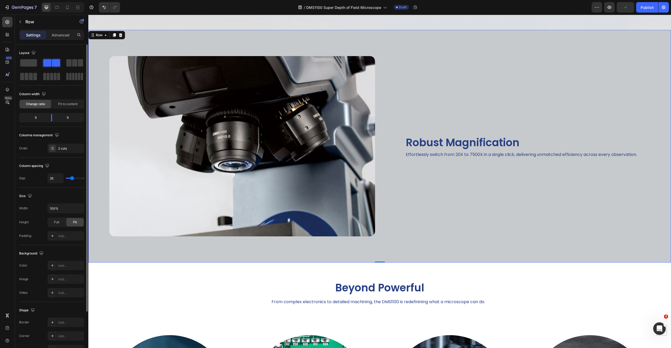
drag, startPoint x: 69, startPoint y: 178, endPoint x: 72, endPoint y: 179, distance: 2.7
type input "35"
click at [72, 179] on input "range" at bounding box center [75, 178] width 18 height 1
click at [65, 209] on input "100%" at bounding box center [66, 208] width 36 height 9
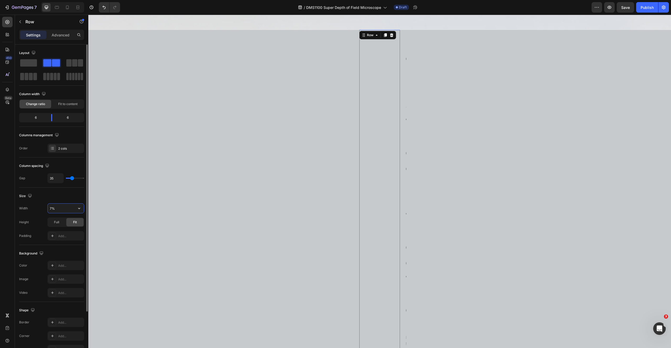
type input "75%"
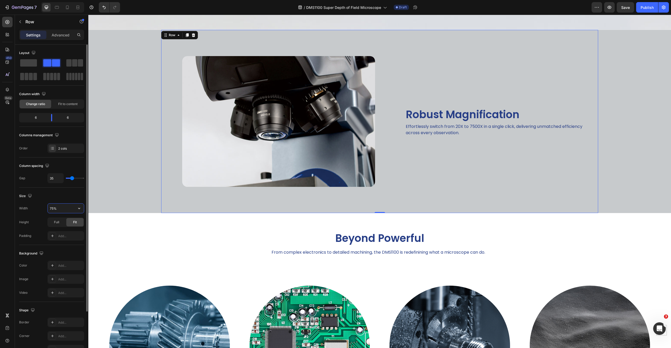
type input "8"
type input "100%"
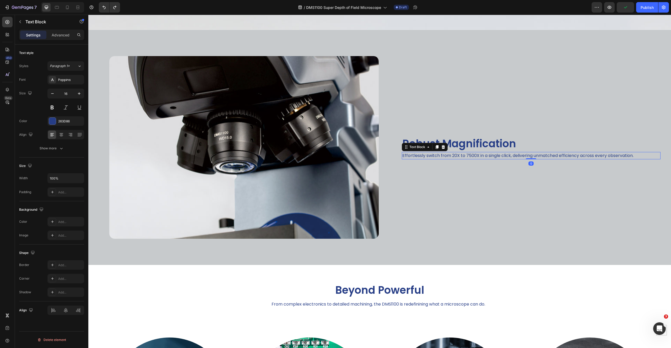
click at [468, 153] on p "Effortlessly switch from 20X to 7500X in a single click, delivering unmatched e…" at bounding box center [531, 156] width 258 height 6
click at [65, 174] on input "100%" at bounding box center [66, 178] width 36 height 9
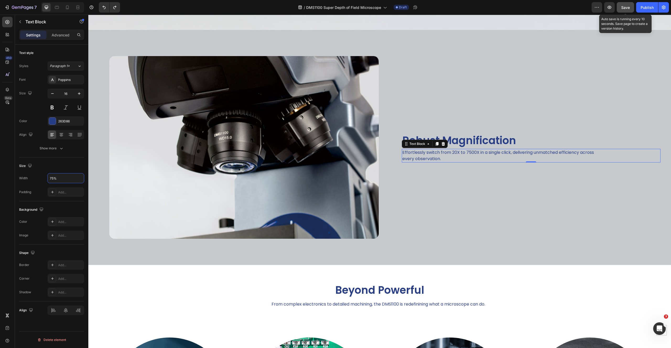
type input "75%"
click at [631, 8] on button "Save" at bounding box center [625, 7] width 17 height 10
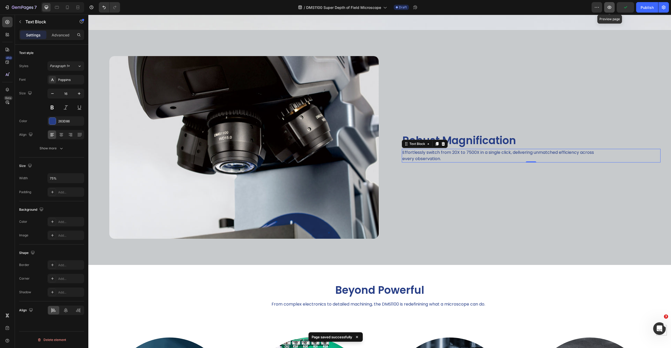
click at [611, 6] on icon "button" at bounding box center [610, 7] width 4 height 3
click at [465, 113] on div "Robust Magnification Heading Effortlessly switch from 20X to 7500X in a single …" at bounding box center [526, 147] width 291 height 235
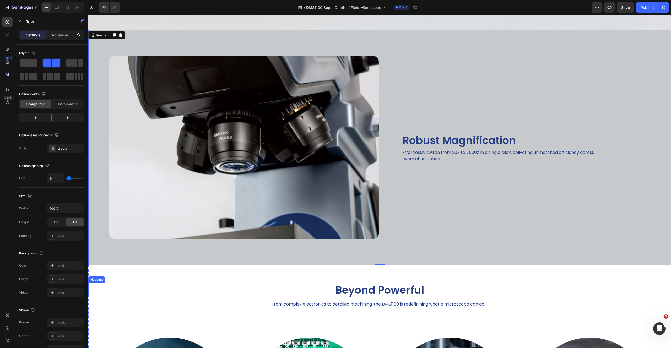
click at [359, 290] on h2 "Beyond Powerful" at bounding box center [379, 290] width 583 height 15
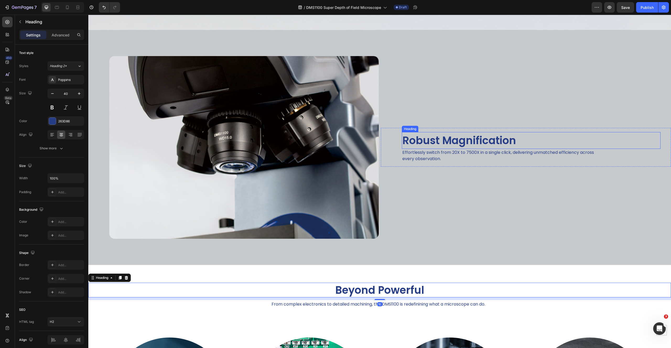
click at [457, 137] on h2 "Robust Magnification" at bounding box center [531, 140] width 259 height 17
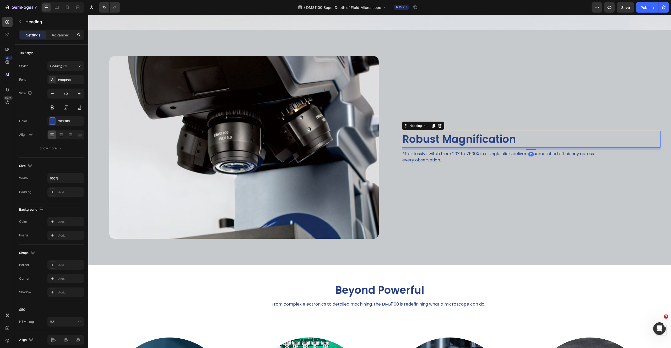
drag, startPoint x: 528, startPoint y: 144, endPoint x: 528, endPoint y: 147, distance: 2.7
click at [528, 147] on div "Robust Magnification Heading 10 Effortlessly switch from 20X to 7500X in a sing…" at bounding box center [531, 147] width 259 height 33
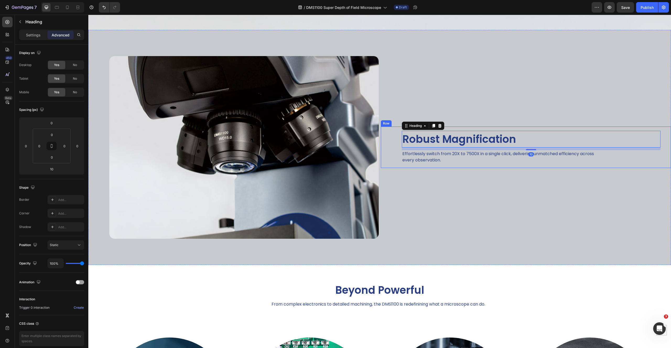
click at [509, 184] on div "Robust Magnification Heading 10 Effortlessly switch from 20X to 7500X in a sing…" at bounding box center [526, 147] width 291 height 235
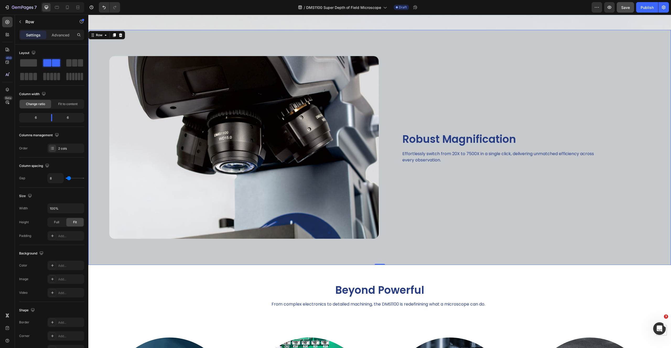
click at [624, 7] on span "Save" at bounding box center [625, 7] width 9 height 4
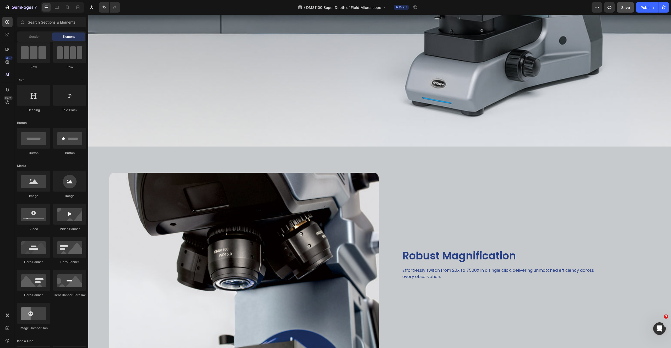
scroll to position [346, 0]
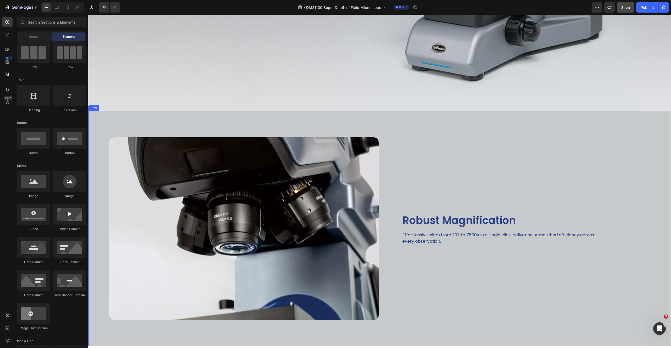
click at [499, 116] on div "Robust Magnification Heading Effortlessly switch from 20X to 7500X in a single …" at bounding box center [526, 228] width 291 height 235
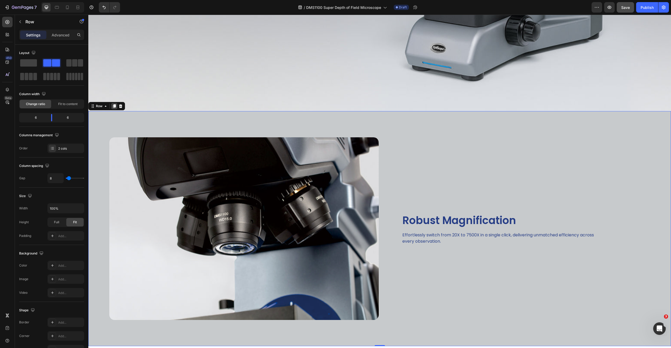
click at [114, 104] on icon at bounding box center [114, 106] width 3 height 4
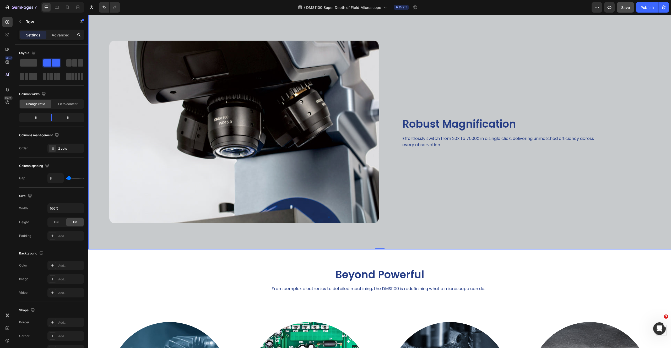
scroll to position [649, 0]
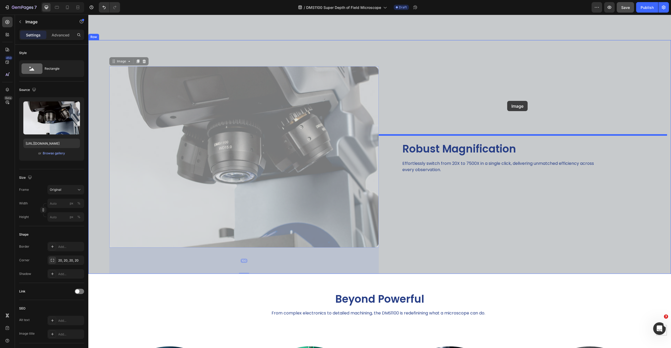
drag, startPoint x: 199, startPoint y: 104, endPoint x: 507, endPoint y: 103, distance: 308.4
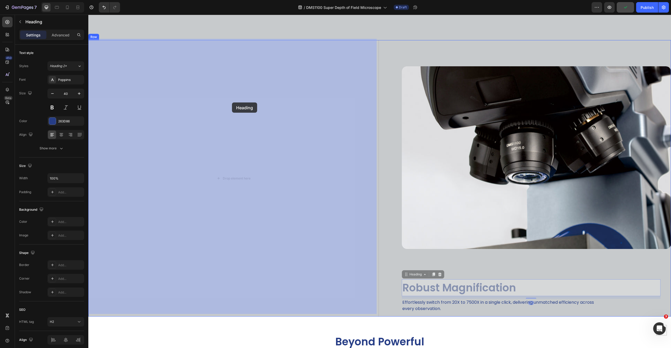
drag, startPoint x: 427, startPoint y: 286, endPoint x: 232, endPoint y: 103, distance: 267.5
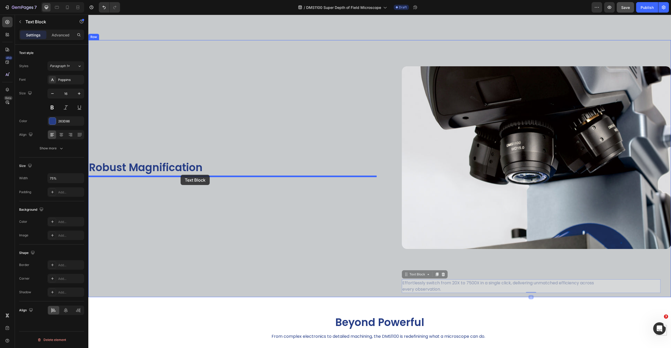
drag, startPoint x: 434, startPoint y: 281, endPoint x: 181, endPoint y: 175, distance: 274.2
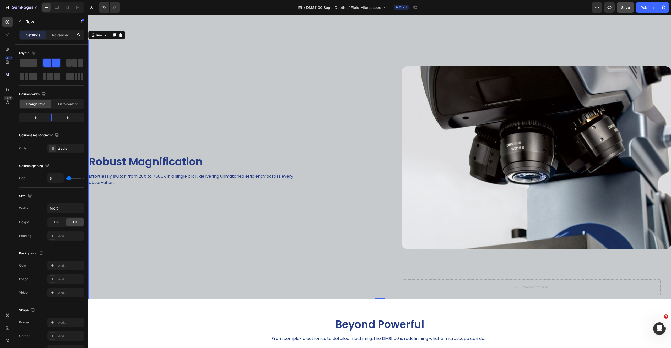
click at [212, 264] on div "Robust Magnification Heading Effortlessly switch from 20X to 7500X in a single …" at bounding box center [233, 169] width 291 height 259
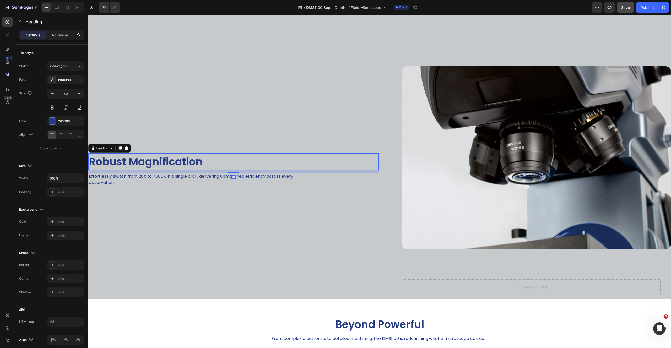
click at [198, 164] on h2 "Robust Magnification" at bounding box center [233, 161] width 291 height 17
click at [77, 343] on div at bounding box center [65, 339] width 37 height 9
click at [79, 340] on div at bounding box center [65, 339] width 37 height 9
click at [154, 154] on h2 "Robust Magnification" at bounding box center [233, 161] width 291 height 17
click at [153, 155] on p "Robust Magnification" at bounding box center [233, 162] width 289 height 16
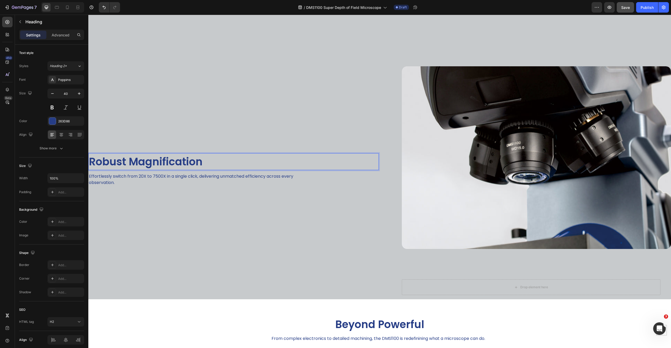
click at [184, 127] on div "Robust Magnification Heading 10 Effortlessly switch from 20X to 7500X in a sing…" at bounding box center [233, 169] width 291 height 259
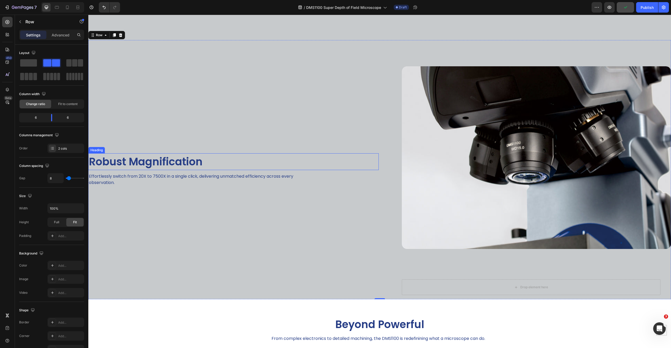
click at [189, 166] on p "Robust Magnification" at bounding box center [233, 162] width 289 height 16
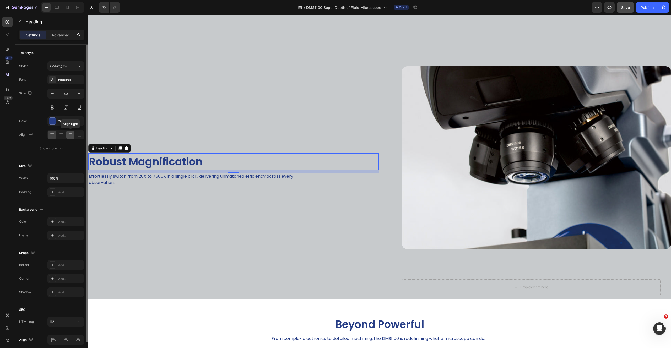
click at [71, 134] on icon at bounding box center [70, 134] width 5 height 5
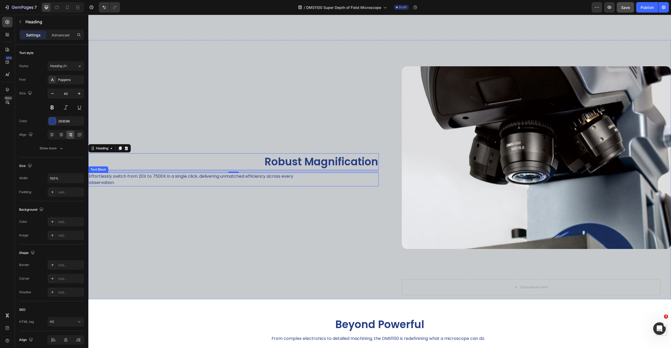
click at [179, 176] on p "Effortlessly switch from 20X to 7500X in a single click, delivering unmatched e…" at bounding box center [197, 179] width 217 height 13
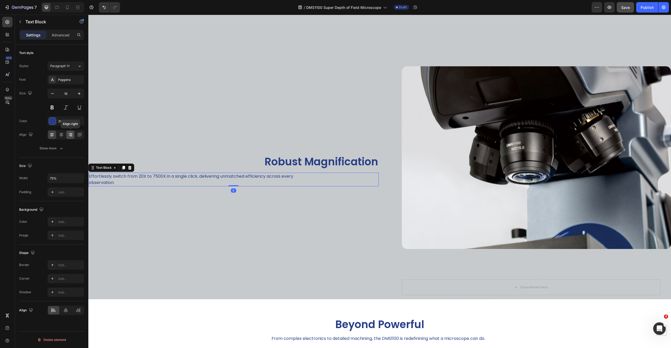
click at [71, 133] on icon at bounding box center [70, 134] width 5 height 5
click at [77, 312] on icon at bounding box center [78, 310] width 5 height 5
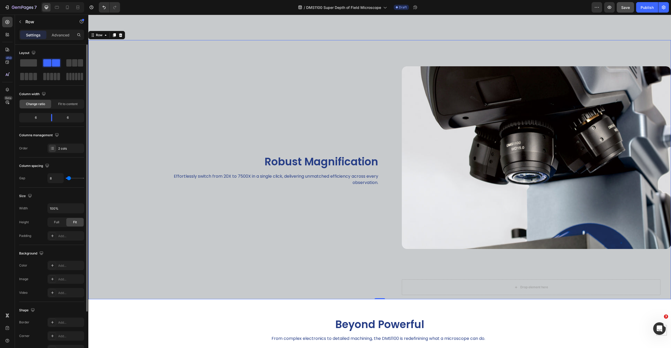
click at [261, 221] on div "Robust Magnification Heading Effortlessly switch from 20X to 7500X in a single …" at bounding box center [233, 169] width 291 height 259
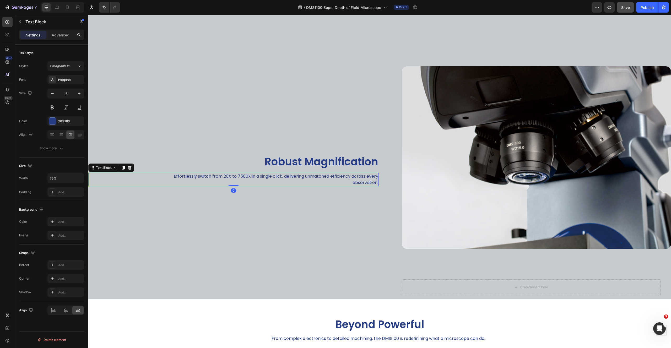
click at [248, 176] on p "Effortlessly switch from 20X to 7500X in a single click, delivering unmatched e…" at bounding box center [270, 179] width 217 height 13
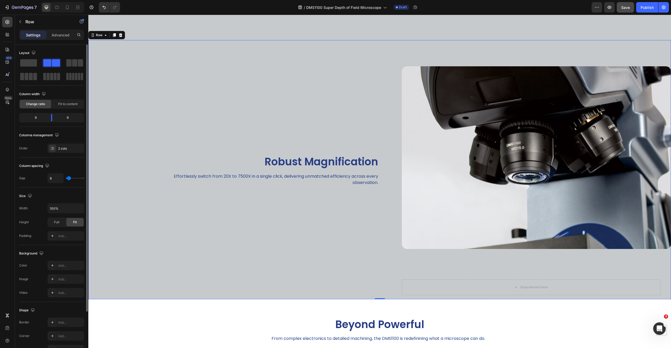
click at [288, 214] on div "Robust Magnification Heading Effortlessly switch from 20X to 7500X in a single …" at bounding box center [233, 169] width 291 height 259
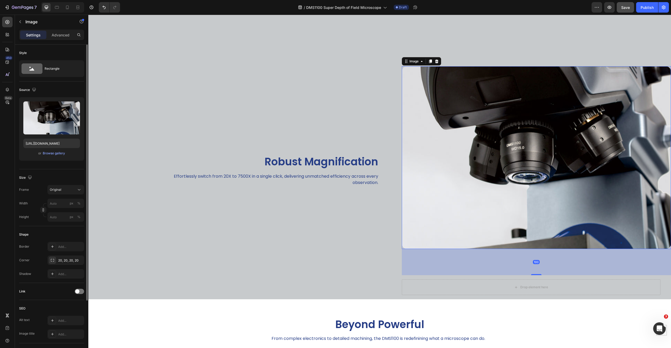
click at [474, 112] on img at bounding box center [537, 157] width 270 height 183
click at [405, 59] on icon at bounding box center [406, 61] width 4 height 4
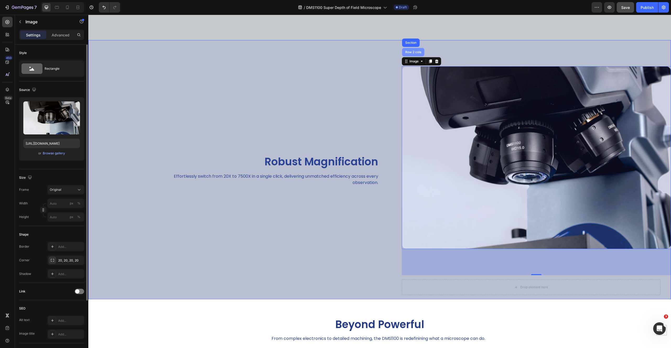
click at [405, 51] on div "Row 2 cols" at bounding box center [413, 52] width 18 height 3
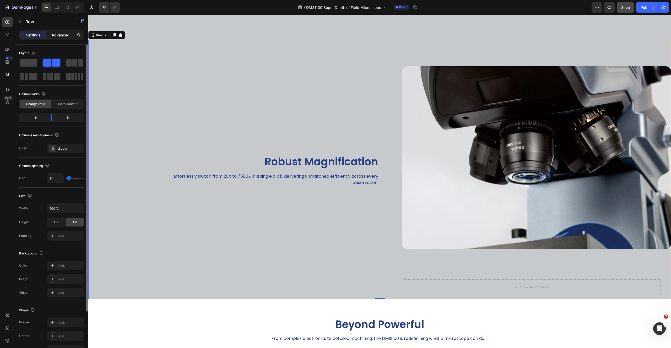
click at [65, 34] on p "Advanced" at bounding box center [61, 35] width 18 height 6
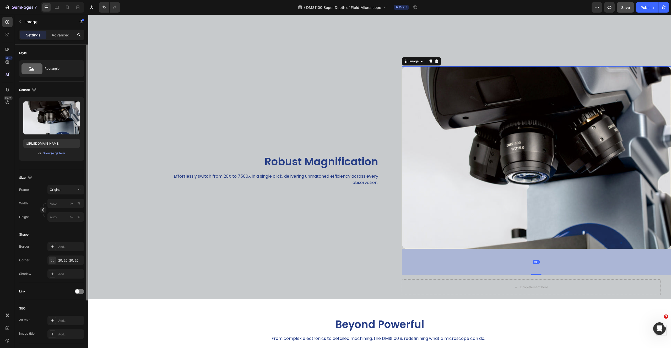
click at [646, 170] on img at bounding box center [537, 157] width 270 height 183
click at [60, 34] on p "Advanced" at bounding box center [61, 35] width 18 height 6
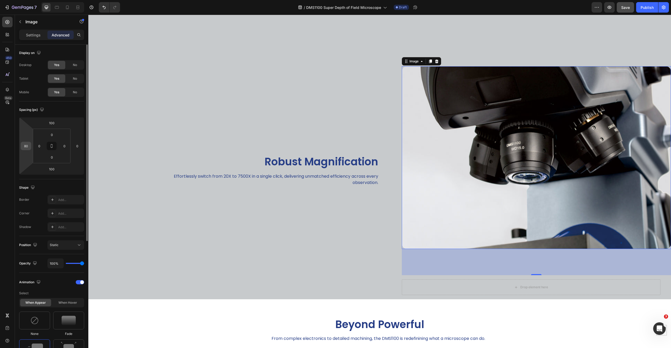
click at [24, 146] on input "80" at bounding box center [26, 146] width 8 height 8
type input "0"
click at [77, 144] on input "0" at bounding box center [77, 146] width 8 height 8
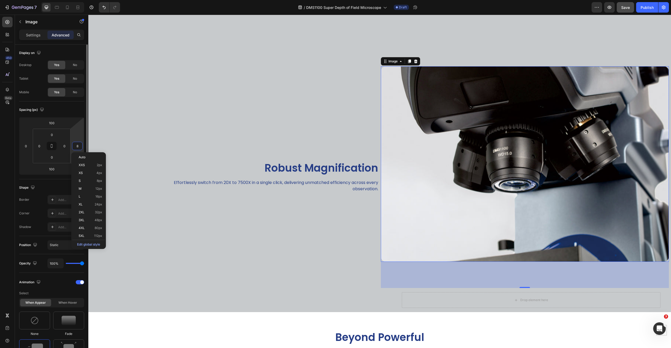
type input "80"
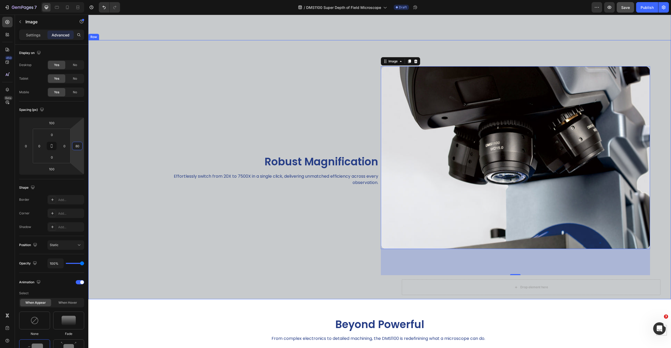
click at [245, 221] on div "Robust Magnification Heading Effortlessly switch from 20X to 7500X in a single …" at bounding box center [233, 169] width 291 height 259
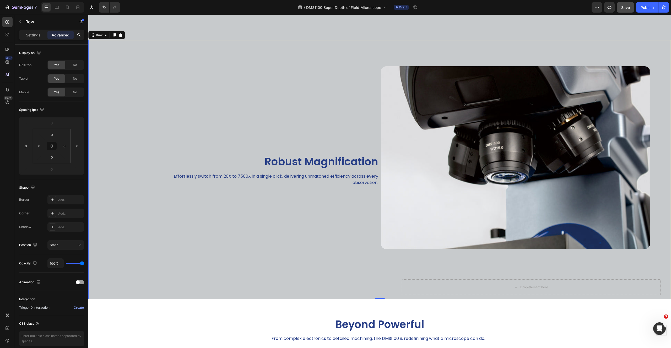
click at [370, 114] on div "Robust Magnification Heading Effortlessly switch from 20X to 7500X in a single …" at bounding box center [233, 169] width 291 height 259
click at [417, 67] on img at bounding box center [516, 157] width 270 height 183
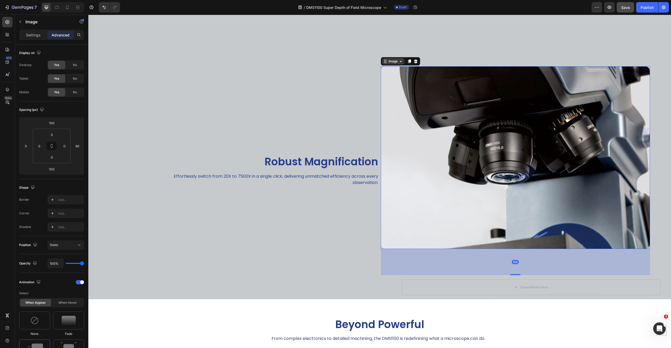
click at [383, 59] on icon at bounding box center [385, 61] width 4 height 4
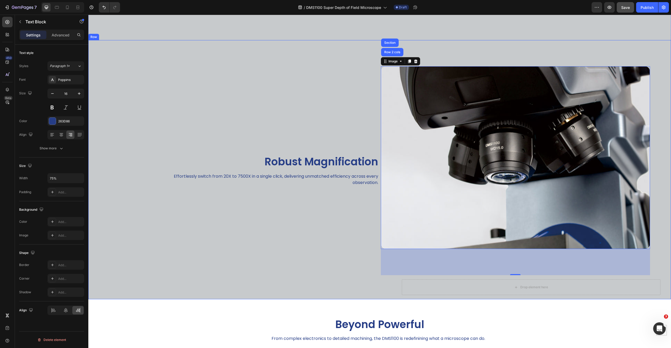
click at [253, 181] on p "Effortlessly switch from 20X to 7500X in a single click, delivering unmatched e…" at bounding box center [270, 179] width 217 height 13
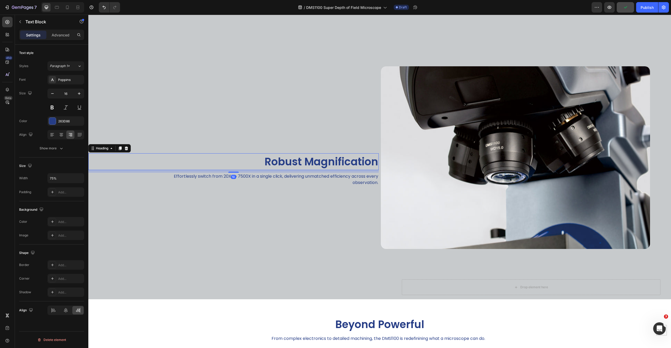
click at [125, 154] on p "Robust Magnification" at bounding box center [233, 162] width 289 height 16
click at [604, 214] on img at bounding box center [516, 157] width 270 height 183
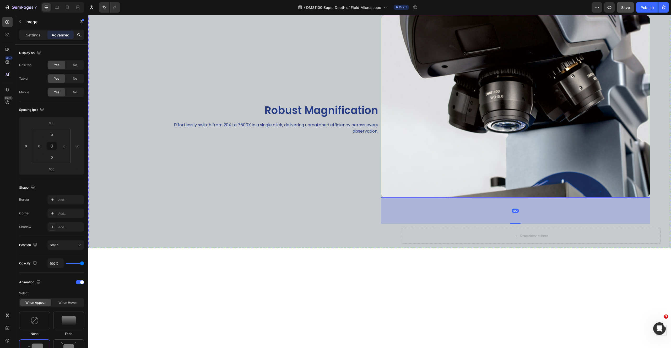
scroll to position [525, 0]
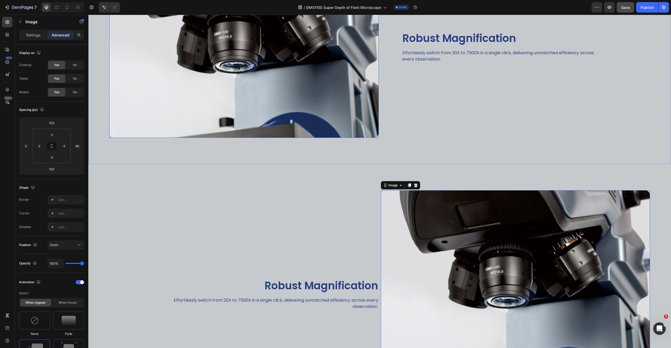
click at [308, 88] on img at bounding box center [244, 46] width 270 height 183
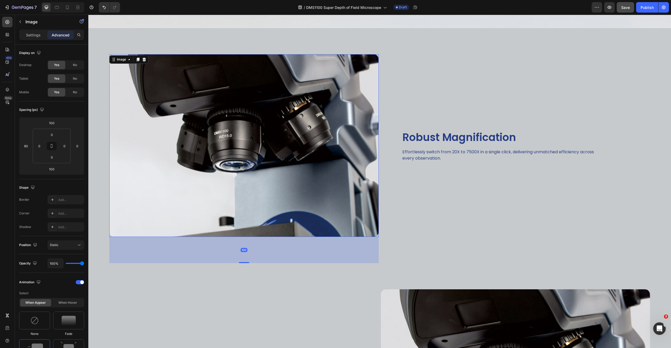
scroll to position [430, 0]
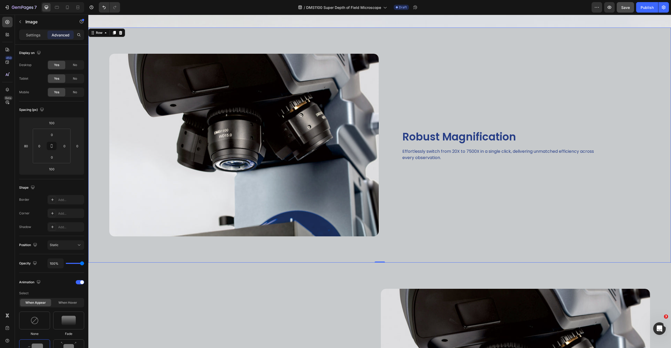
click at [386, 62] on div "Robust Magnification Heading Effortlessly switch from 20X to 7500X in a single …" at bounding box center [526, 145] width 291 height 235
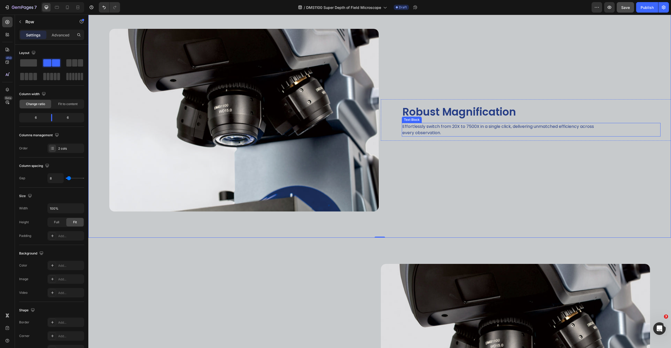
scroll to position [401, 0]
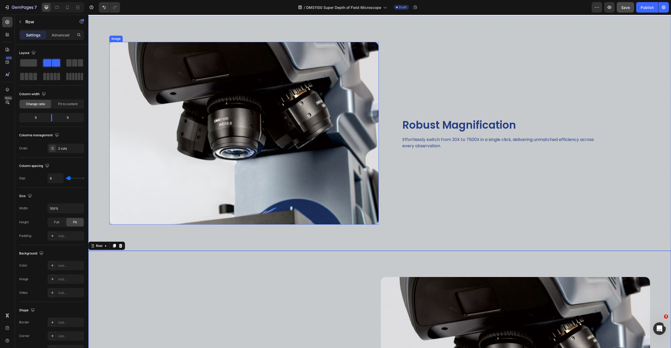
scroll to position [448, 0]
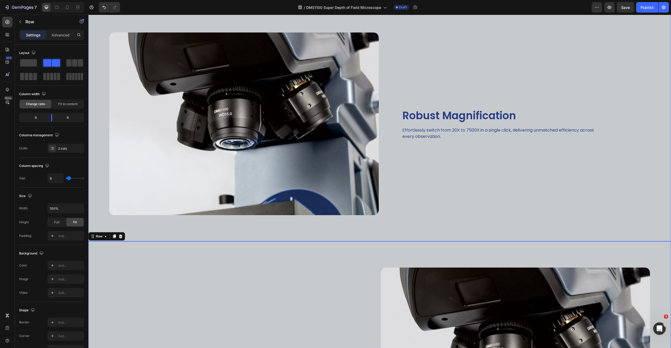
click at [451, 50] on div "Robust Magnification Heading Effortlessly switch from 20X to 7500X in a single …" at bounding box center [526, 123] width 291 height 235
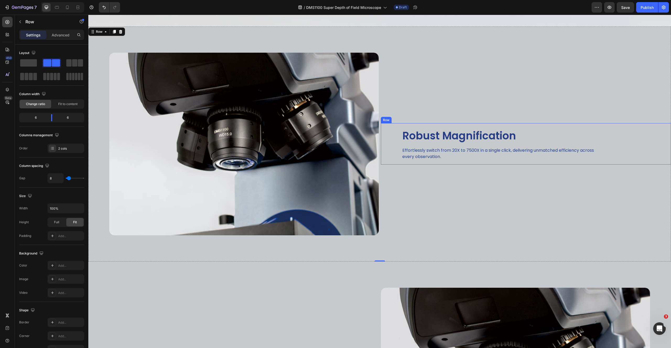
scroll to position [385, 0]
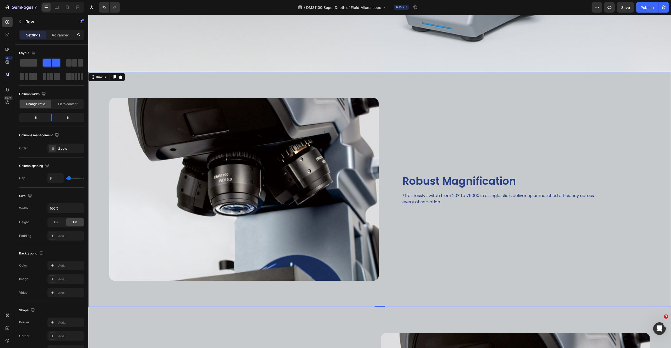
click at [395, 72] on div "Robust Magnification Heading Effortlessly switch from 20X to 7500X in a single …" at bounding box center [526, 189] width 291 height 235
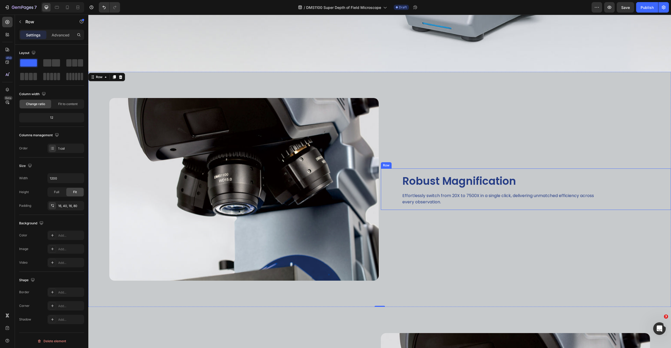
click at [392, 192] on div "Robust Magnification Heading Effortlessly switch from 20X to 7500X in a single …" at bounding box center [526, 189] width 291 height 41
click at [427, 126] on div "Robust Magnification Heading Effortlessly switch from 20X to 7500X in a single …" at bounding box center [526, 189] width 291 height 235
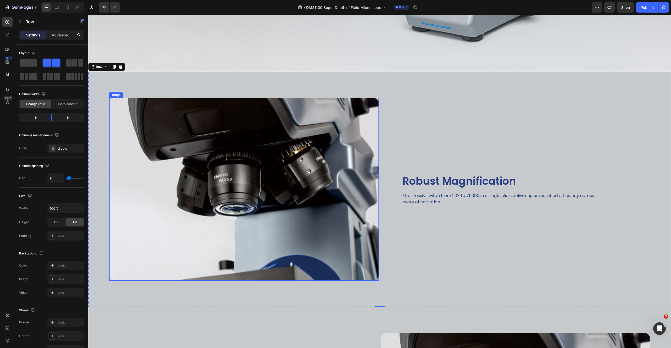
click at [309, 101] on img at bounding box center [244, 189] width 270 height 183
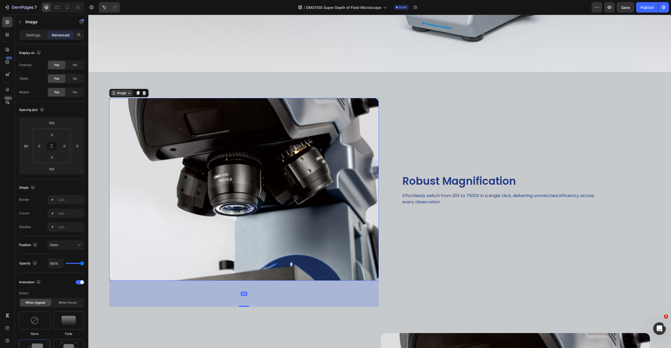
click at [122, 91] on div "Image" at bounding box center [121, 93] width 11 height 5
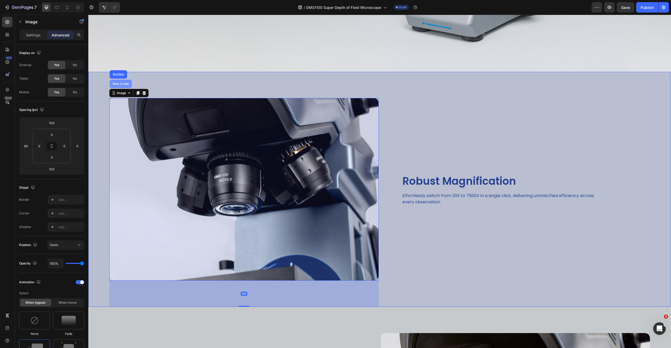
click at [121, 80] on div "Row 2 cols" at bounding box center [121, 84] width 22 height 8
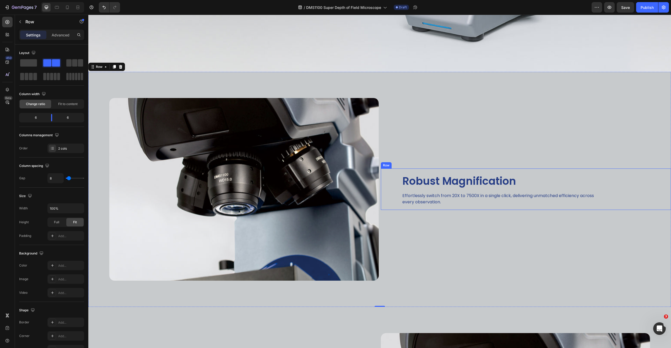
click at [465, 187] on div "Robust Magnification Heading Effortlessly switch from 20X to 7500X in a single …" at bounding box center [531, 189] width 259 height 33
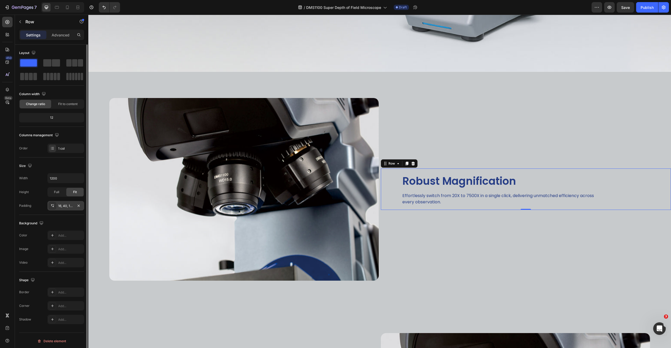
click at [69, 206] on div "16, 40, 16, 80" at bounding box center [65, 206] width 15 height 5
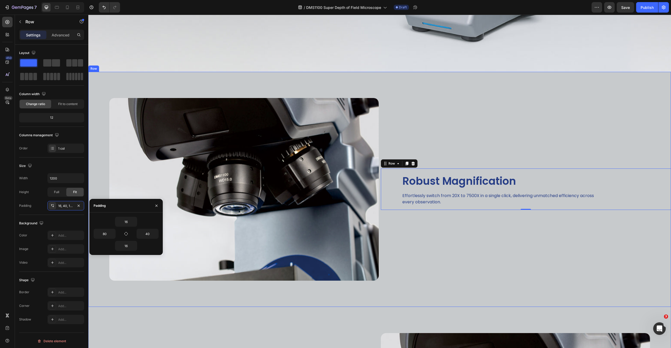
click at [541, 261] on div "Robust Magnification Heading Effortlessly switch from 20X to 7500X in a single …" at bounding box center [526, 189] width 291 height 235
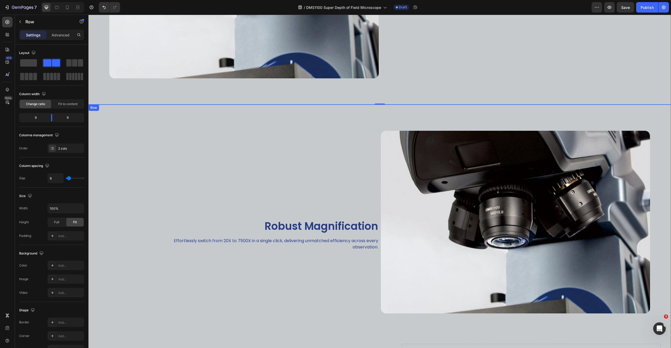
scroll to position [429, 0]
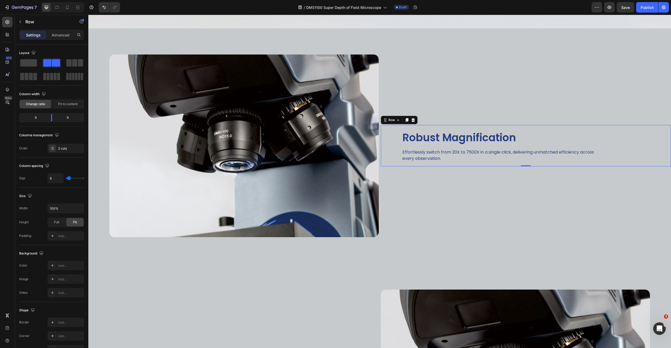
click at [388, 135] on div "Robust Magnification Heading Effortlessly switch from 20X to 7500X in a single …" at bounding box center [526, 145] width 291 height 41
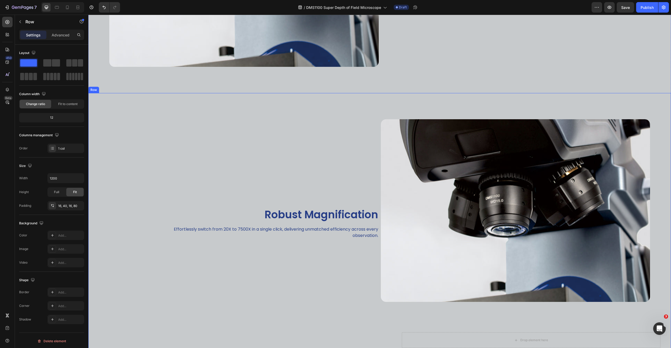
scroll to position [598, 0]
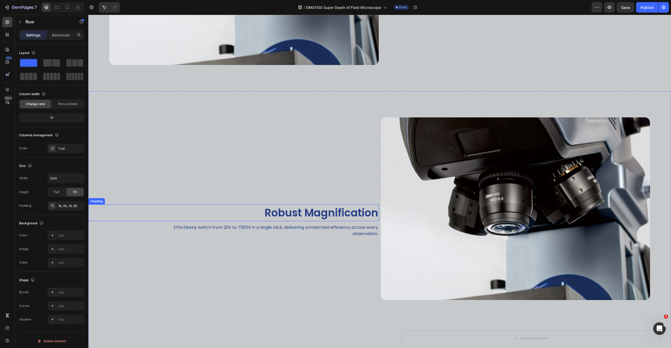
click at [122, 206] on p "Robust Magnification" at bounding box center [233, 213] width 289 height 16
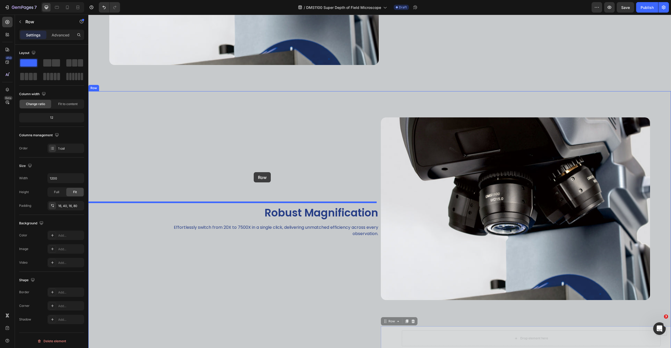
drag, startPoint x: 383, startPoint y: 321, endPoint x: 254, endPoint y: 172, distance: 196.8
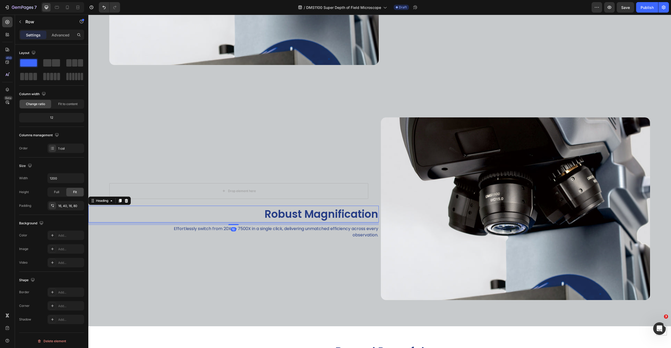
click at [269, 211] on p "Robust Magnification" at bounding box center [233, 214] width 289 height 16
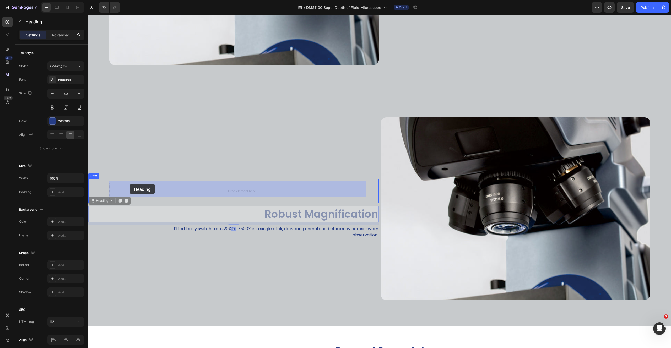
drag, startPoint x: 100, startPoint y: 198, endPoint x: 122, endPoint y: 186, distance: 25.5
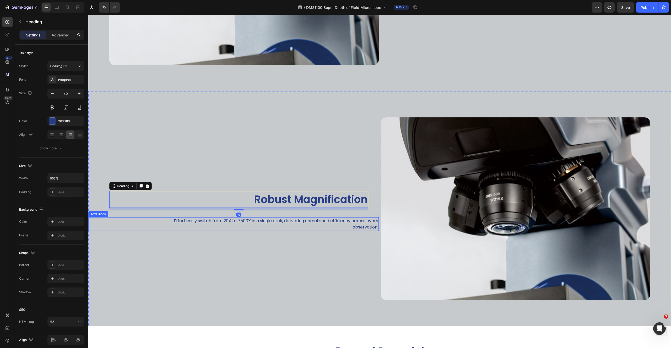
click at [200, 218] on p "Effortlessly switch from 20X to 7500X in a single click, delivering unmatched e…" at bounding box center [270, 224] width 217 height 13
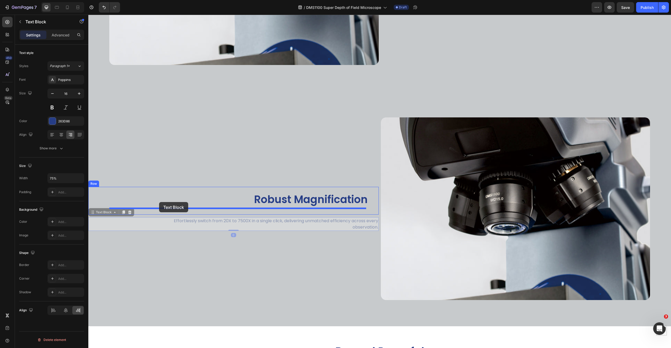
drag, startPoint x: 101, startPoint y: 211, endPoint x: 159, endPoint y: 202, distance: 59.1
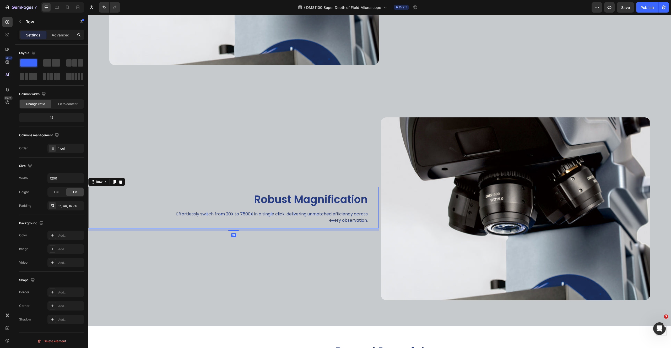
click at [96, 190] on div "Robust Magnification Heading Effortlessly switch from 20X to 7500X in a single …" at bounding box center [233, 207] width 291 height 41
click at [94, 180] on icon at bounding box center [93, 182] width 4 height 4
click at [69, 208] on div "16, 40, 16, 80" at bounding box center [65, 205] width 37 height 9
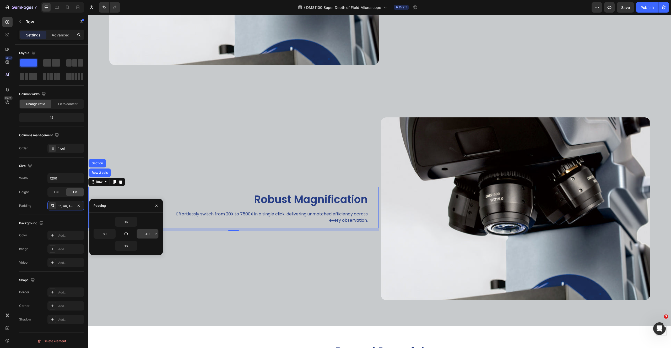
click at [149, 235] on input "40" at bounding box center [148, 233] width 22 height 9
type input "80"
click at [105, 234] on input "80" at bounding box center [105, 233] width 22 height 9
type input "40"
click at [172, 285] on div "Robust Magnification Heading Effortlessly switch from 20X to 7500X in a single …" at bounding box center [233, 208] width 291 height 235
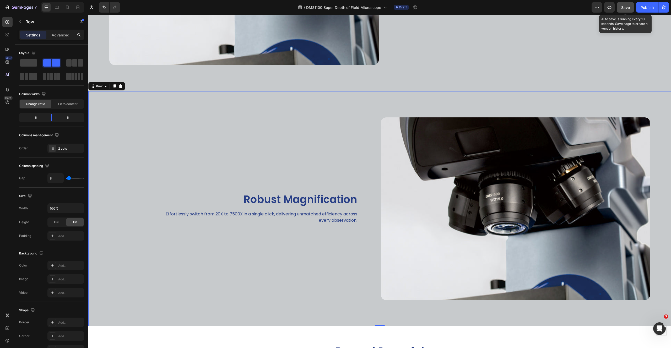
click at [628, 7] on span "Save" at bounding box center [625, 7] width 9 height 4
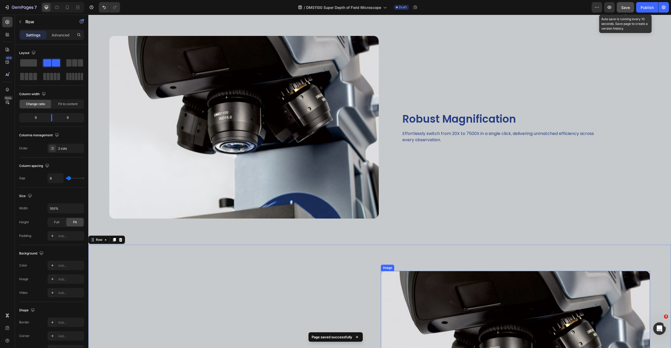
scroll to position [555, 0]
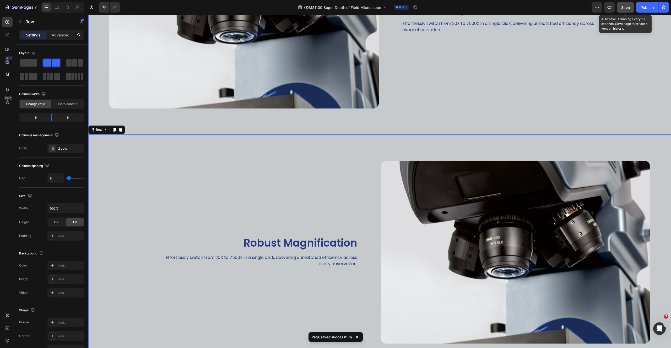
click at [363, 122] on div "Image" at bounding box center [233, 17] width 291 height 235
click at [406, 85] on div "Robust Magnification Heading Effortlessly switch from 20X to 7500X in a single …" at bounding box center [526, 17] width 291 height 235
click at [55, 33] on p "Advanced" at bounding box center [61, 35] width 18 height 6
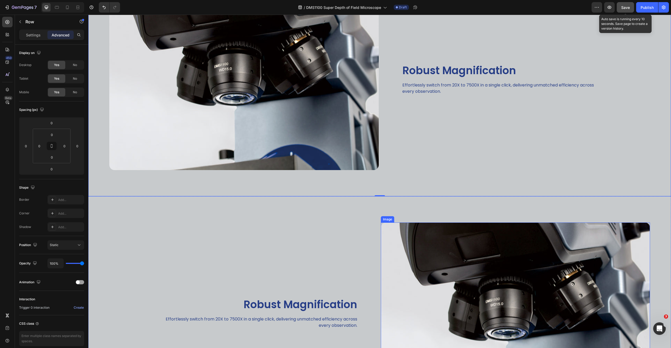
scroll to position [430, 0]
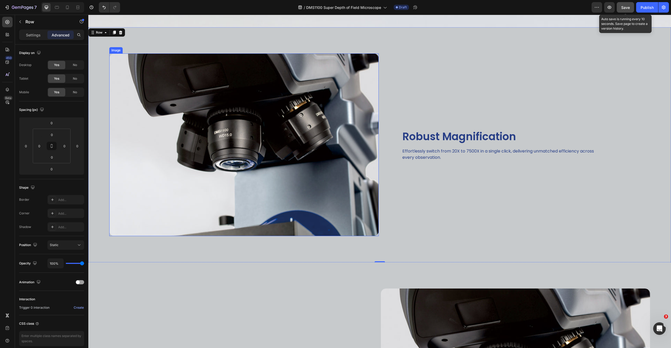
click at [305, 218] on img at bounding box center [244, 144] width 270 height 183
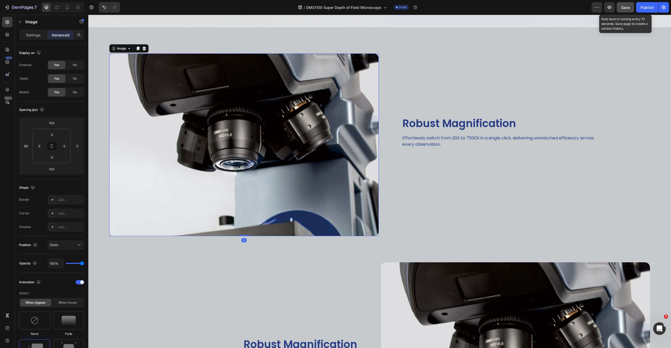
drag, startPoint x: 244, startPoint y: 258, endPoint x: 254, endPoint y: 209, distance: 49.6
click at [254, 209] on div "Image 0" at bounding box center [244, 144] width 270 height 183
type input "0"
click at [244, 276] on div "Robust Magnification Heading Effortlessly switch from 20X to 7500X in a single …" at bounding box center [233, 353] width 291 height 235
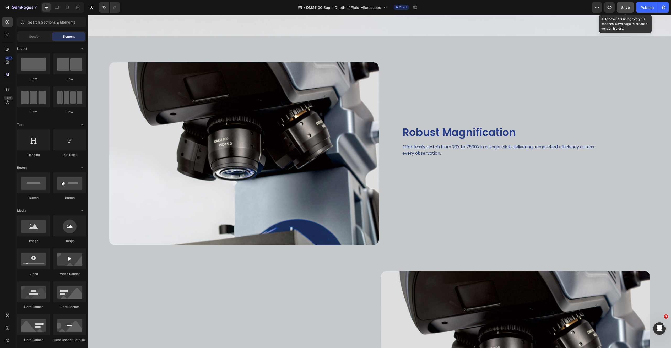
scroll to position [384, 0]
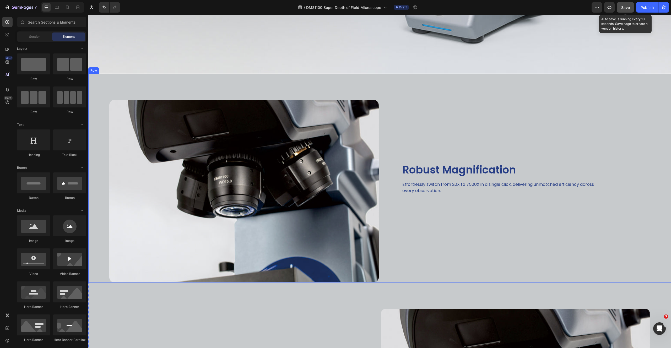
click at [229, 74] on div "Image" at bounding box center [233, 178] width 291 height 209
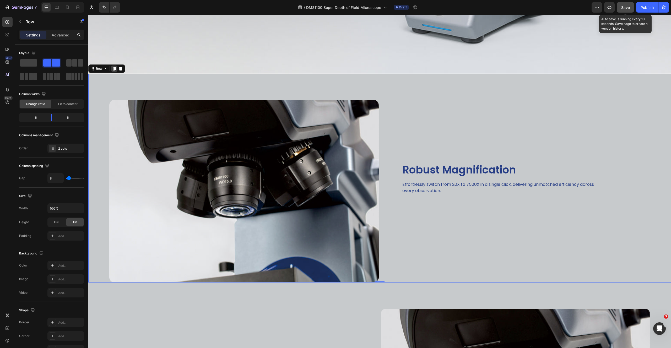
click at [114, 67] on icon at bounding box center [114, 69] width 3 height 4
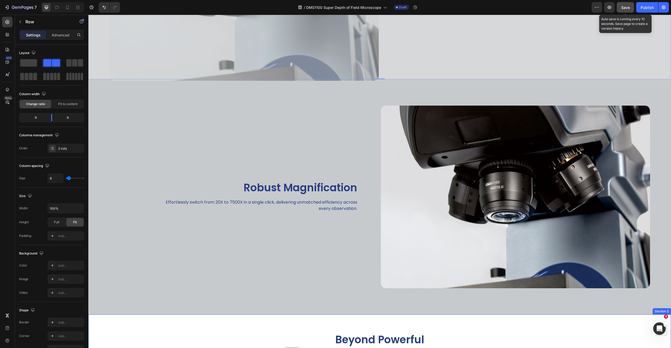
scroll to position [845, 0]
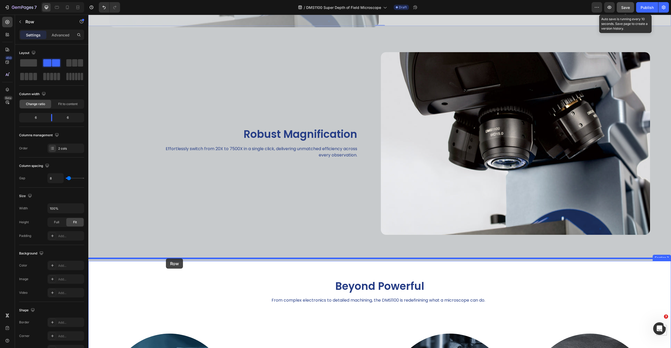
drag, startPoint x: 98, startPoint y: 28, endPoint x: 166, endPoint y: 259, distance: 240.7
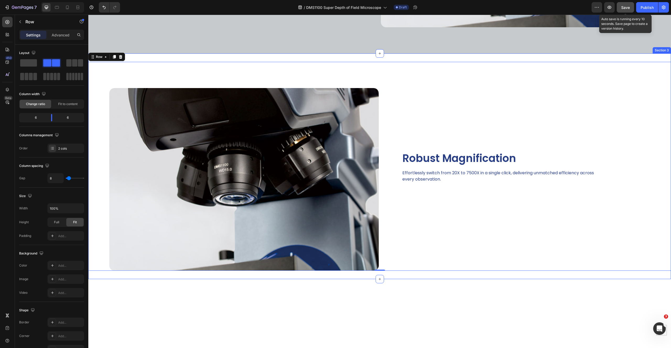
scroll to position [637, 0]
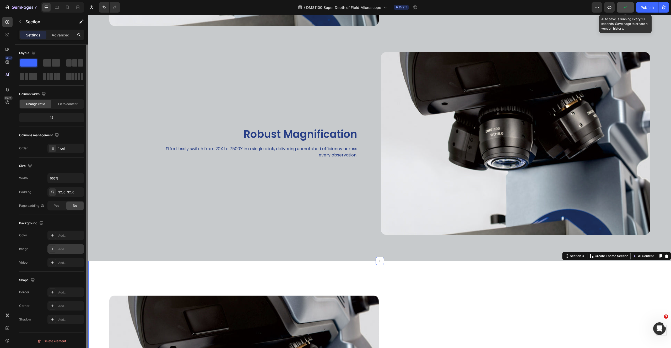
click at [63, 249] on div "Add..." at bounding box center [70, 249] width 25 height 5
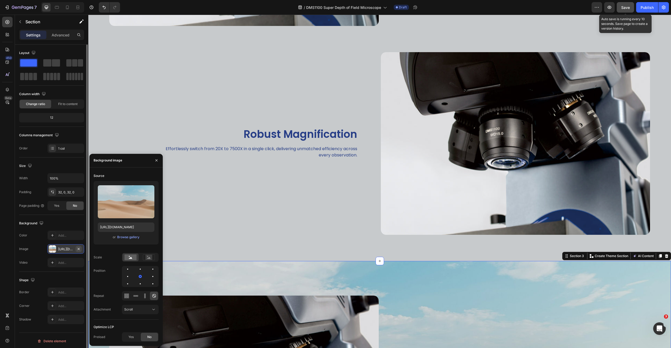
click at [79, 247] on icon "button" at bounding box center [79, 249] width 4 height 4
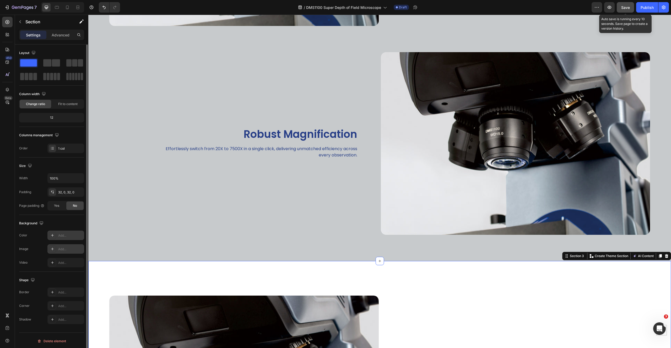
click at [64, 234] on div "Add..." at bounding box center [70, 235] width 25 height 5
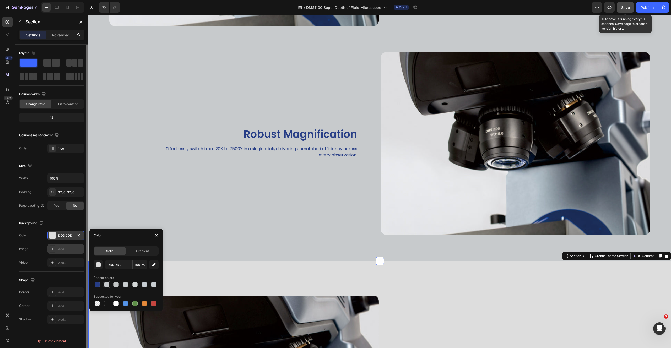
click at [108, 285] on div at bounding box center [106, 284] width 5 height 5
type input "C7CACC"
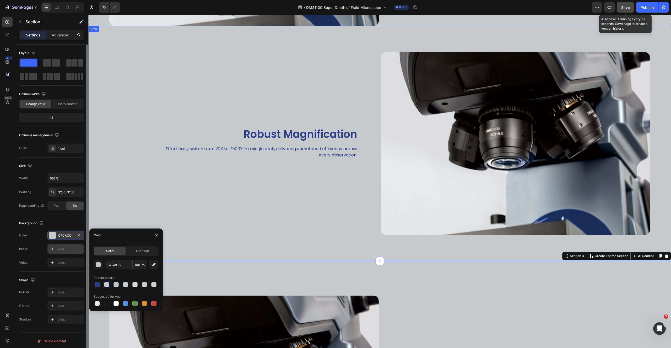
click at [222, 213] on div "Robust Magnification Heading Effortlessly switch from 20X to 7500X in a single …" at bounding box center [233, 143] width 291 height 235
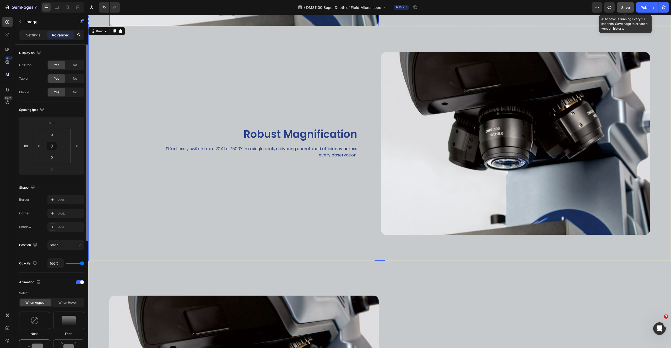
click at [428, 215] on img at bounding box center [516, 143] width 270 height 183
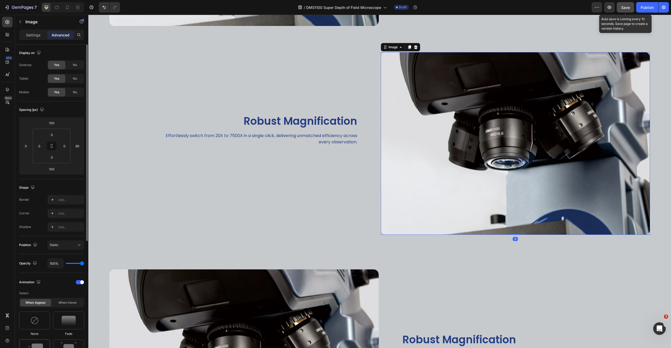
drag, startPoint x: 513, startPoint y: 258, endPoint x: 532, endPoint y: 192, distance: 68.4
click at [512, 201] on div "Image 0" at bounding box center [516, 143] width 270 height 183
type input "0"
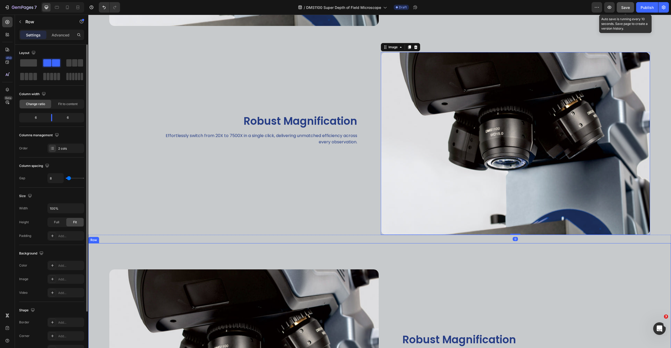
click at [433, 263] on div "Robust Magnification Heading Effortlessly switch from 20X to 7500X in a single …" at bounding box center [526, 347] width 291 height 209
click at [384, 40] on div "Image" at bounding box center [526, 130] width 291 height 209
click at [399, 59] on img at bounding box center [516, 143] width 270 height 183
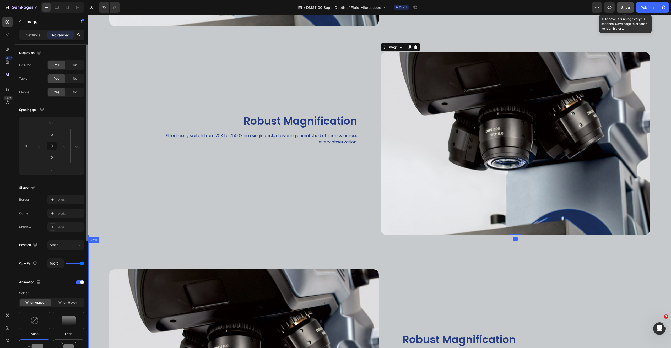
click at [341, 261] on div "Image" at bounding box center [233, 347] width 291 height 209
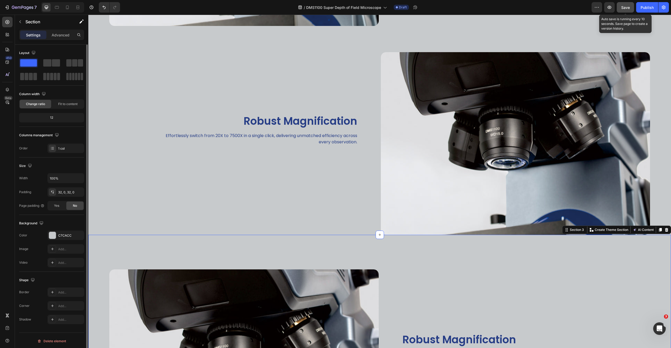
click at [372, 235] on div "Image Robust Magnification Heading Effortlessly switch from 20X to 7500X in a s…" at bounding box center [379, 348] width 583 height 226
click at [348, 238] on div "Image Robust Magnification Heading Effortlessly switch from 20X to 7500X in a s…" at bounding box center [379, 348] width 583 height 226
click at [338, 258] on div "Image" at bounding box center [233, 347] width 291 height 209
click at [342, 236] on div "Image Robust Magnification Heading Effortlessly switch from 20X to 7500X in a s…" at bounding box center [379, 348] width 583 height 226
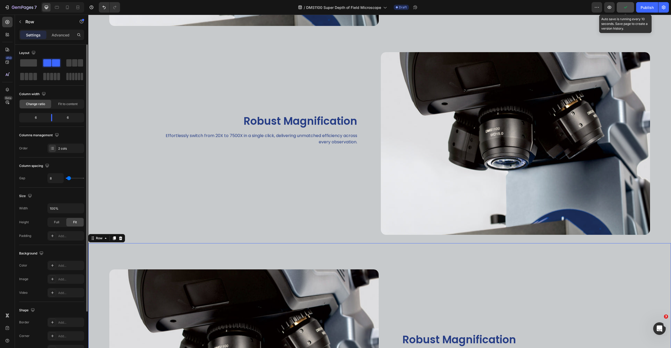
click at [343, 251] on div "Image" at bounding box center [233, 347] width 291 height 209
click at [346, 235] on div "Image Robust Magnification Heading Effortlessly switch from 20X to 7500X in a s…" at bounding box center [379, 348] width 583 height 226
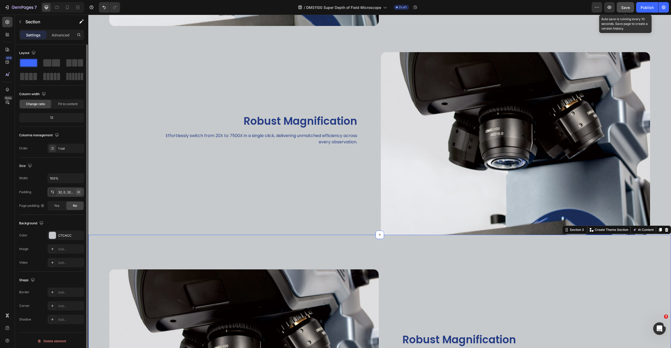
click at [79, 191] on icon "button" at bounding box center [79, 192] width 4 height 4
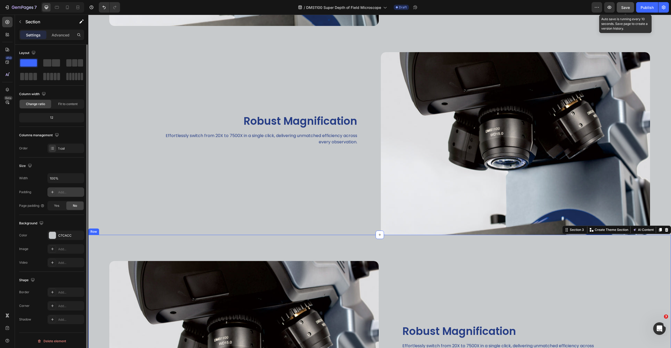
click at [443, 260] on div "Robust Magnification Heading Effortlessly switch from 20X to 7500X in a single …" at bounding box center [526, 339] width 291 height 209
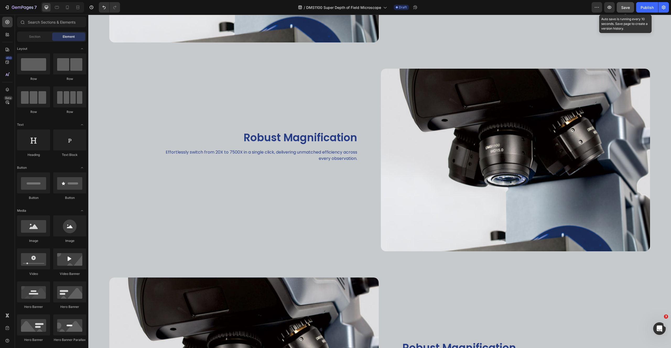
scroll to position [528, 0]
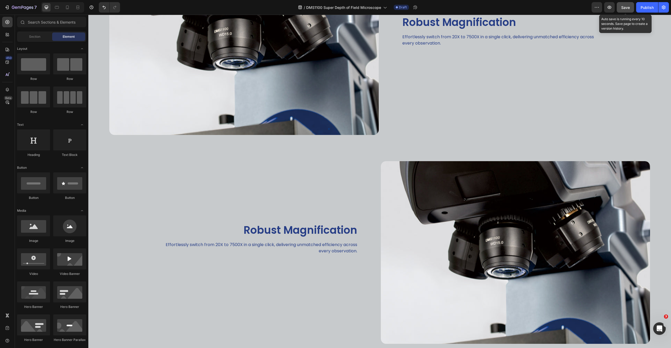
click at [620, 6] on button "Save" at bounding box center [625, 7] width 17 height 10
click at [609, 6] on icon "button" at bounding box center [610, 7] width 4 height 3
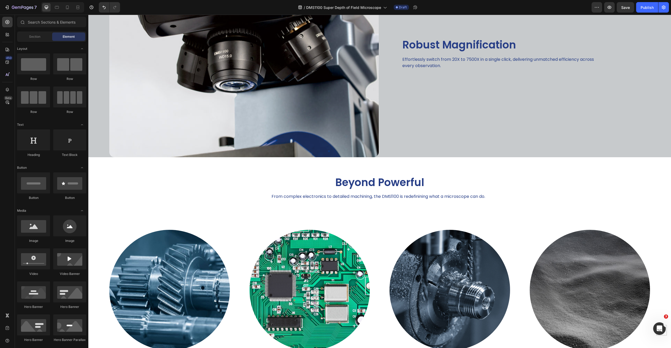
scroll to position [927, 0]
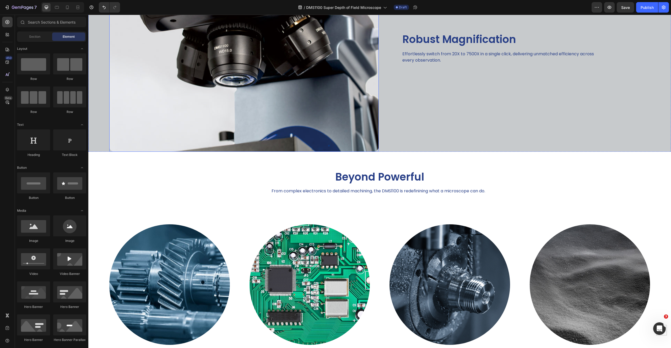
click at [339, 134] on img at bounding box center [244, 60] width 270 height 183
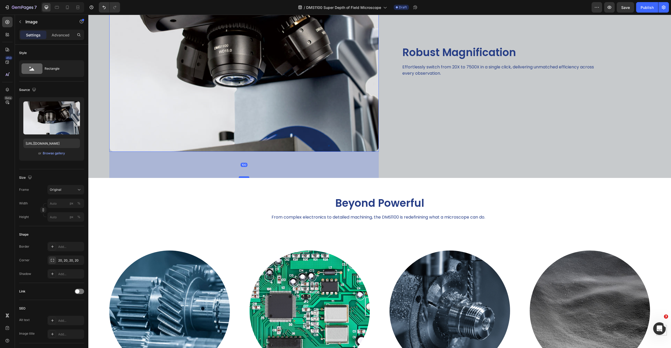
drag, startPoint x: 244, startPoint y: 149, endPoint x: 244, endPoint y: 176, distance: 26.2
click at [244, 176] on div at bounding box center [244, 177] width 10 height 2
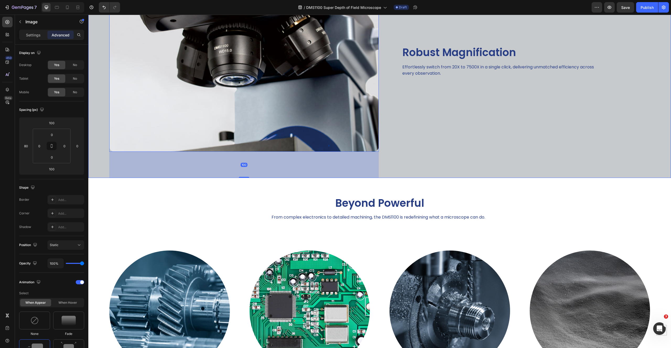
click at [618, 173] on div "Robust Magnification Heading Effortlessly switch from 20X to 7500X in a single …" at bounding box center [526, 60] width 291 height 235
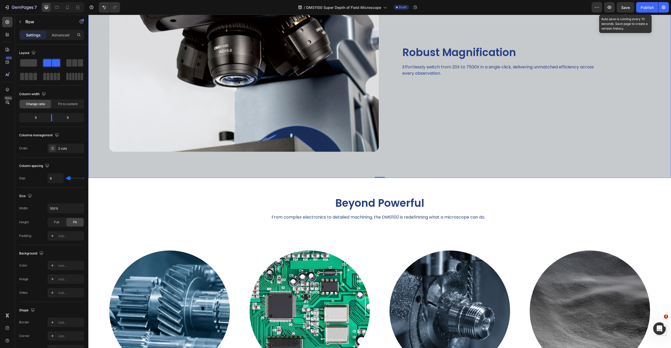
click at [628, 8] on span "Save" at bounding box center [625, 7] width 9 height 4
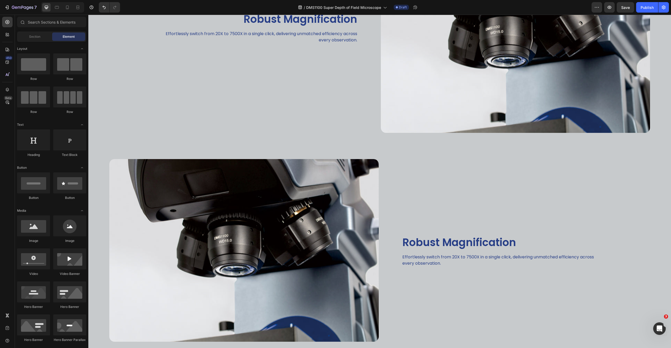
scroll to position [774, 0]
